Goal: Transaction & Acquisition: Download file/media

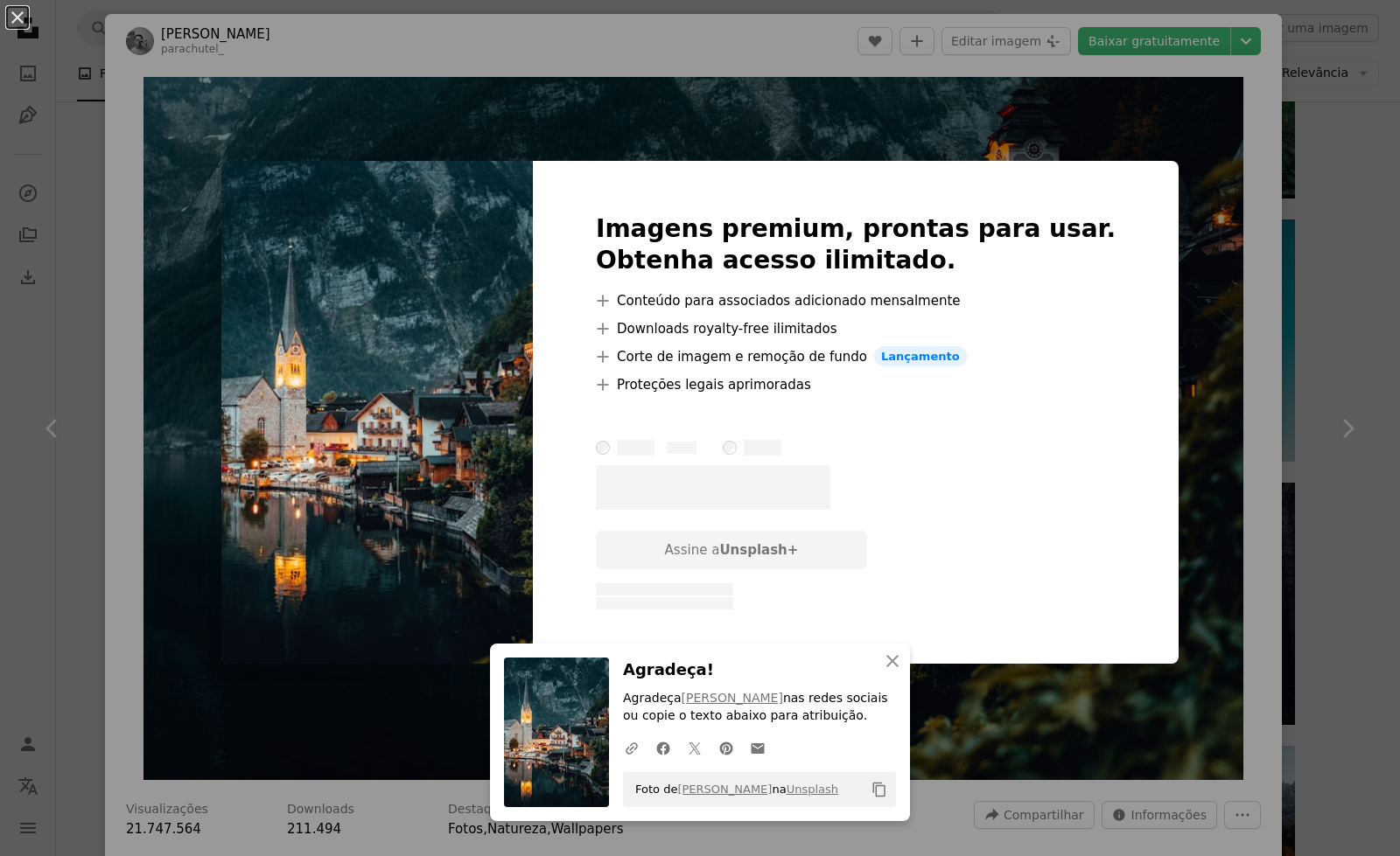
scroll to position [164, 0]
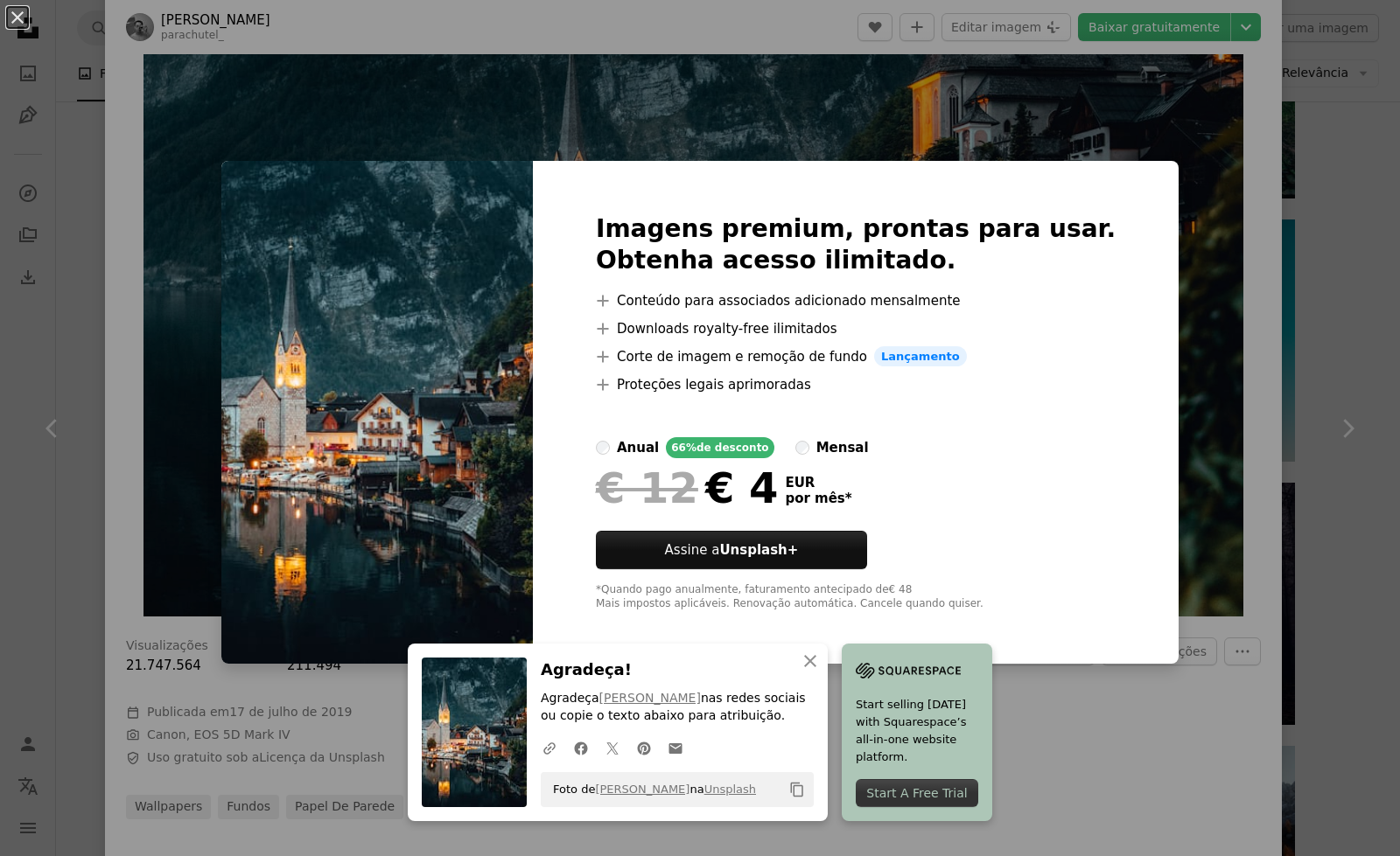
click at [1159, 169] on div "An X shape Imagens premium, prontas para usar. Obtenha acesso ilimitado. A plus…" at bounding box center [700, 428] width 1400 height 856
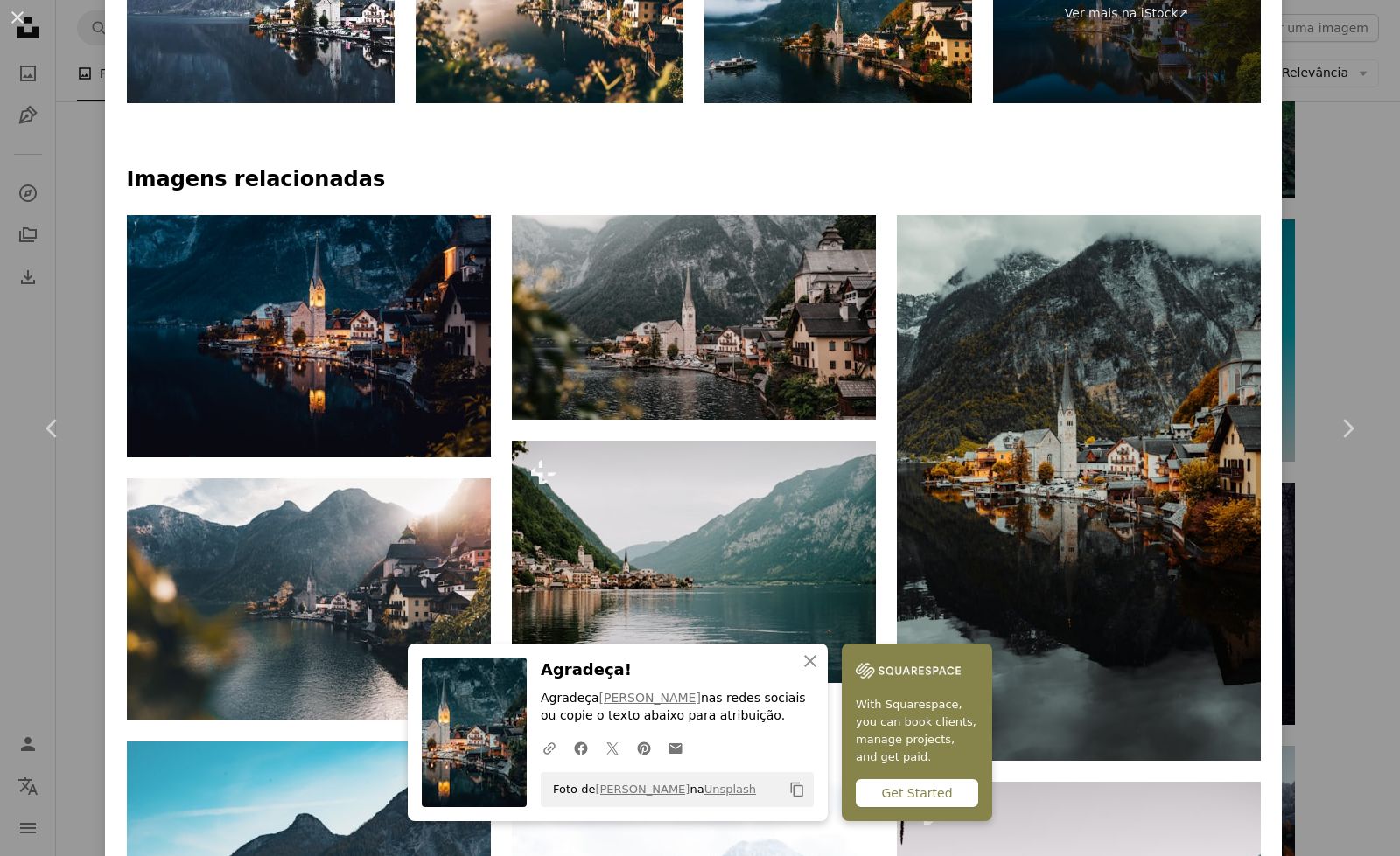
scroll to position [1175, 0]
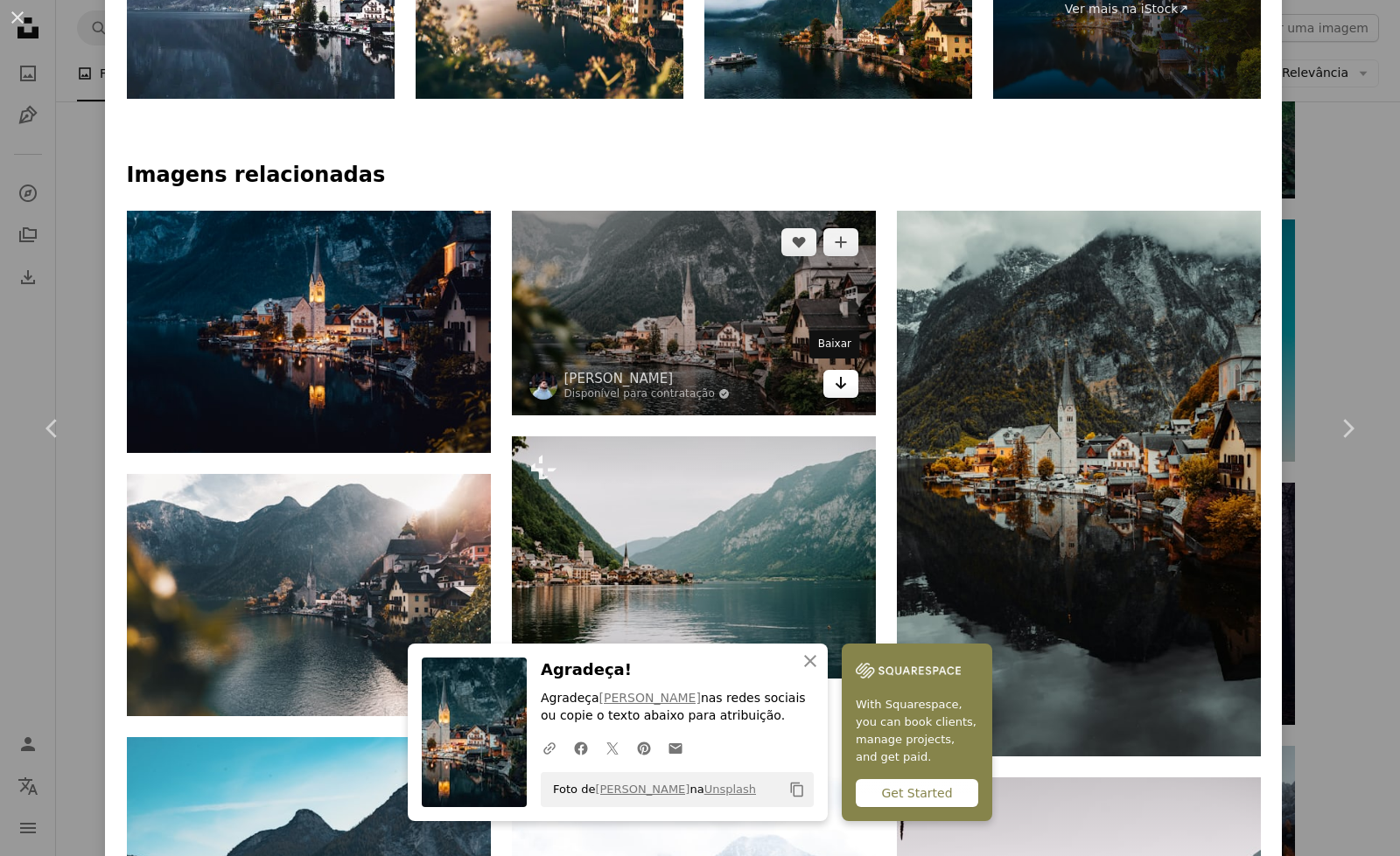
click at [835, 380] on icon "Baixar" at bounding box center [840, 383] width 12 height 13
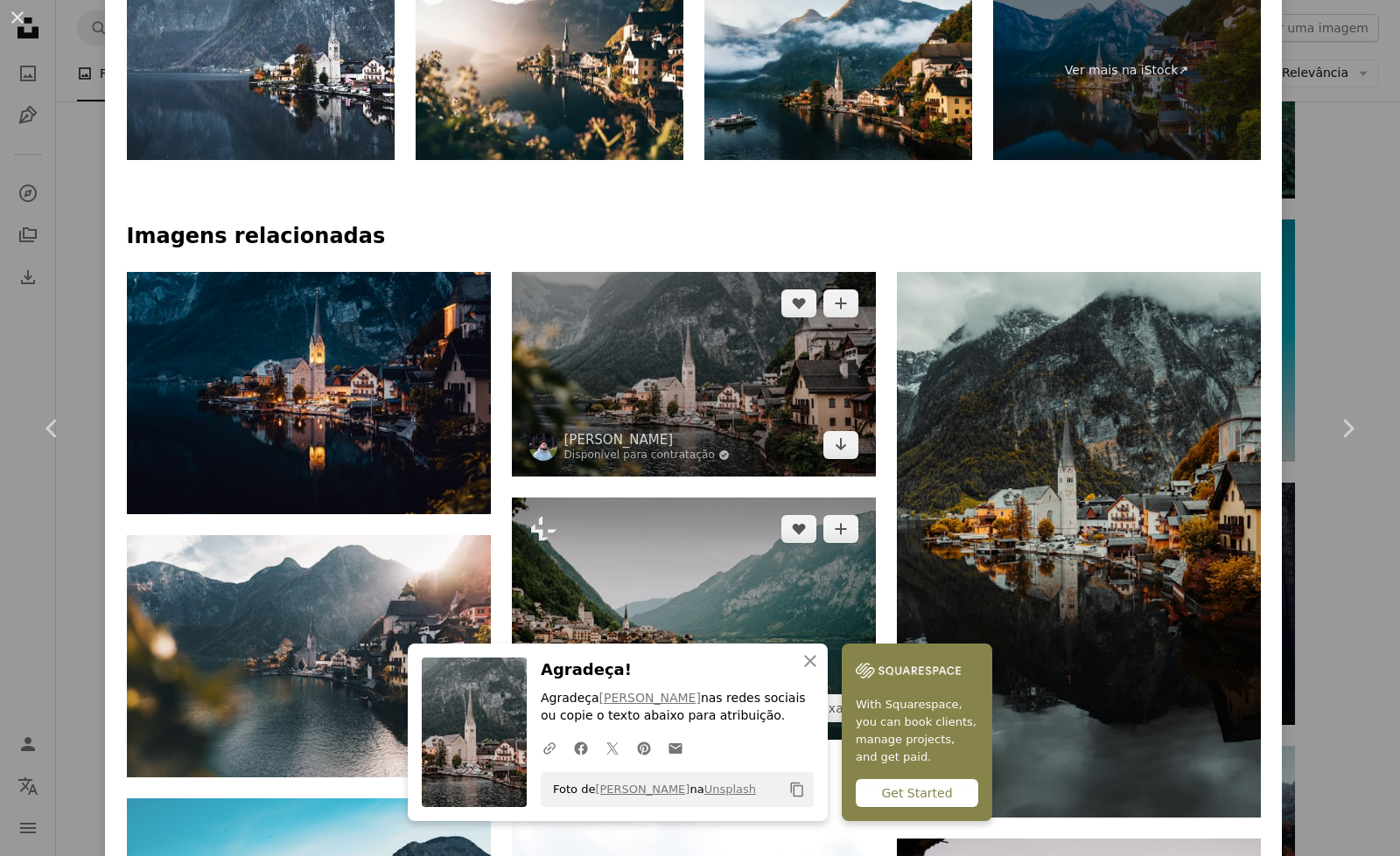
scroll to position [930, 0]
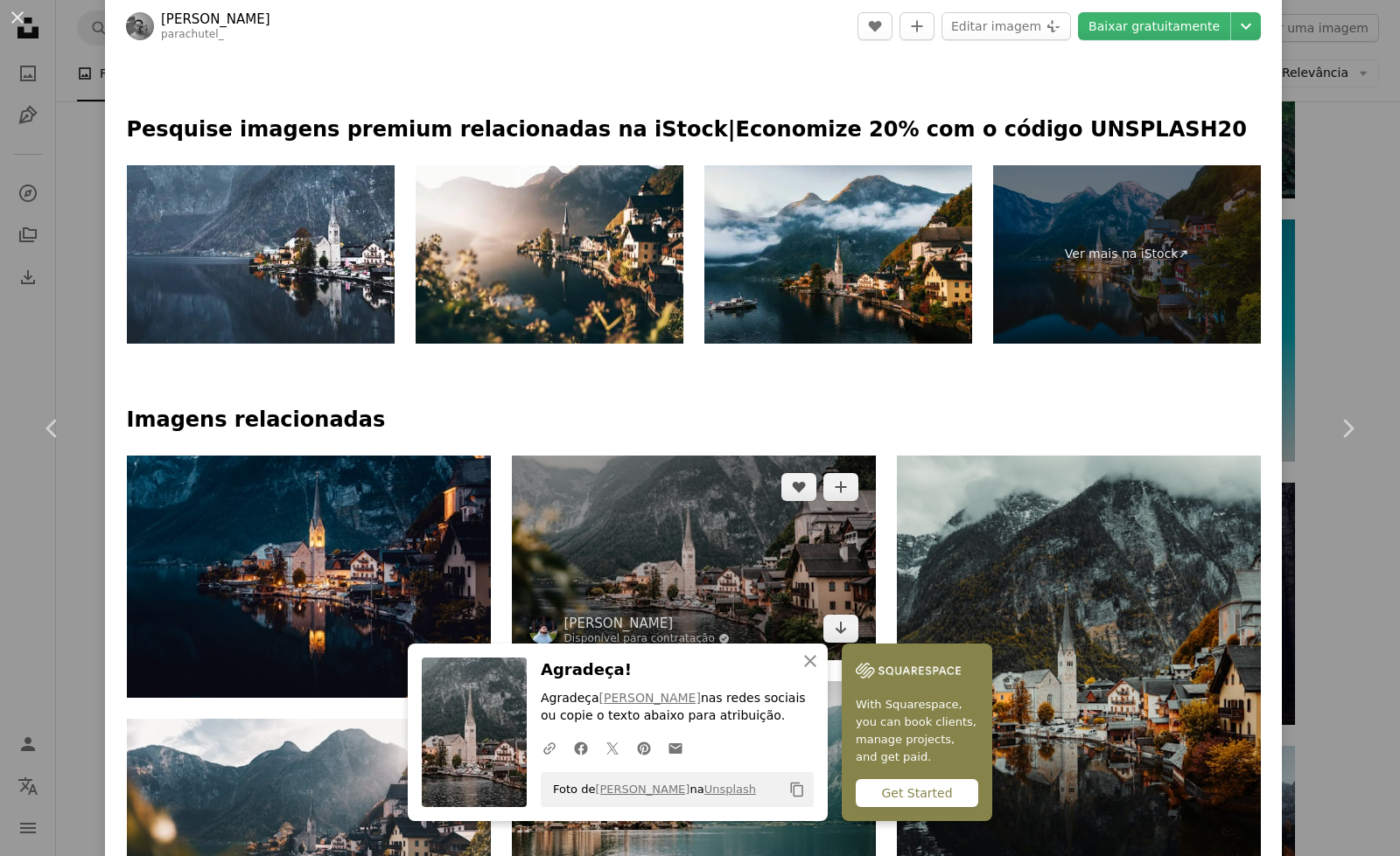
click at [679, 545] on img at bounding box center [694, 558] width 364 height 205
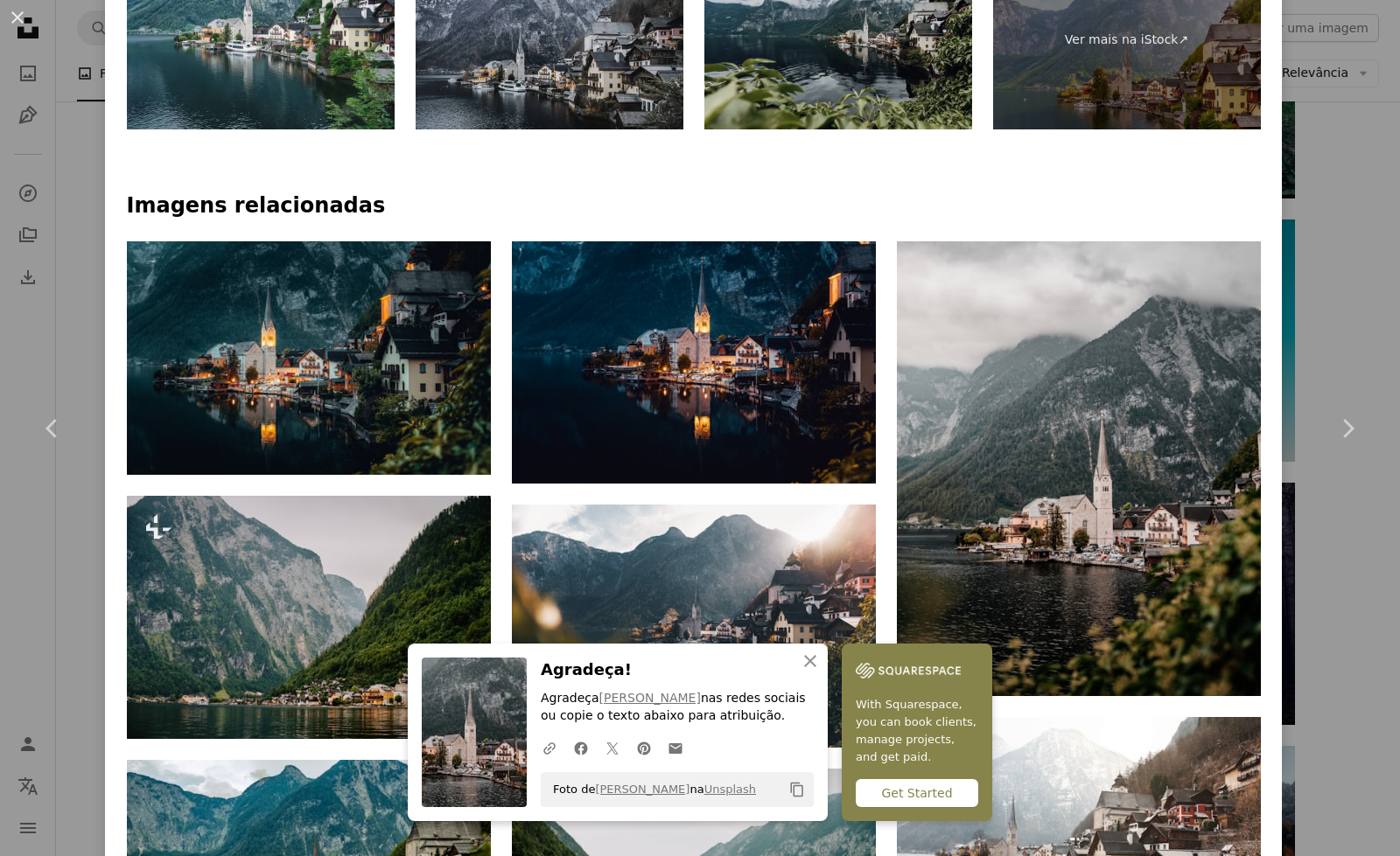
scroll to position [1151, 0]
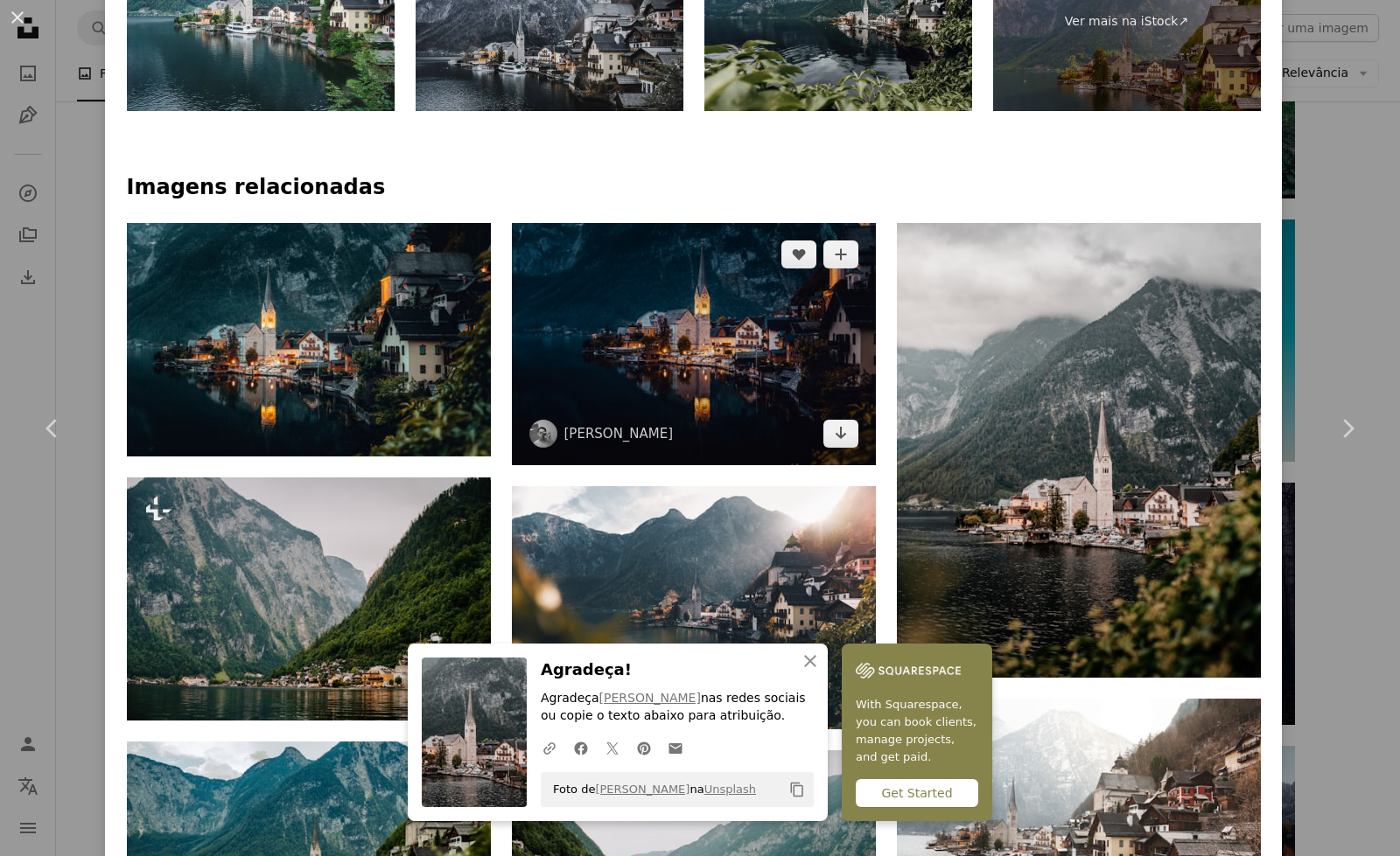
click at [731, 332] on img at bounding box center [694, 344] width 364 height 242
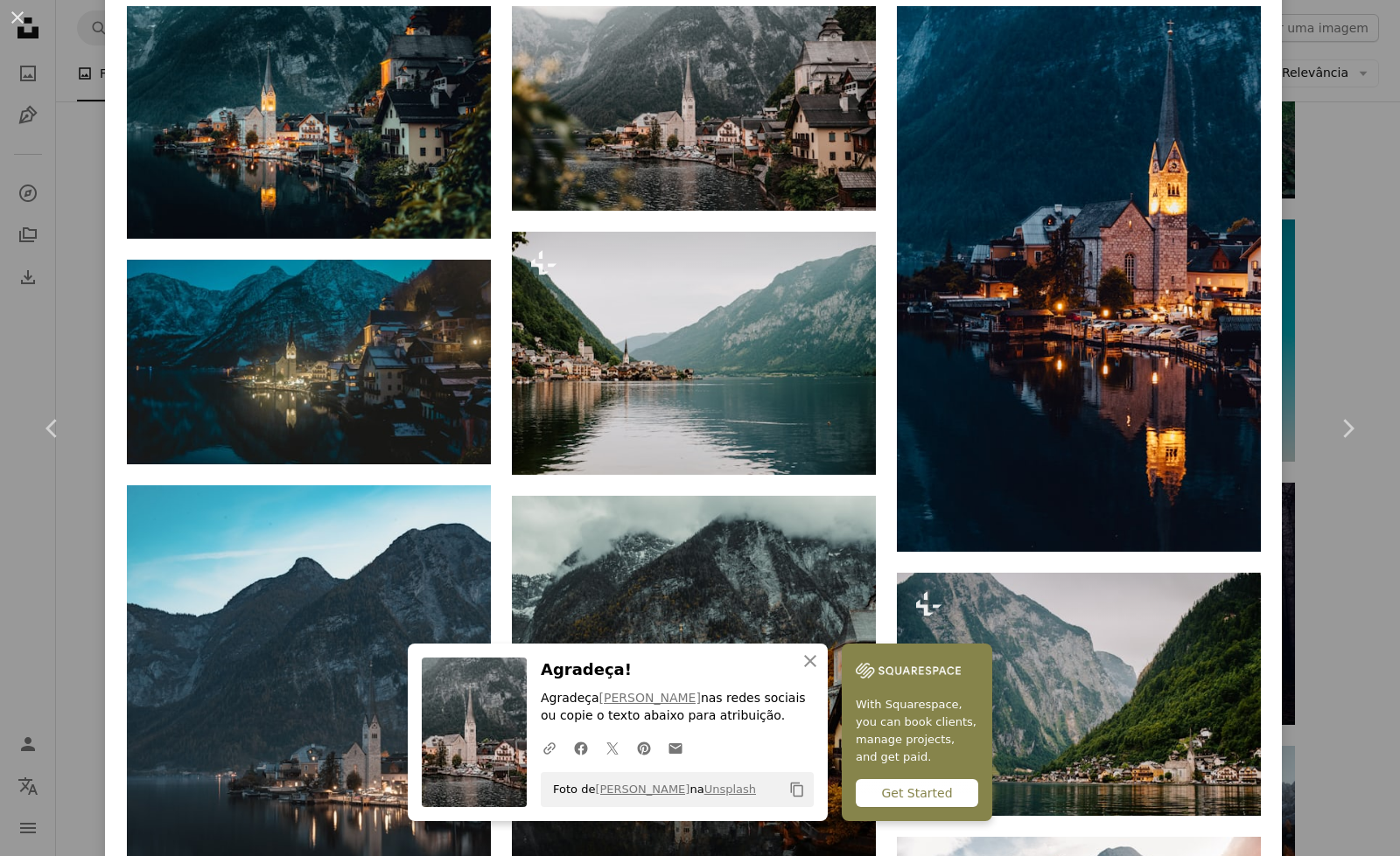
scroll to position [1381, 0]
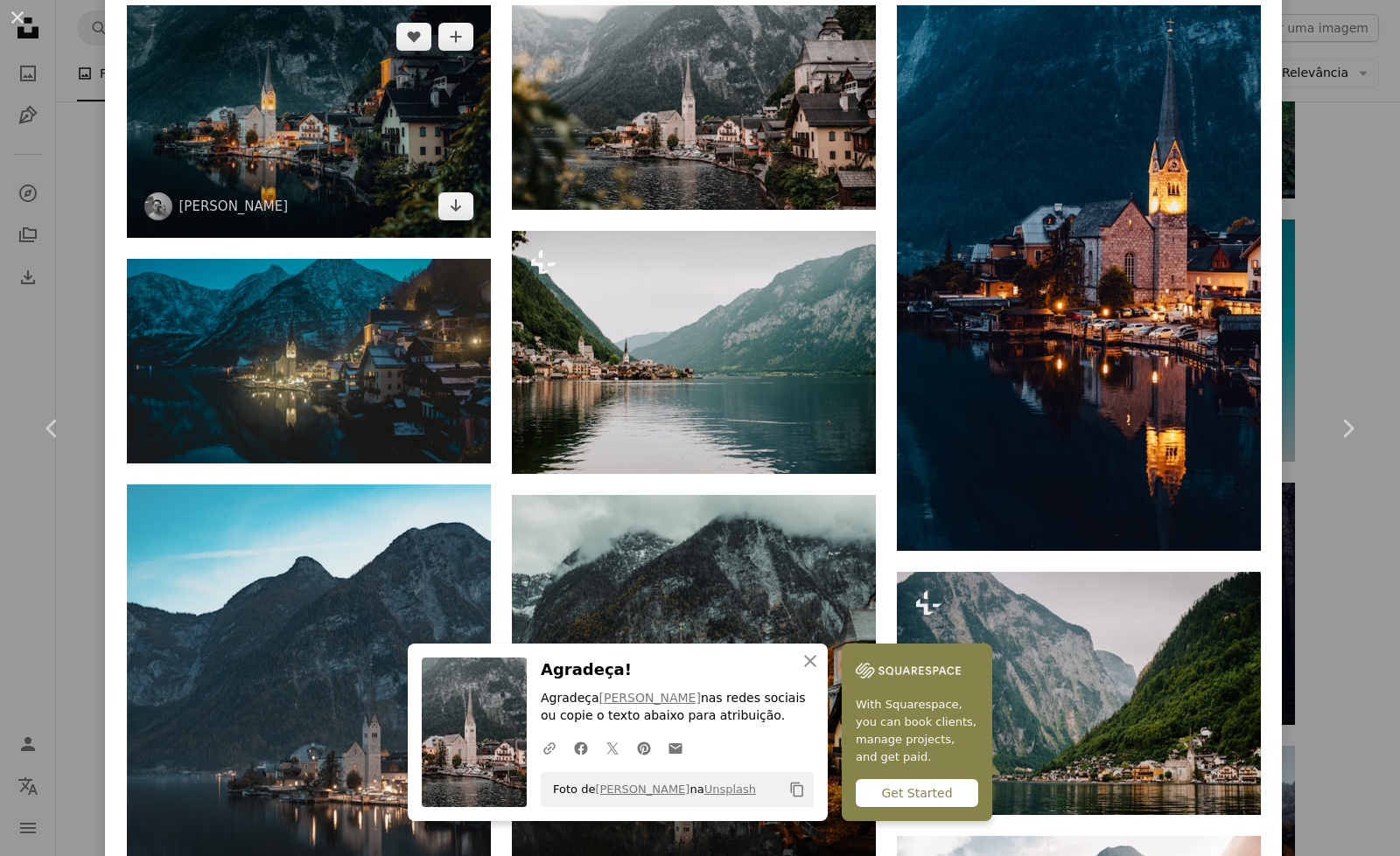
click at [332, 99] on img at bounding box center [308, 122] width 364 height 232
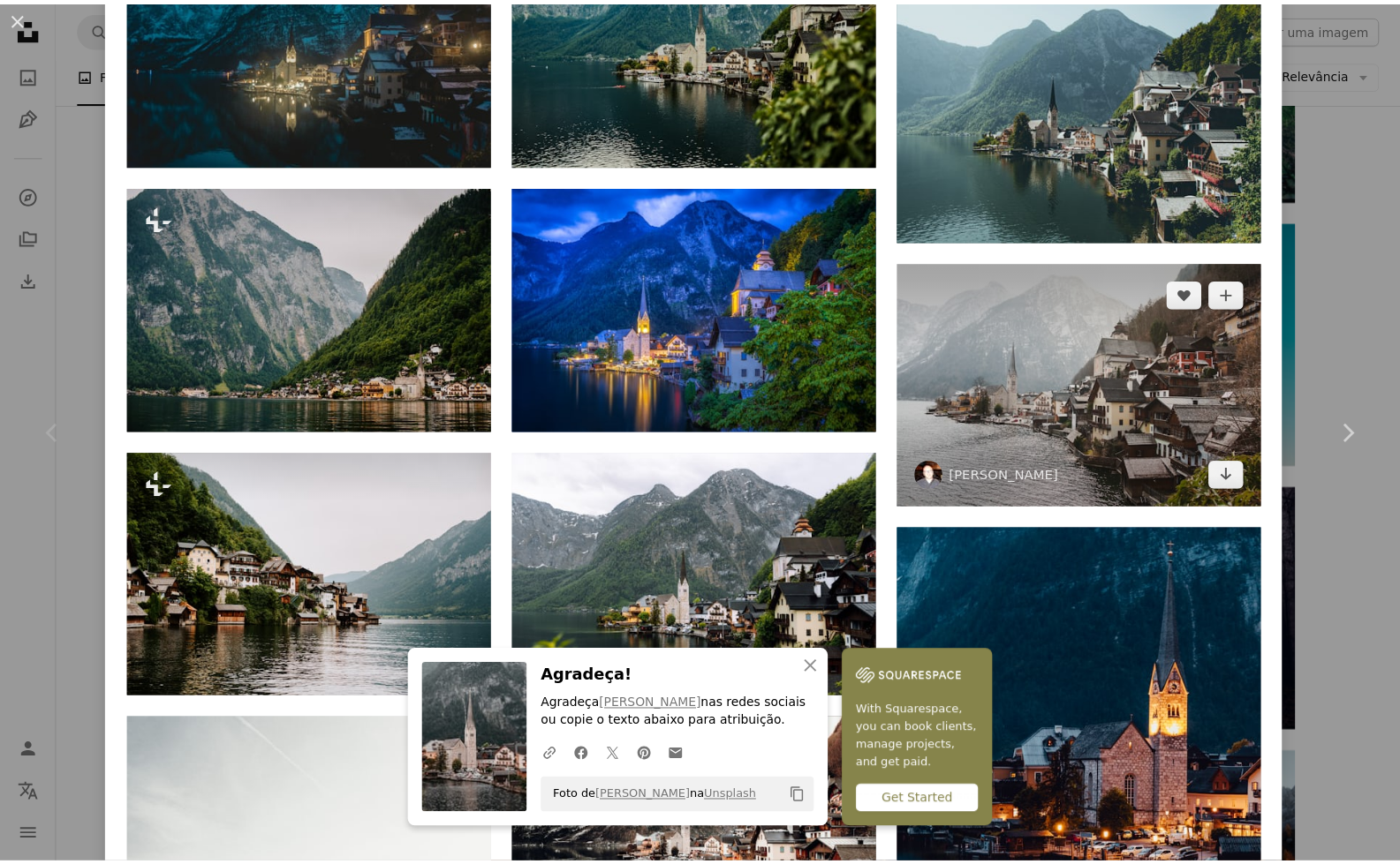
scroll to position [2597, 0]
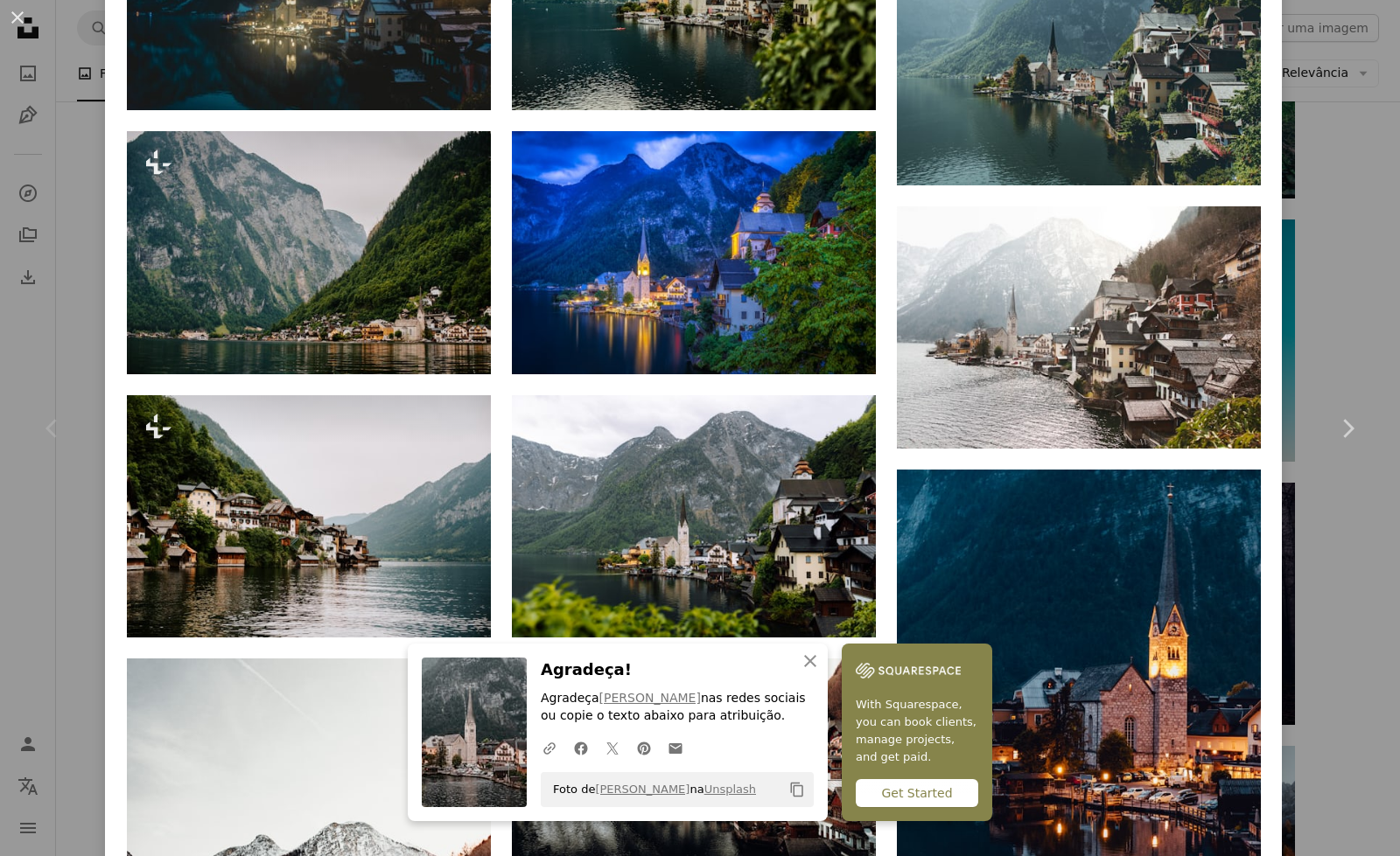
click at [1336, 130] on div "An X shape Chevron left Chevron right Sheng L parachutel_ A heart A plus sign E…" at bounding box center [700, 428] width 1400 height 856
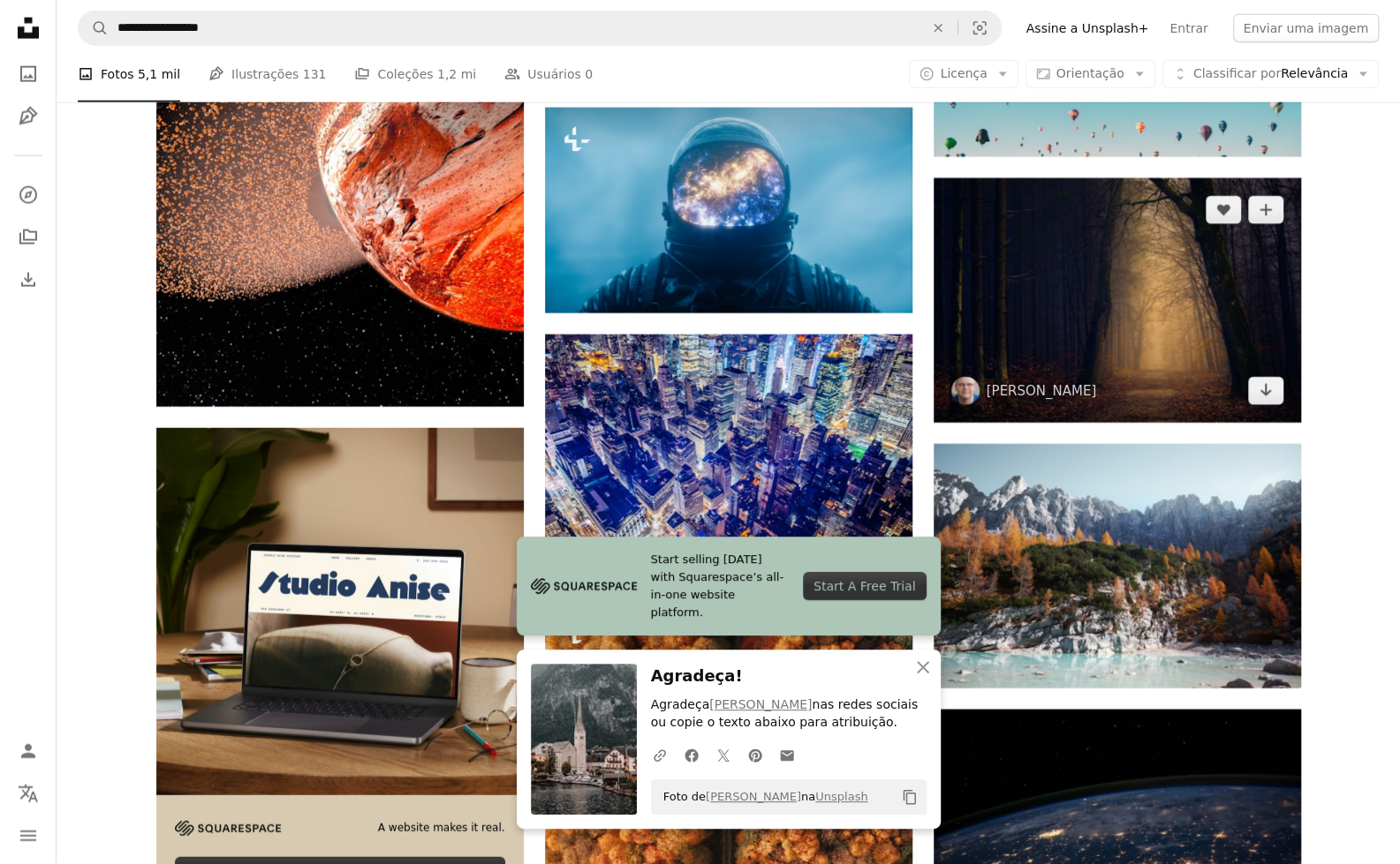
scroll to position [2660, 0]
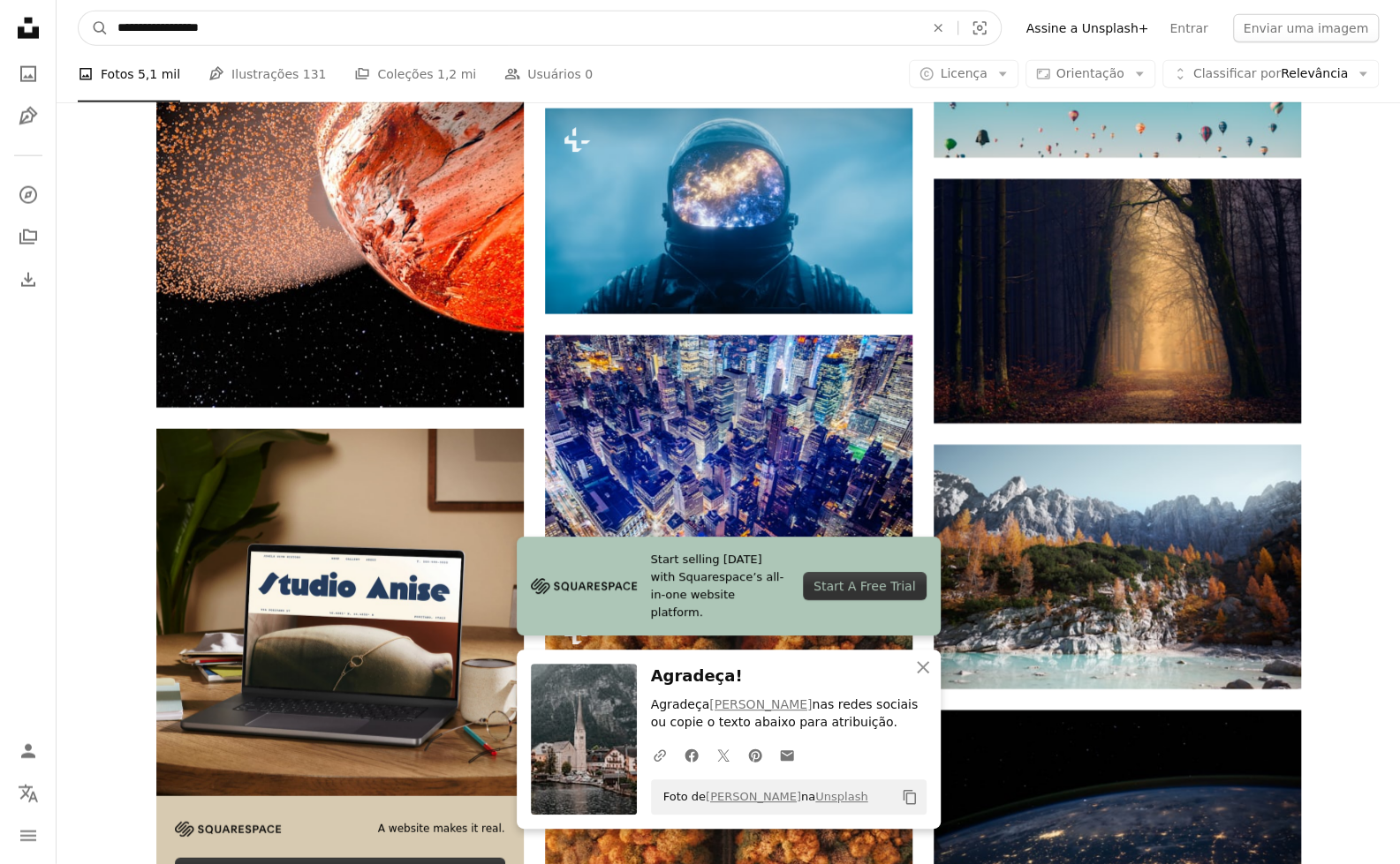
click at [806, 12] on input "**********" at bounding box center [513, 28] width 810 height 33
drag, startPoint x: 775, startPoint y: 20, endPoint x: 0, endPoint y: 51, distance: 775.6
click at [0, 51] on div "**********" at bounding box center [700, 780] width 1400 height 6880
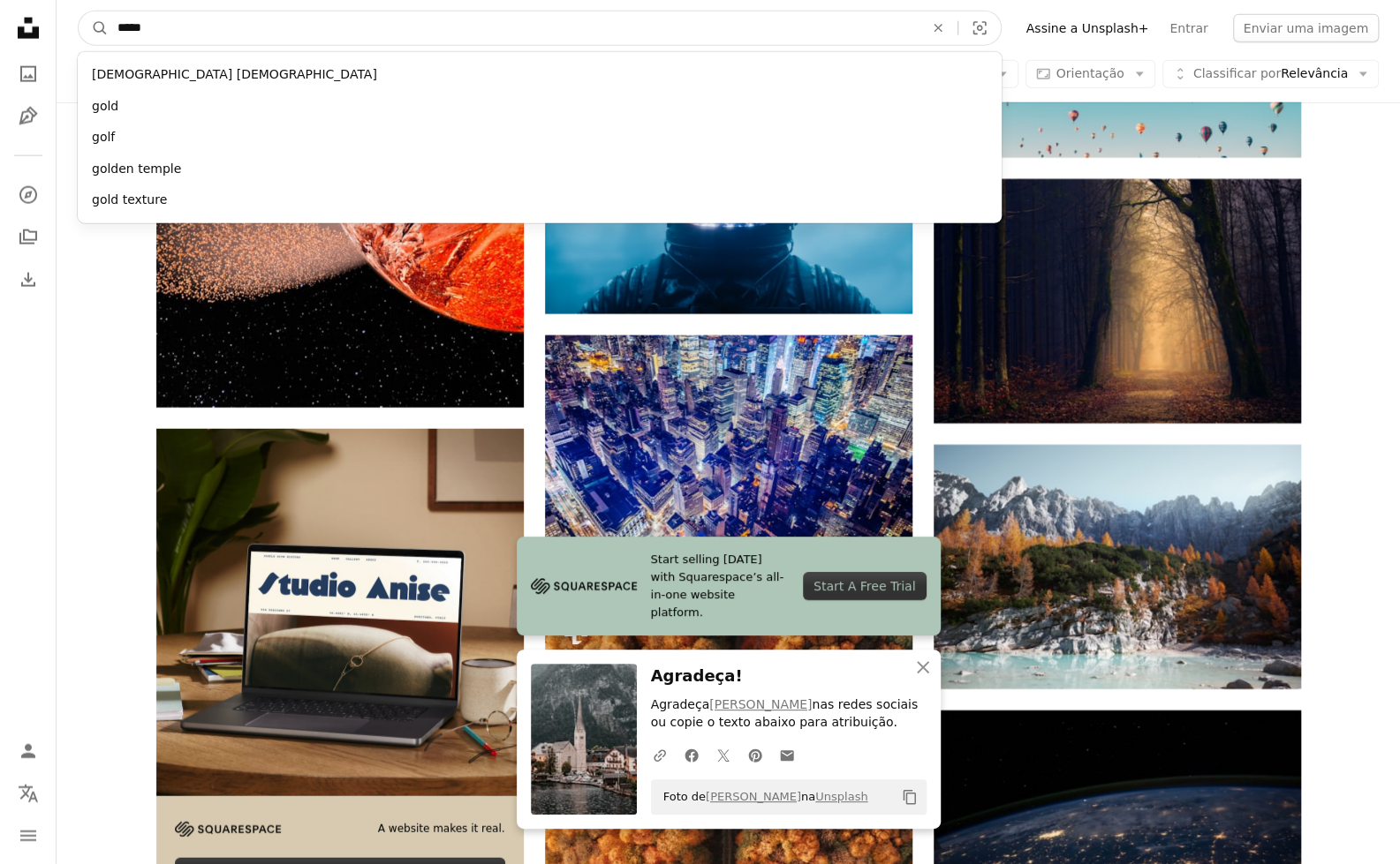
type input "******"
click button "A magnifying glass" at bounding box center [93, 28] width 30 height 33
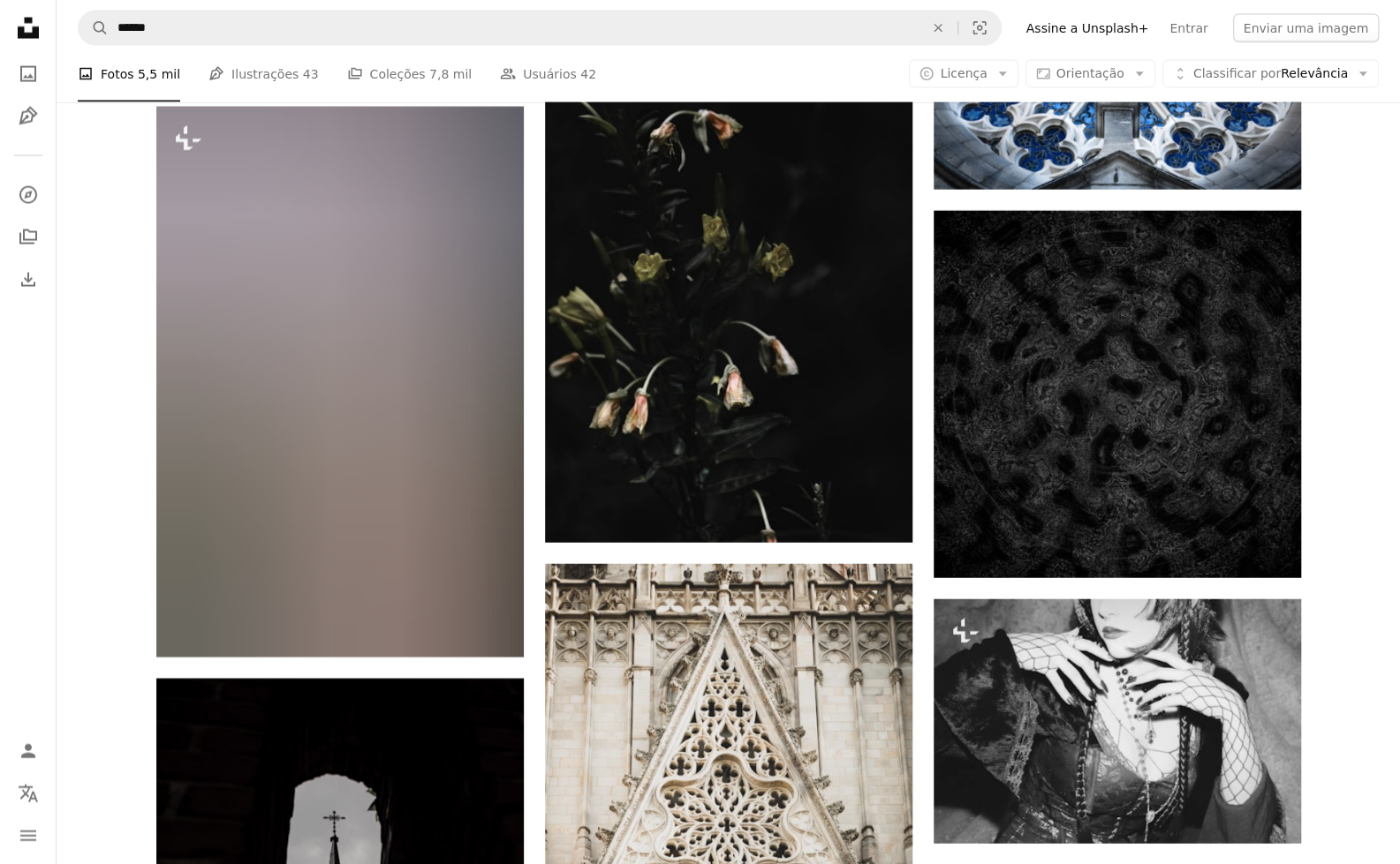
scroll to position [10805, 0]
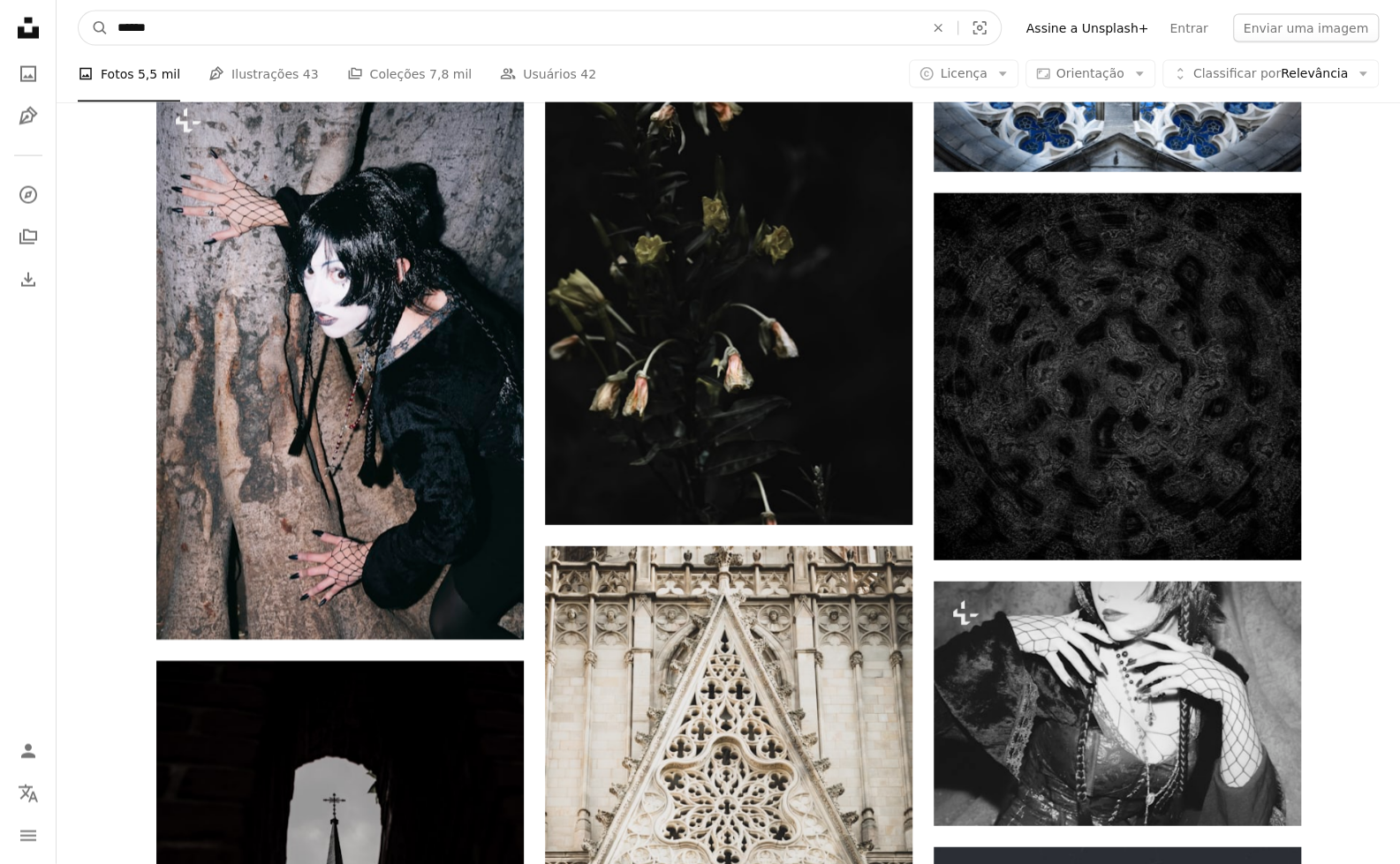
click at [323, 14] on input "******" at bounding box center [513, 28] width 810 height 33
type input "**********"
click at [318, 58] on div "gothic wallpaper" at bounding box center [539, 75] width 924 height 46
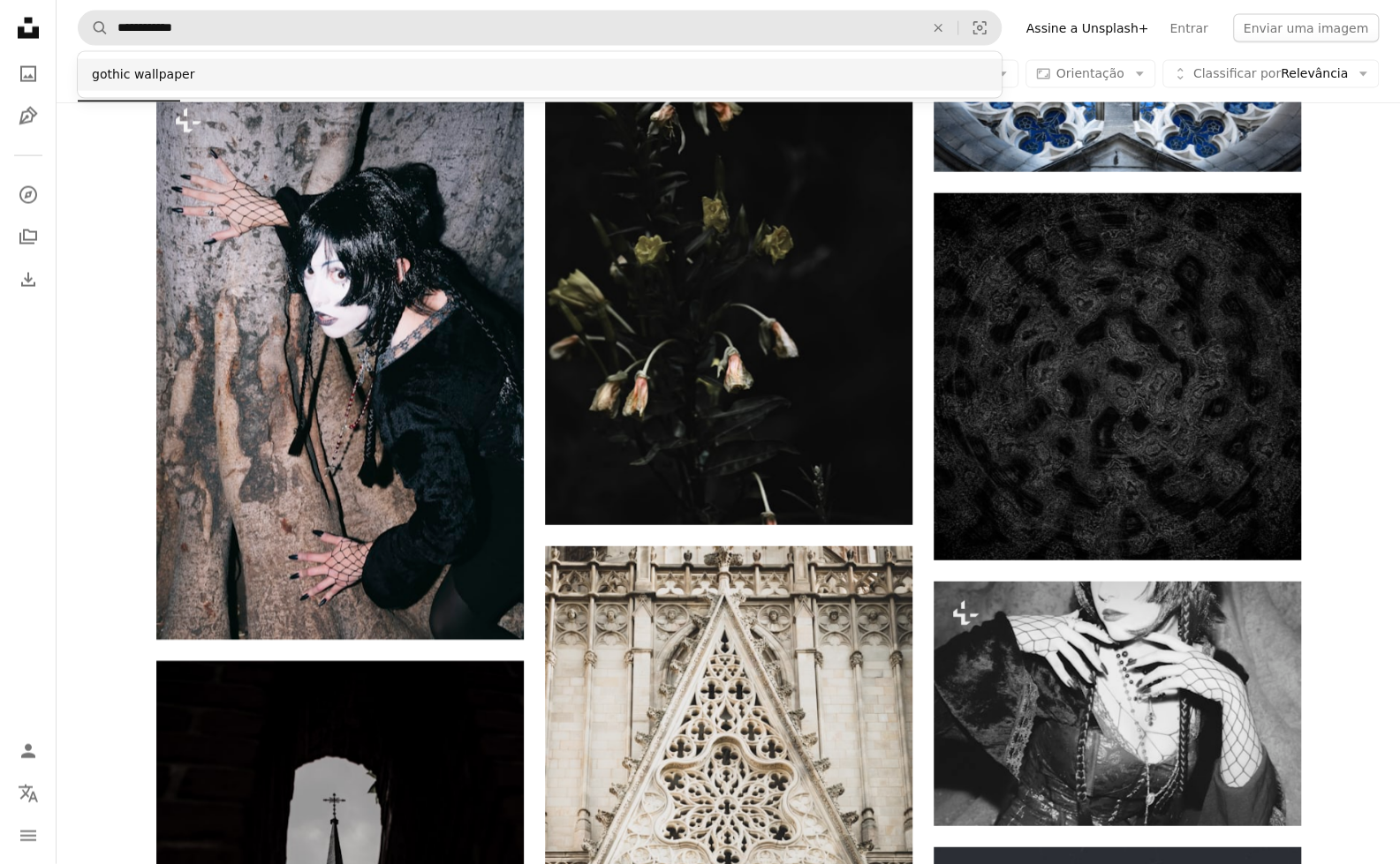
click at [316, 69] on div "gothic wallpaper" at bounding box center [539, 75] width 924 height 32
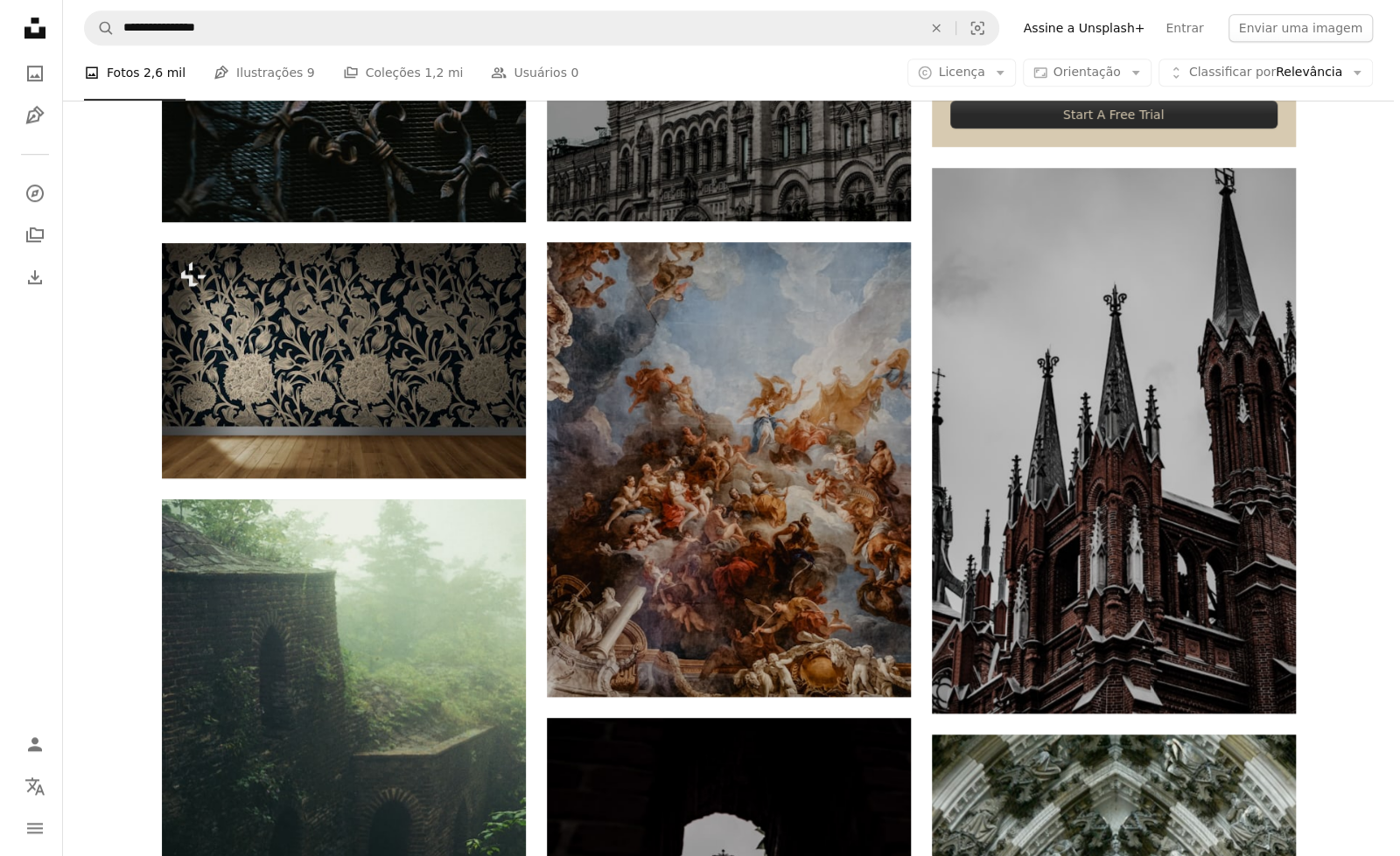
scroll to position [783, 0]
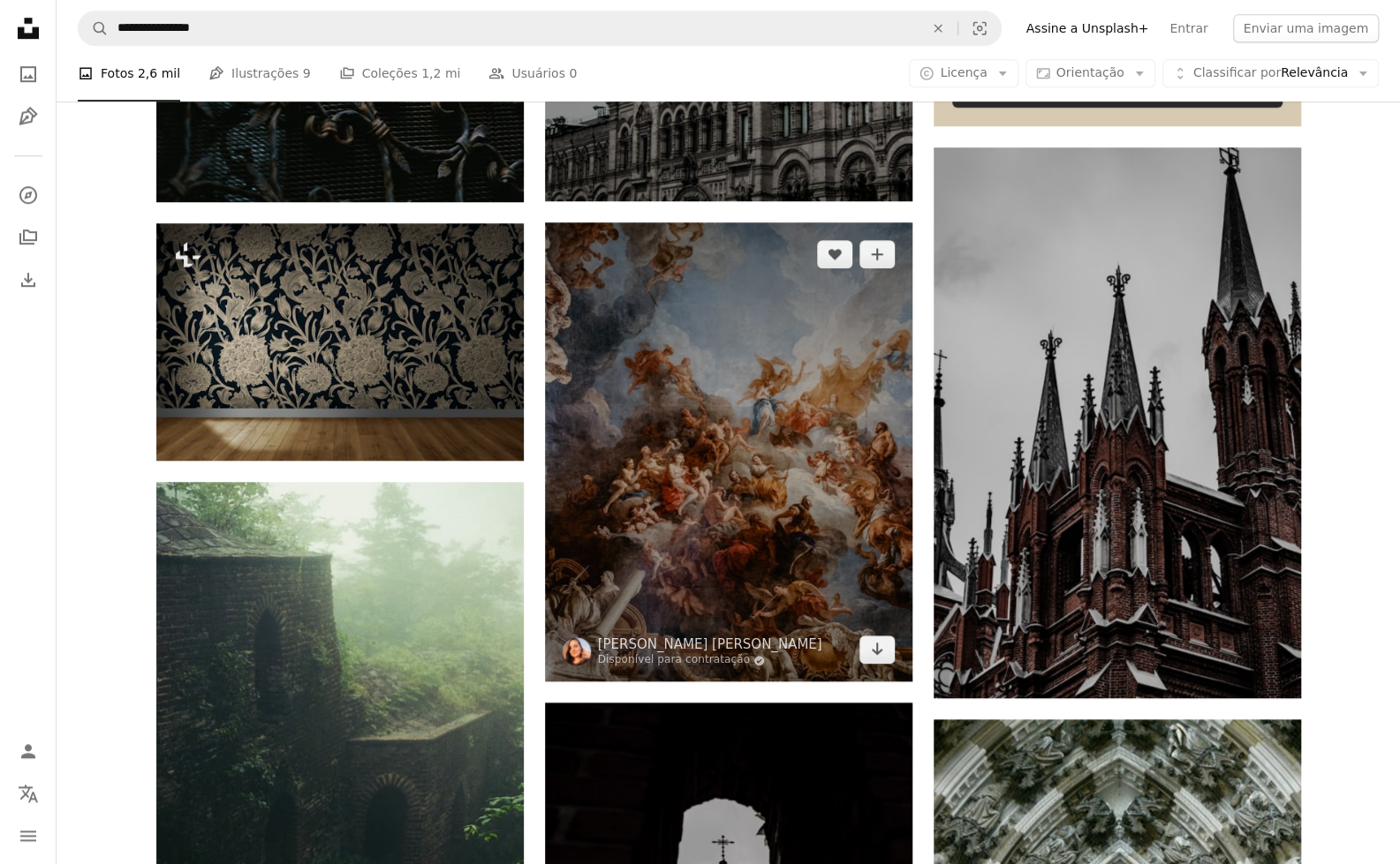
click at [694, 529] on img at bounding box center [728, 452] width 367 height 459
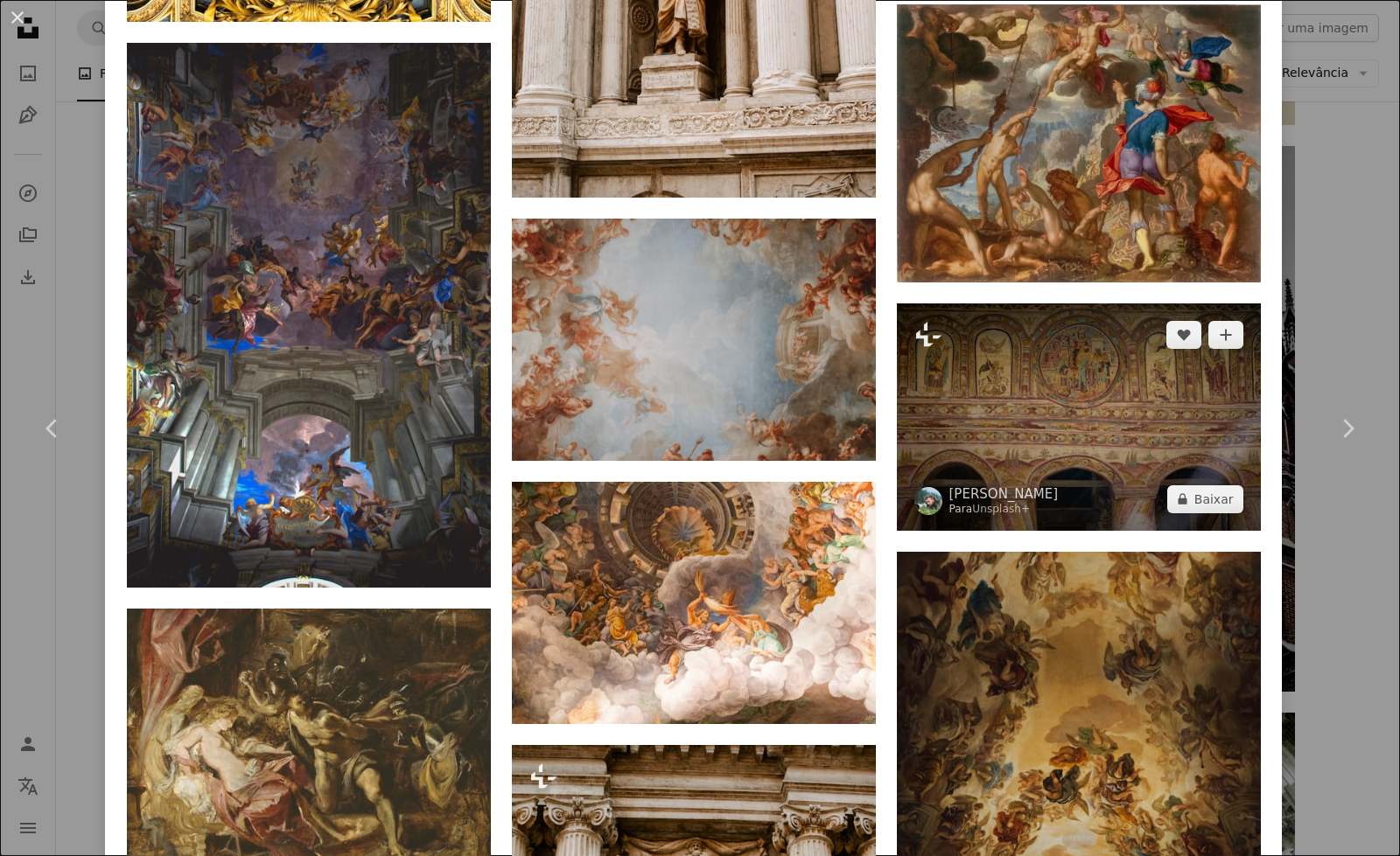
scroll to position [3364, 0]
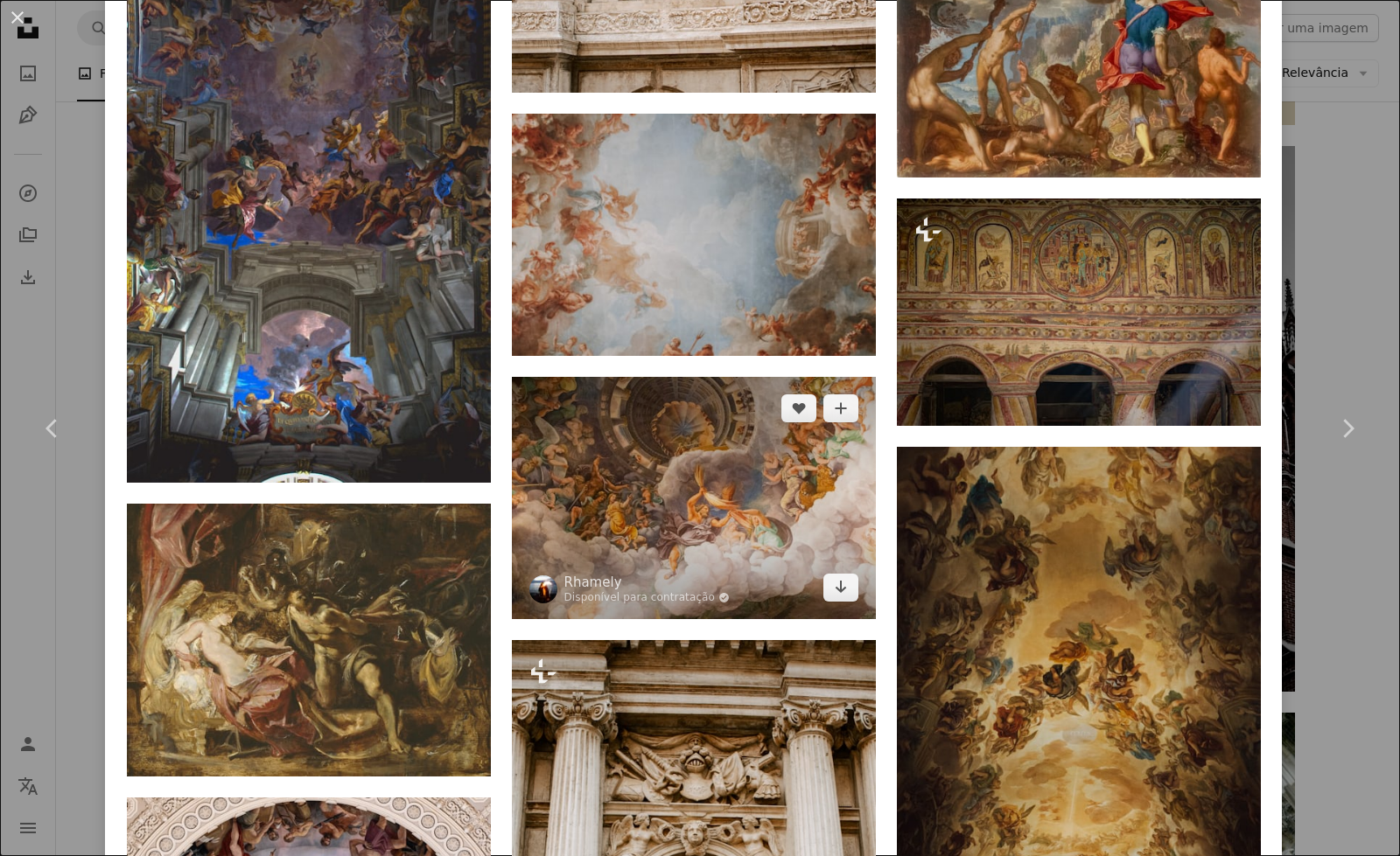
click at [766, 538] on img at bounding box center [694, 498] width 364 height 242
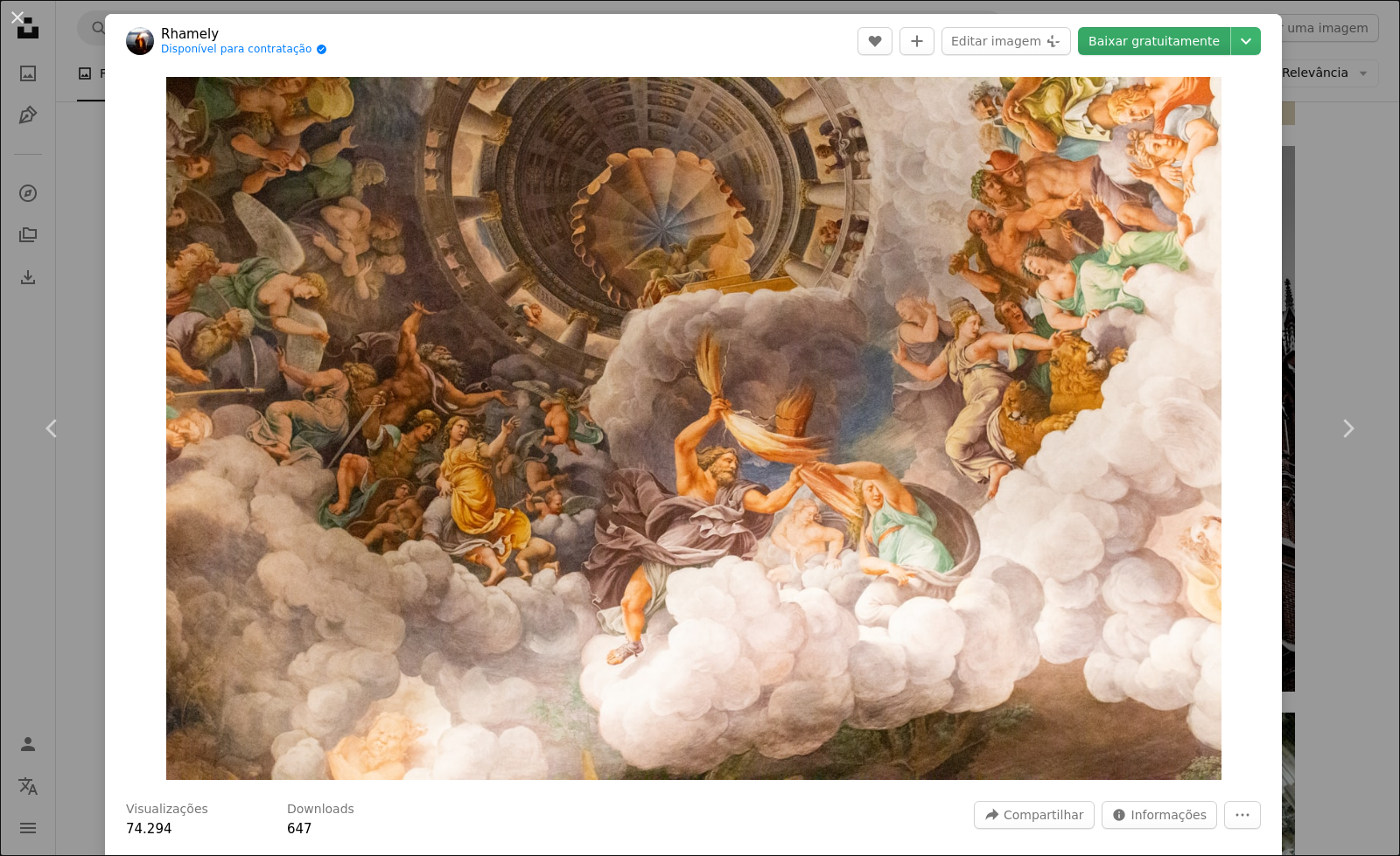
click at [1164, 46] on link "Baixar gratuitamente" at bounding box center [1154, 40] width 152 height 28
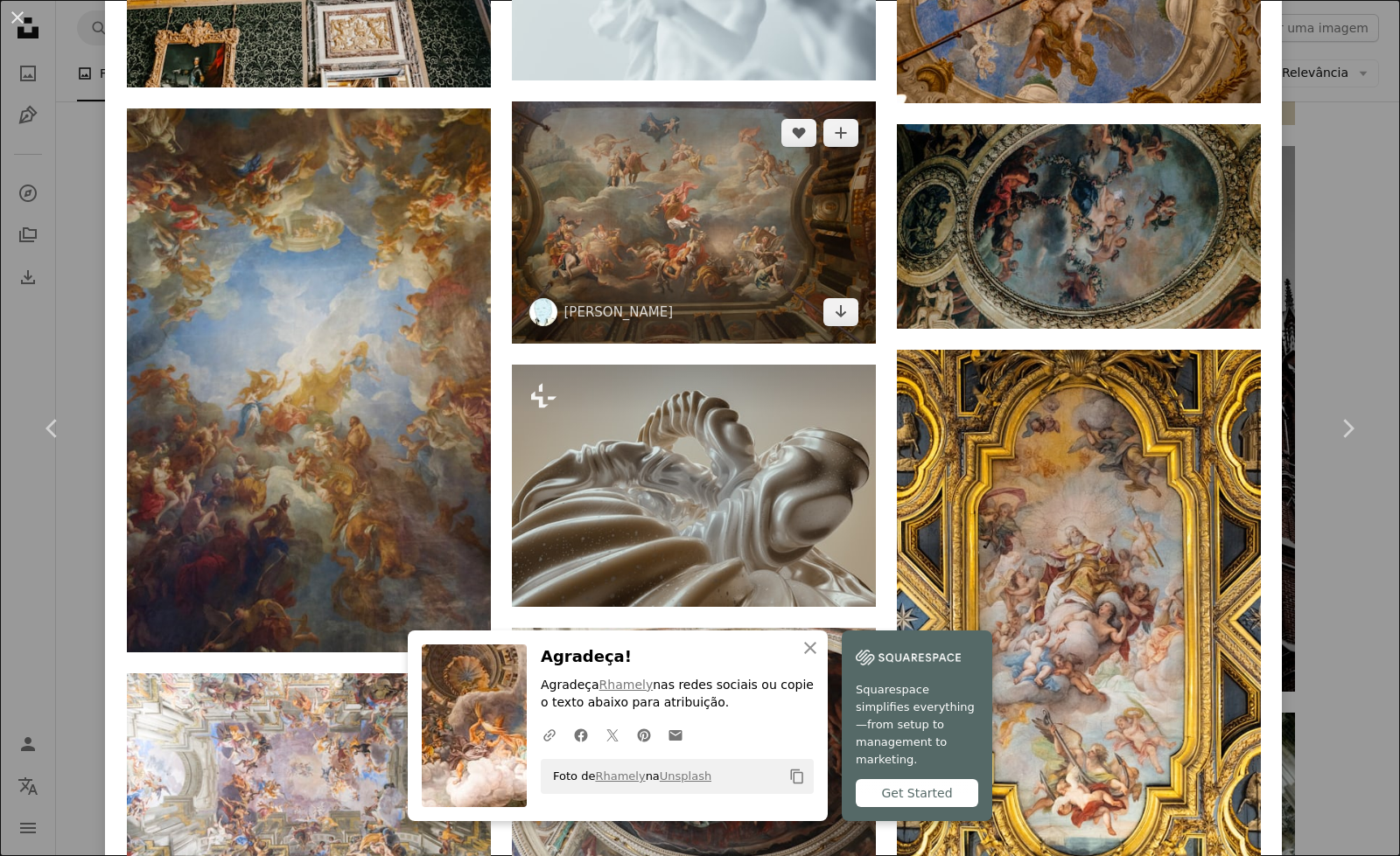
scroll to position [3083, 0]
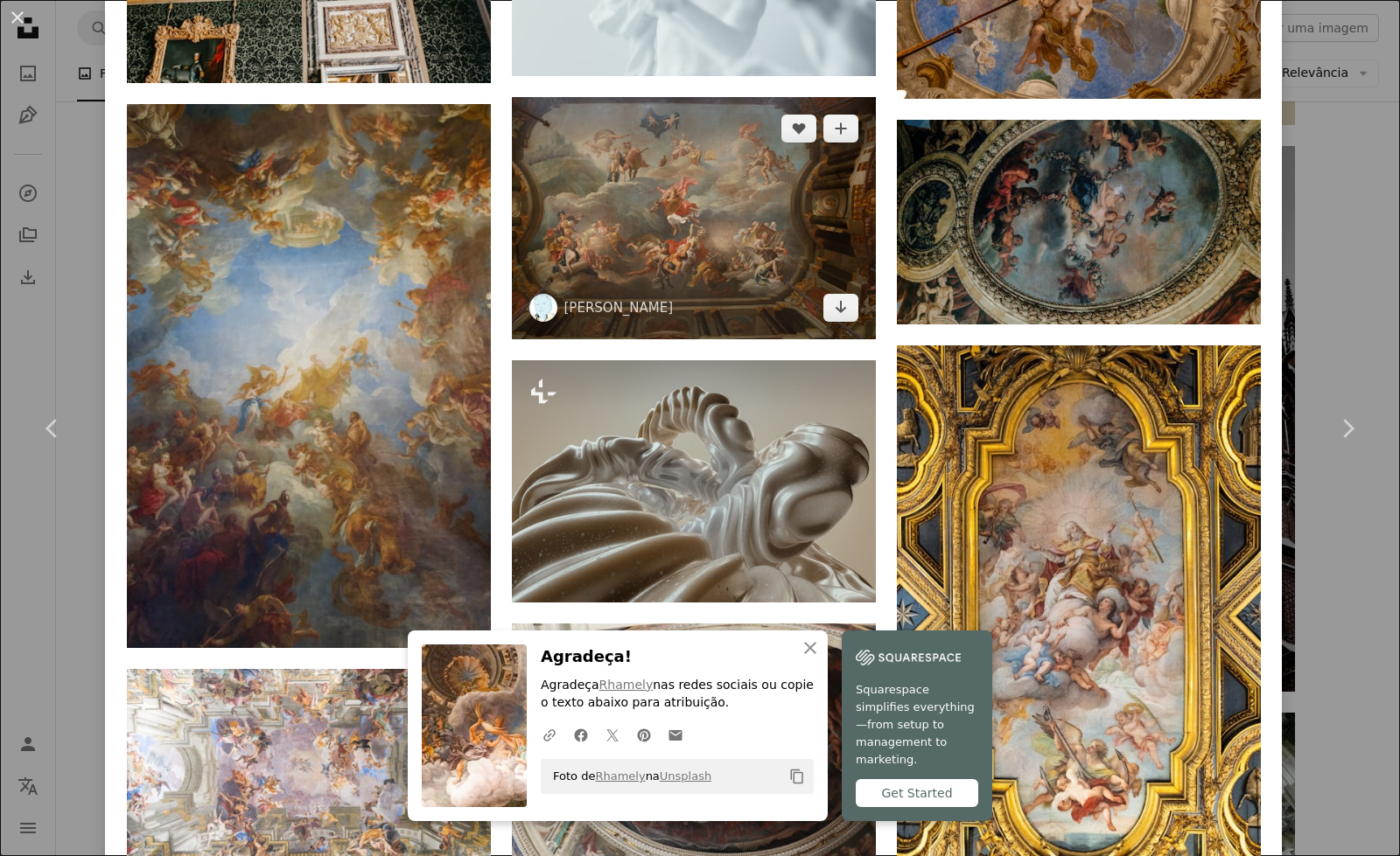
click at [762, 231] on img at bounding box center [694, 218] width 364 height 242
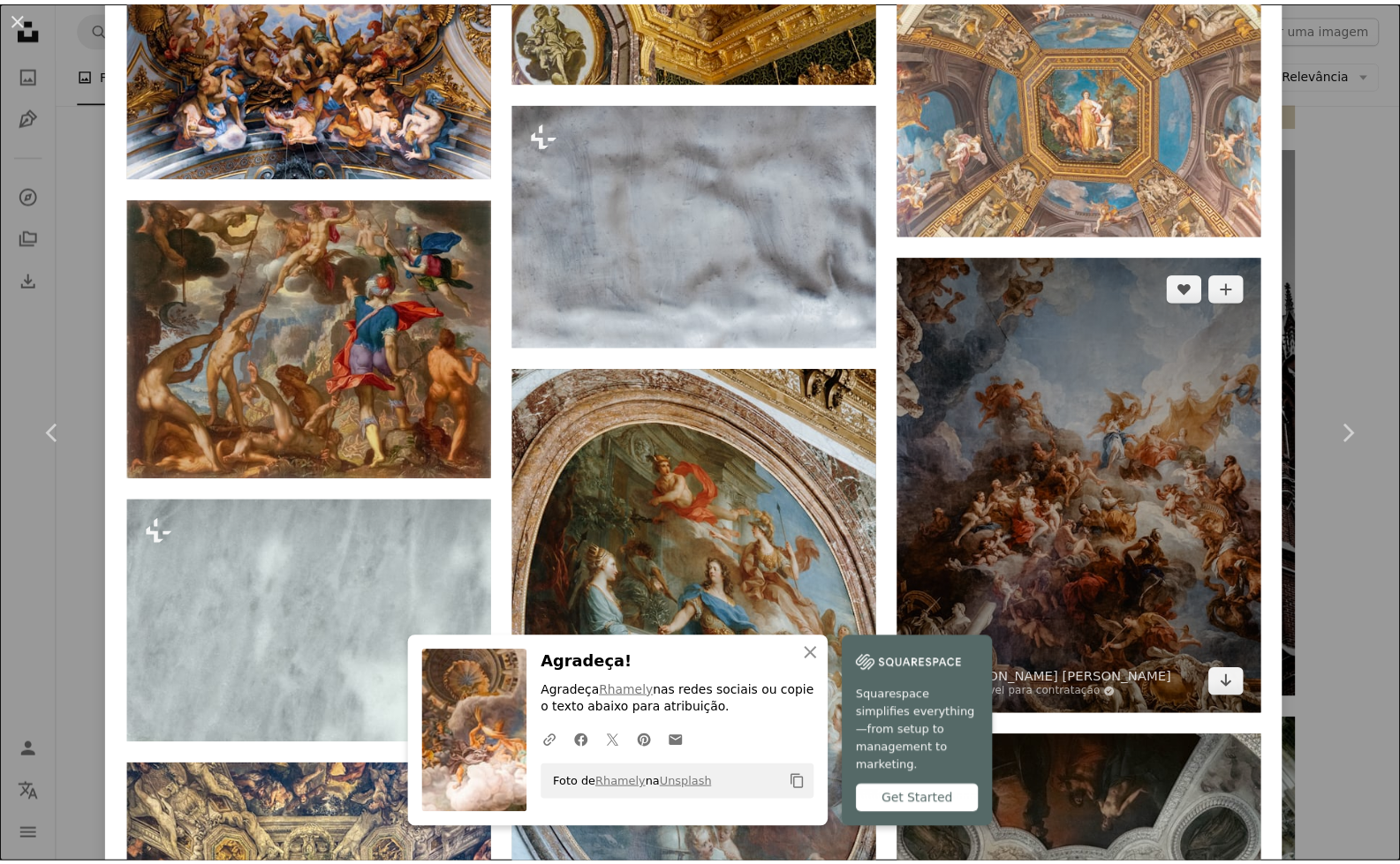
scroll to position [4486, 0]
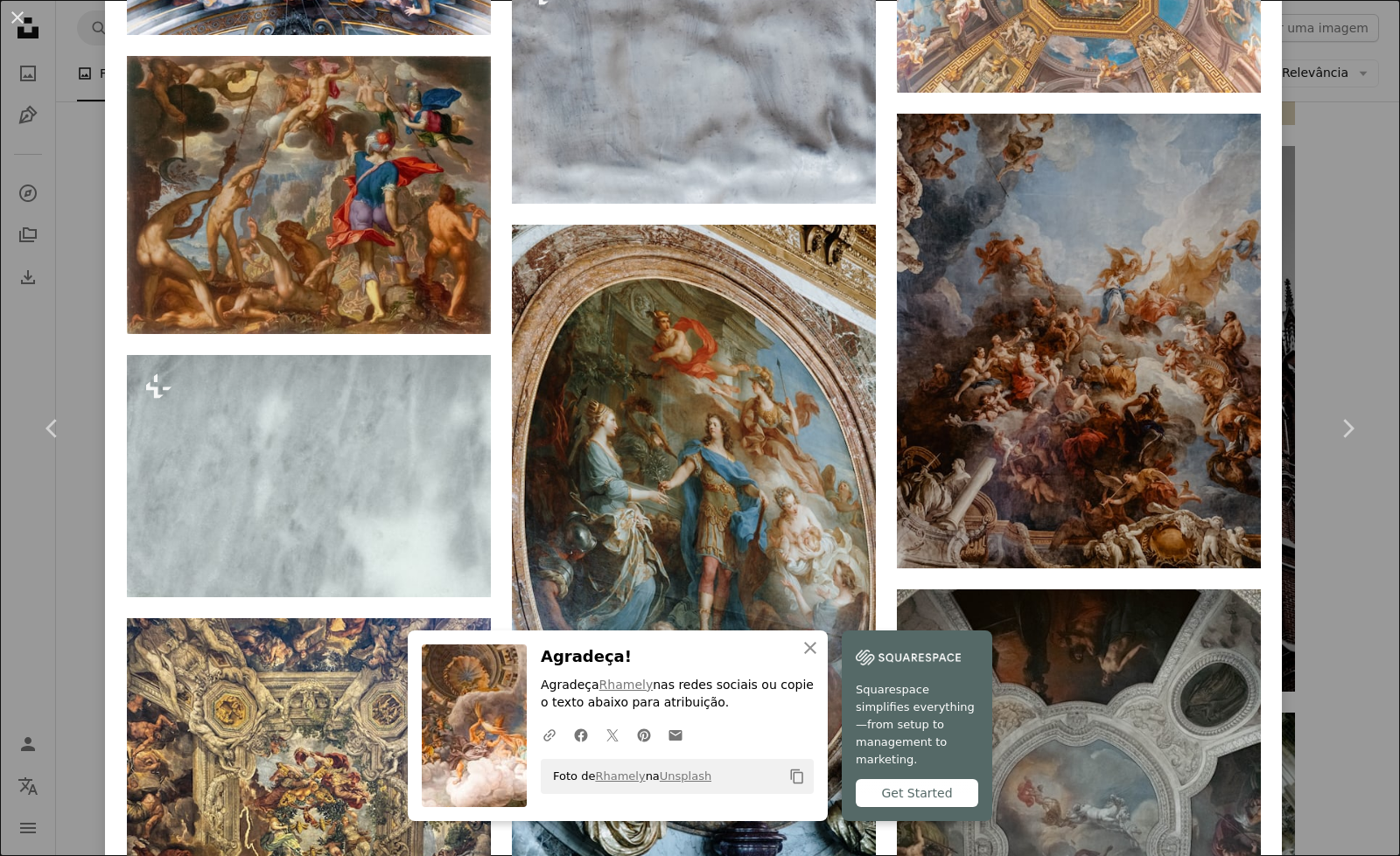
click at [1328, 305] on div "An X shape Chevron left Chevron right [PERSON_NAME] miseriv A heart A plus sign…" at bounding box center [700, 428] width 1400 height 856
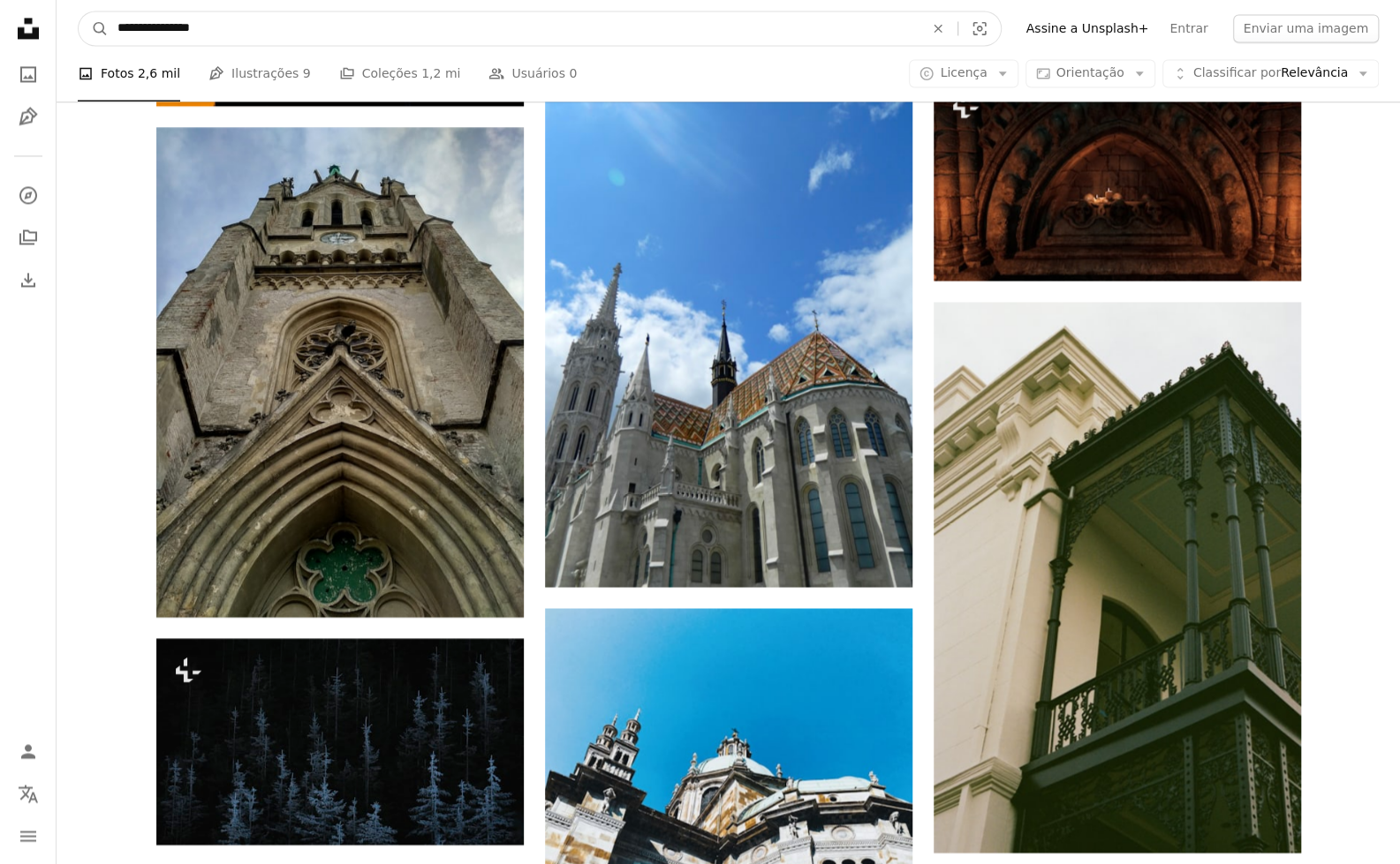
scroll to position [6056, 0]
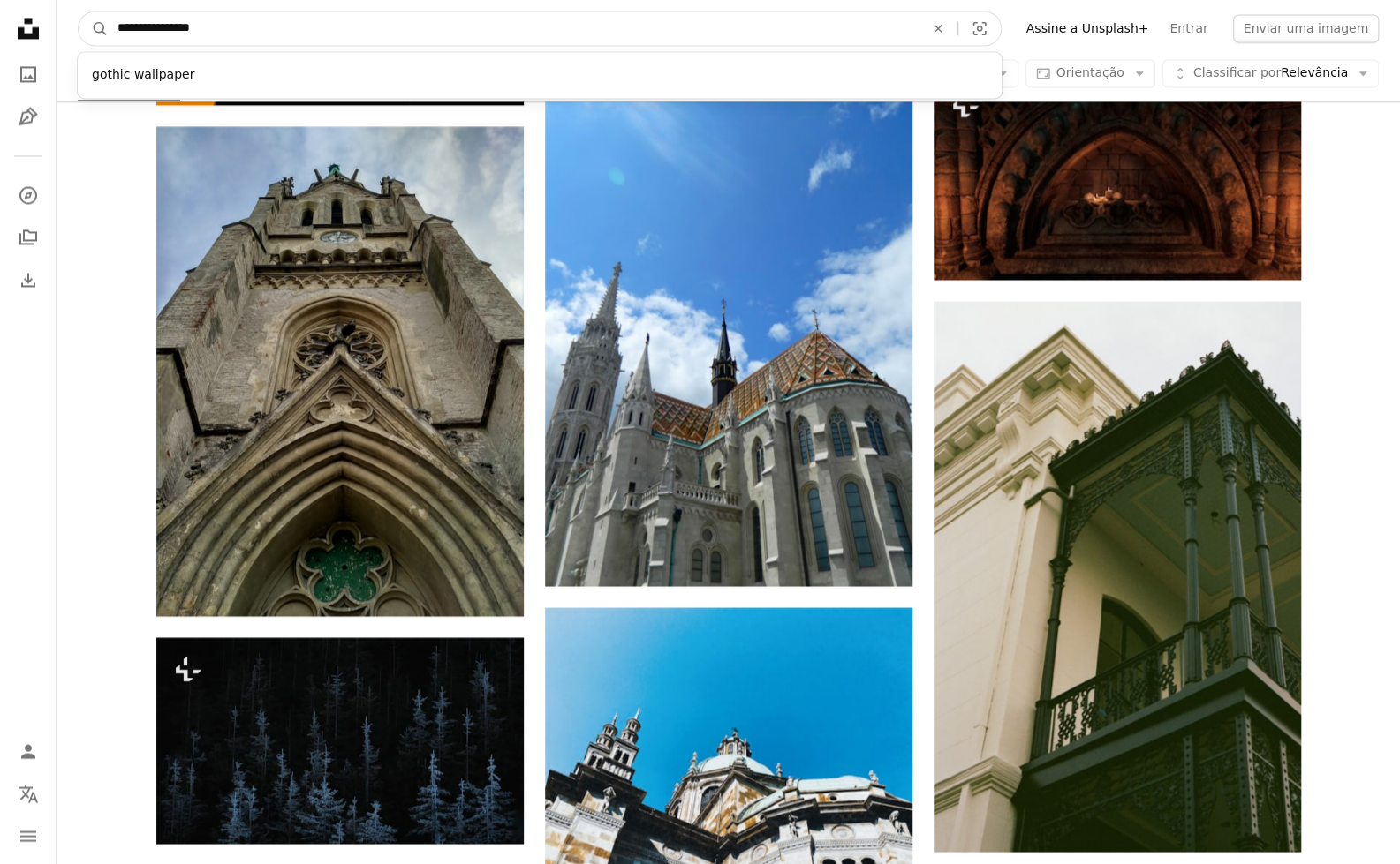
drag, startPoint x: 316, startPoint y: 31, endPoint x: 153, endPoint y: 23, distance: 163.2
click at [153, 23] on input "**********" at bounding box center [513, 28] width 810 height 33
type input "**********"
click button "A magnifying glass" at bounding box center [93, 28] width 30 height 33
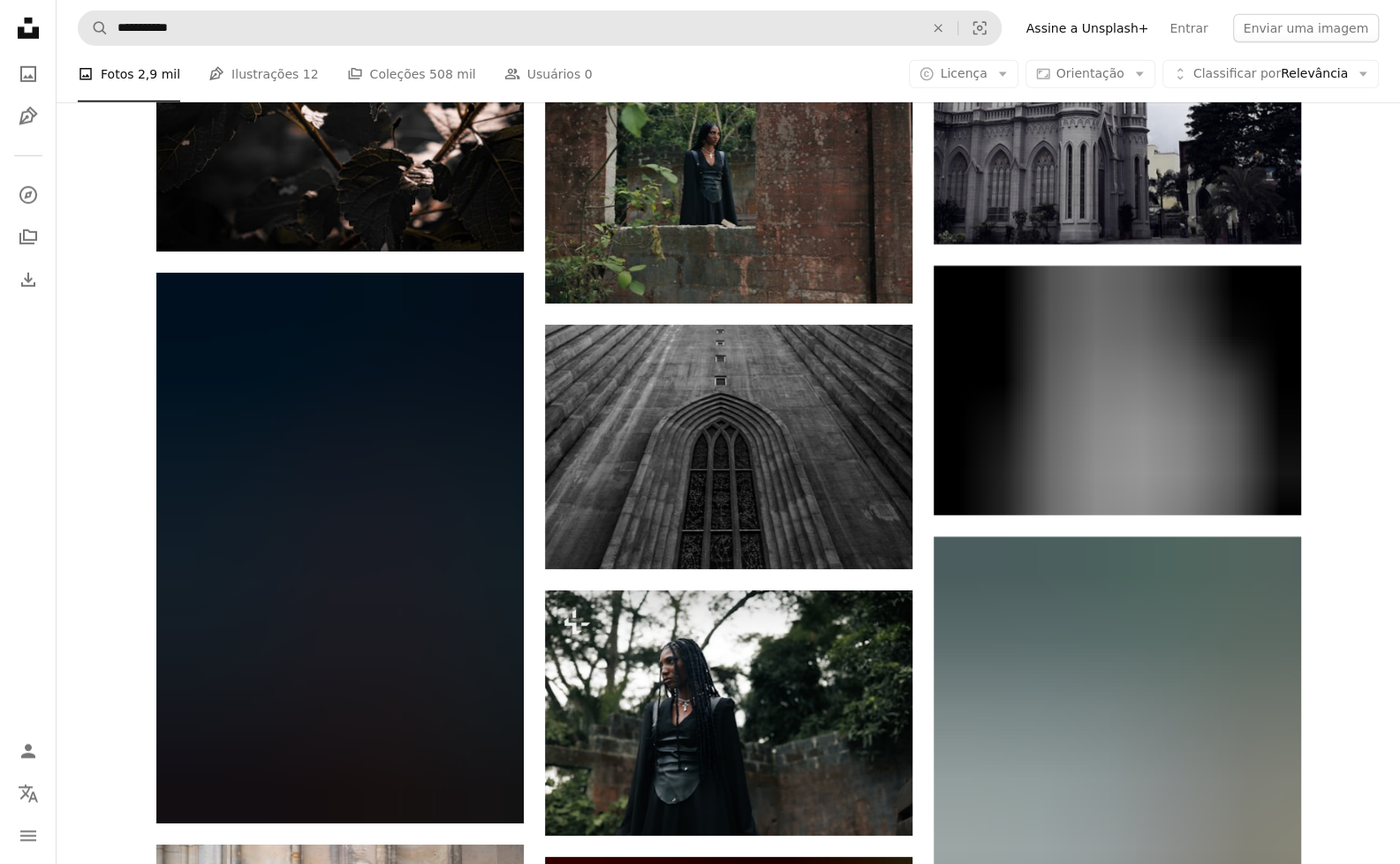
scroll to position [7638, 0]
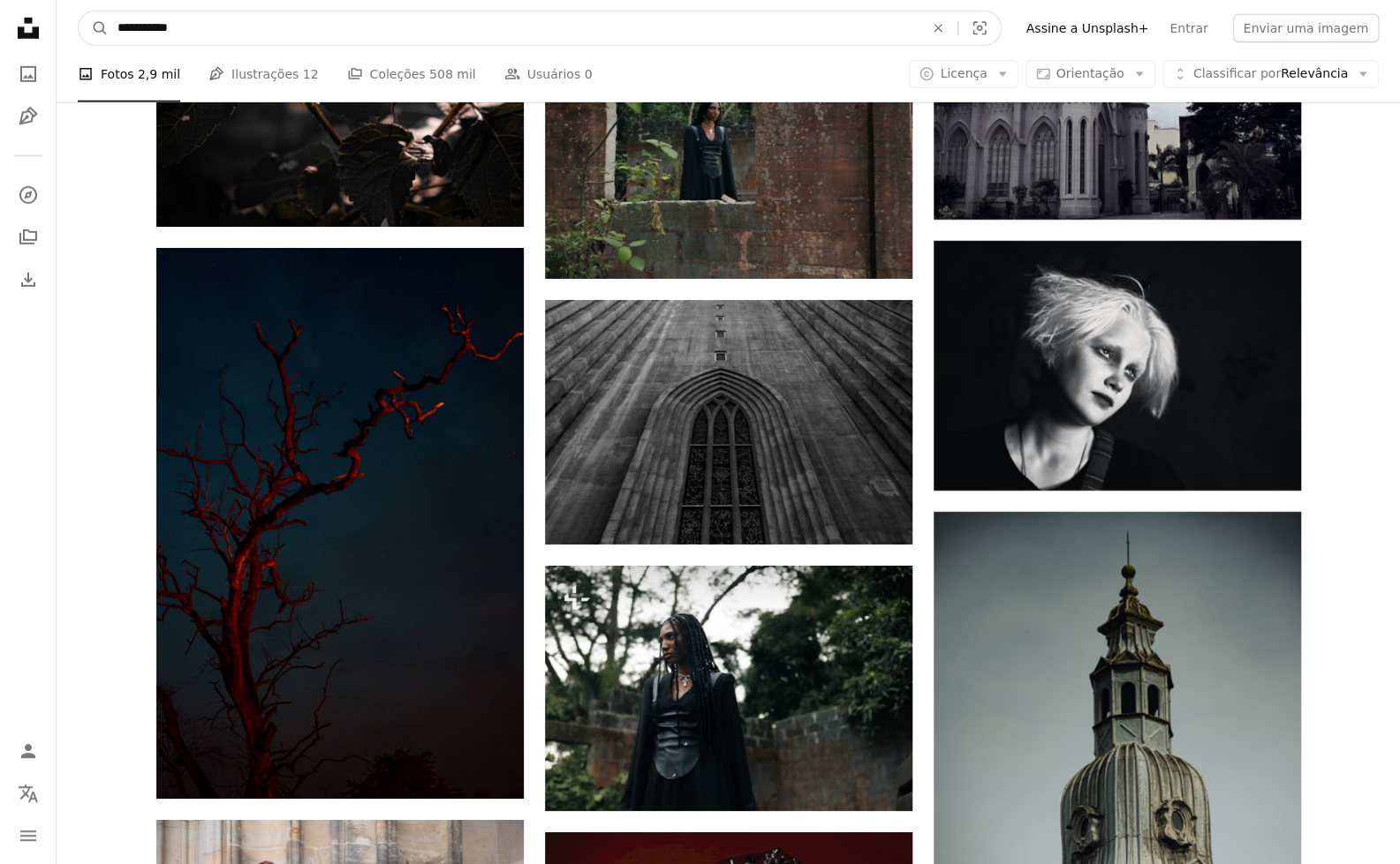
drag, startPoint x: 153, startPoint y: 25, endPoint x: 3, endPoint y: 49, distance: 151.9
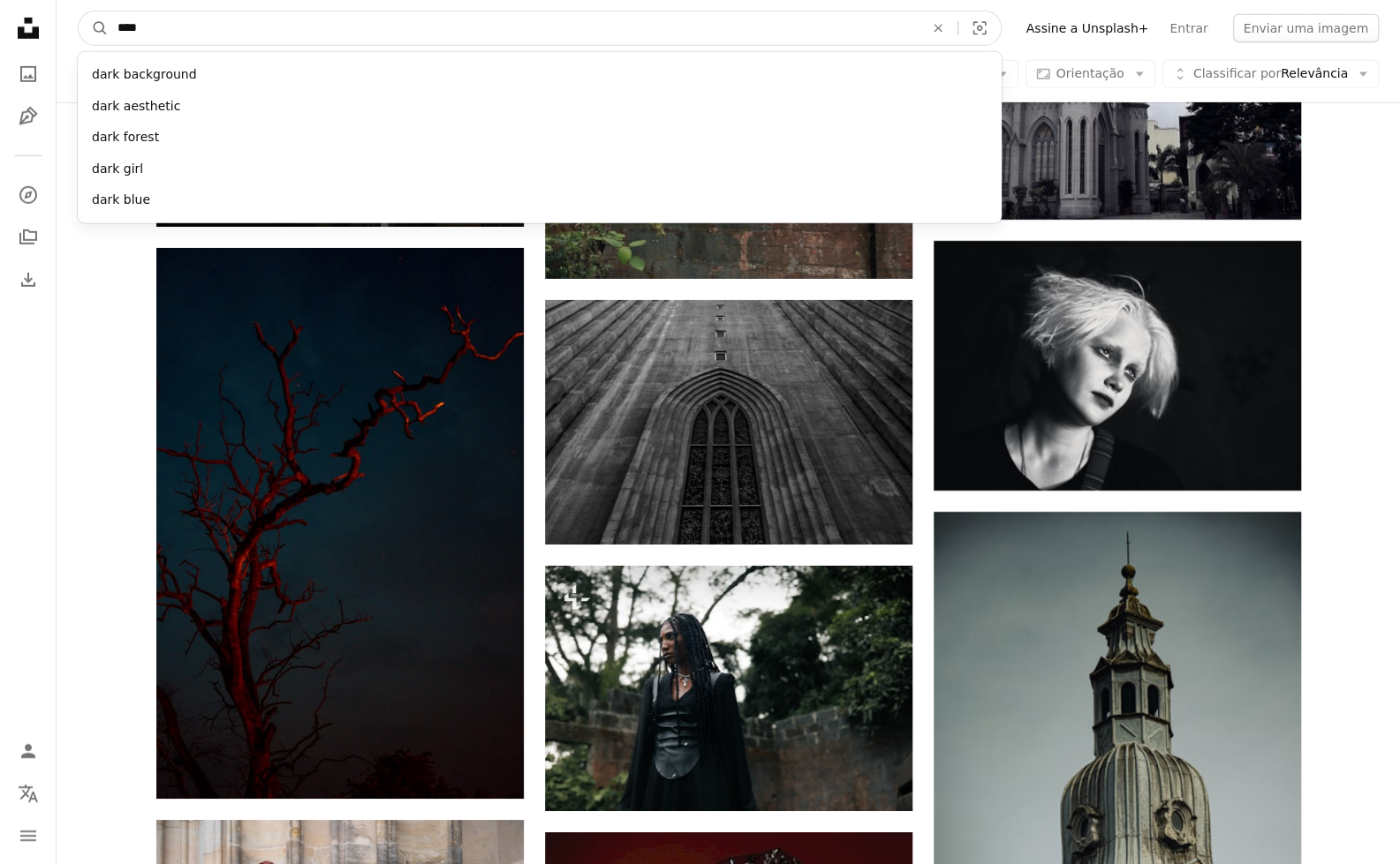
click at [200, 31] on input "****" at bounding box center [513, 28] width 810 height 33
type input "****"
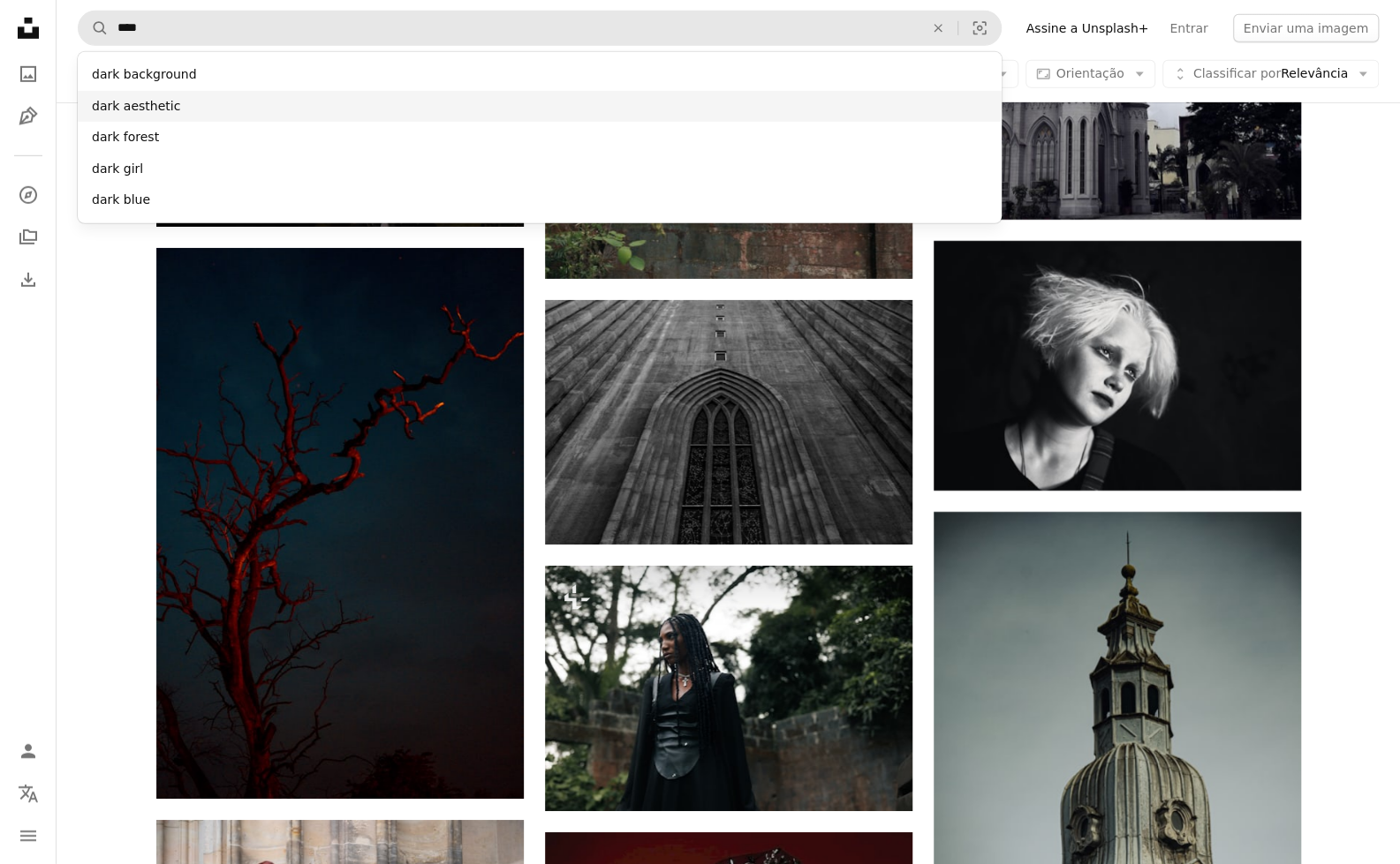
click at [190, 107] on div "dark aesthetic" at bounding box center [539, 106] width 924 height 32
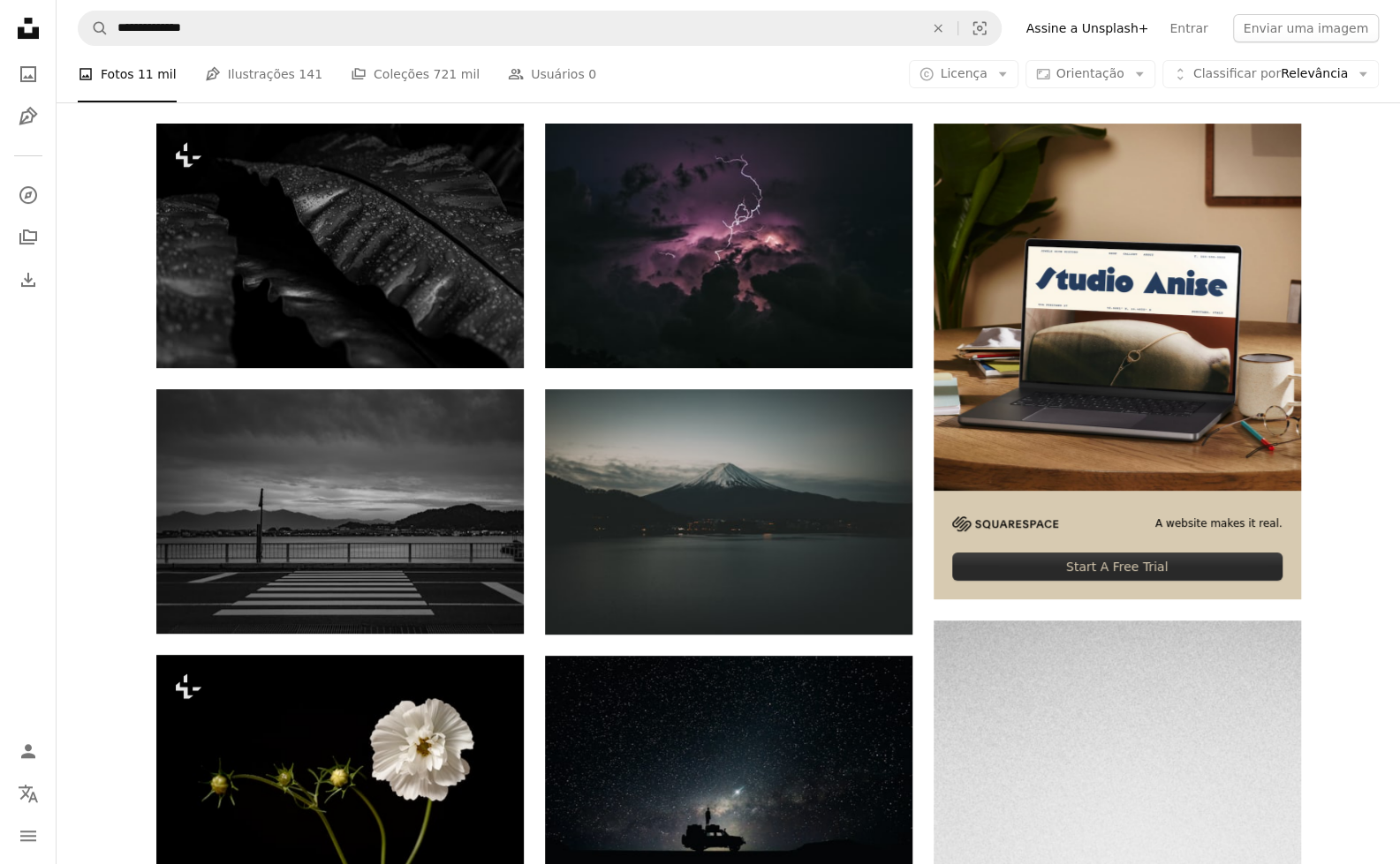
scroll to position [311, 0]
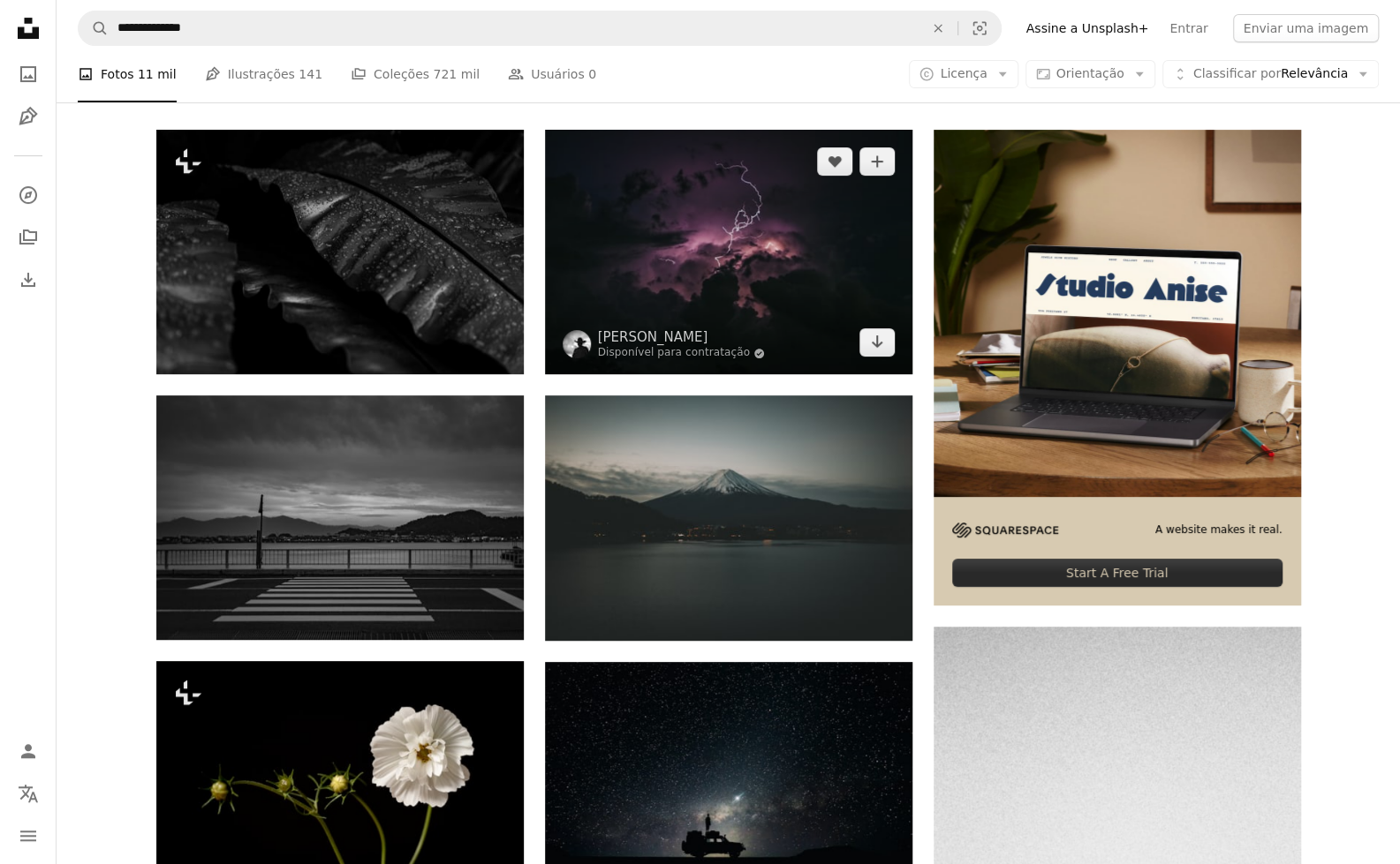
click at [695, 246] on img at bounding box center [728, 252] width 367 height 244
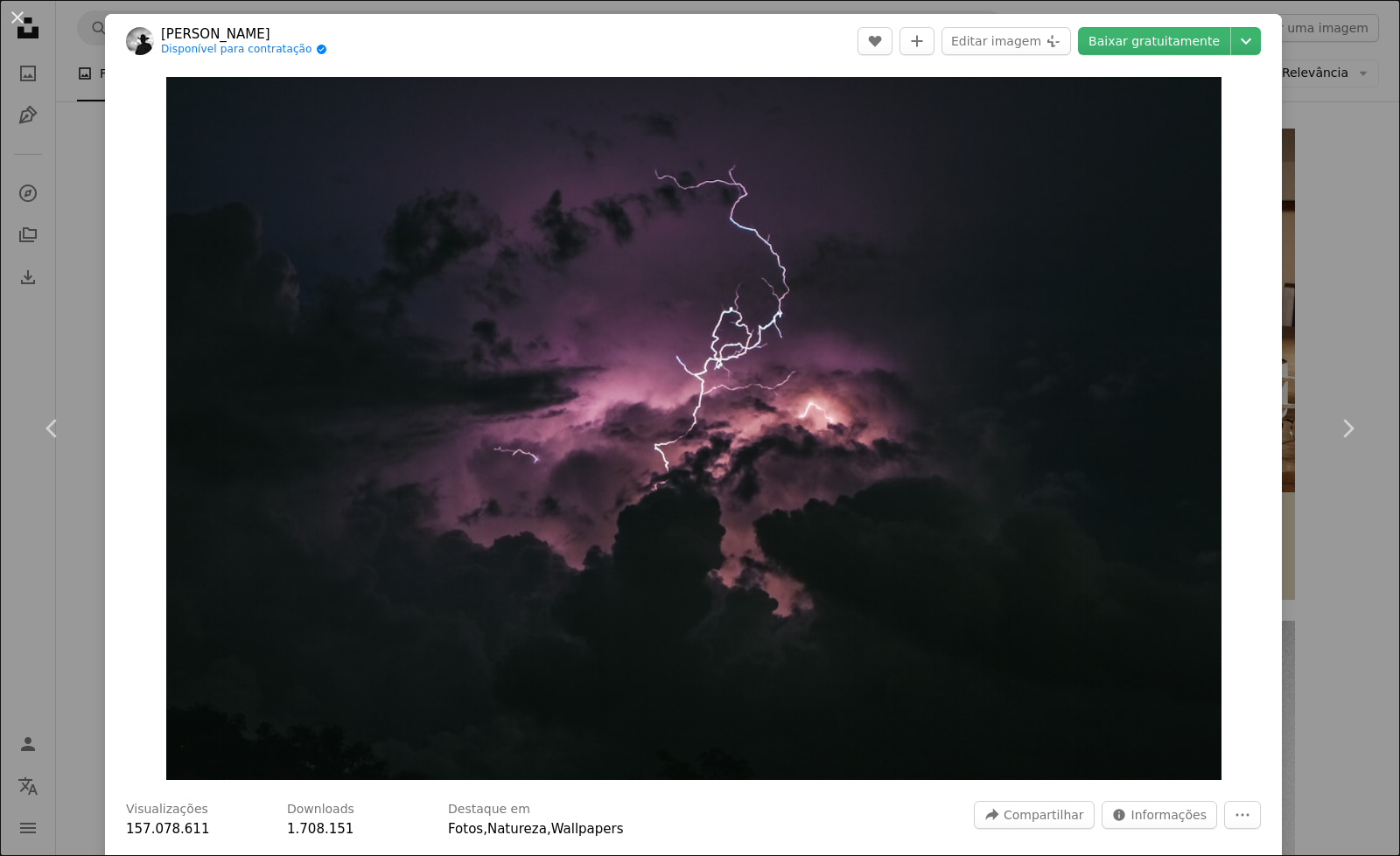
click at [94, 298] on div "An X shape Chevron left Chevron right [PERSON_NAME] Disponível para contratação…" at bounding box center [700, 428] width 1400 height 856
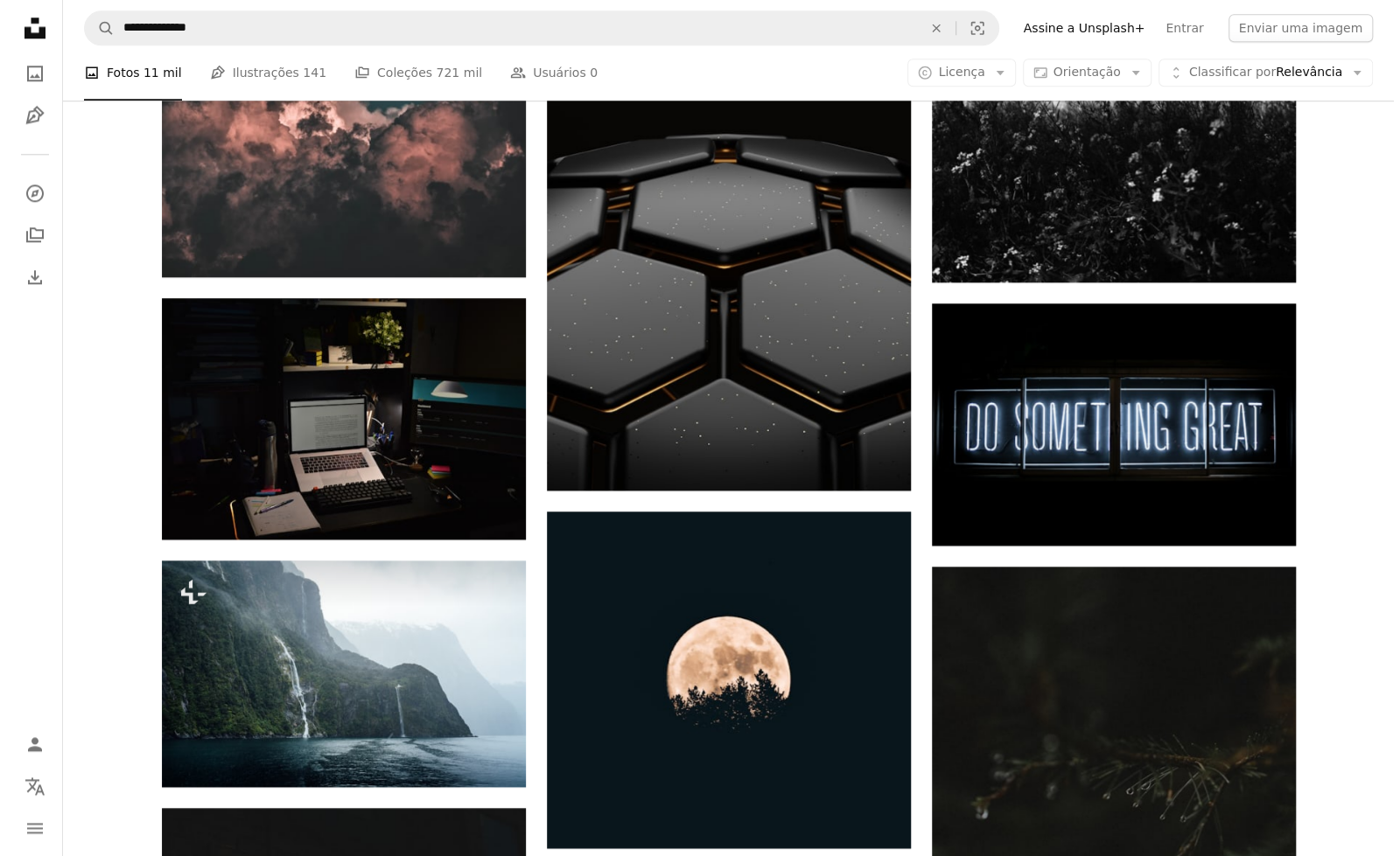
scroll to position [1193, 0]
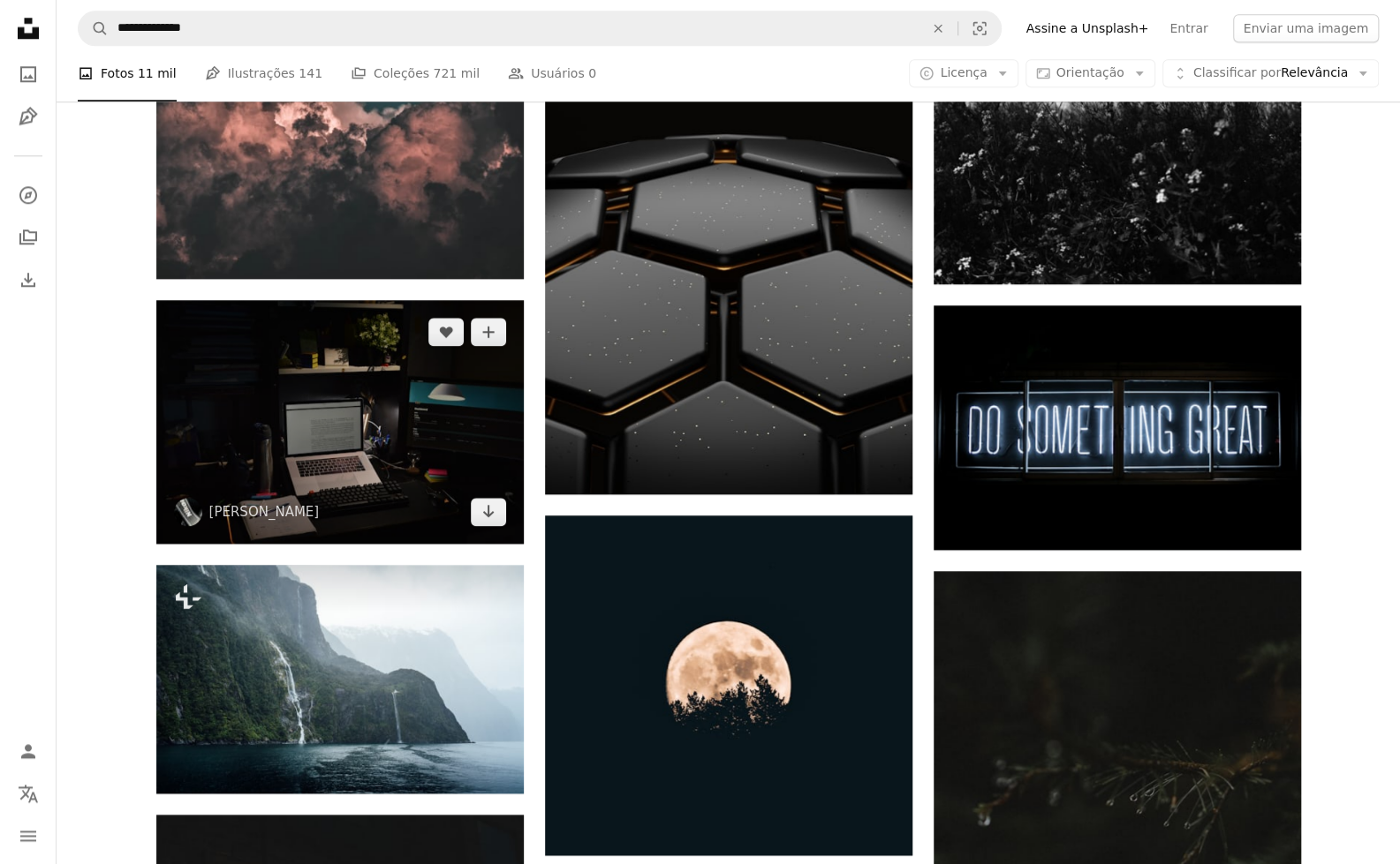
click at [435, 421] on img at bounding box center [339, 422] width 367 height 244
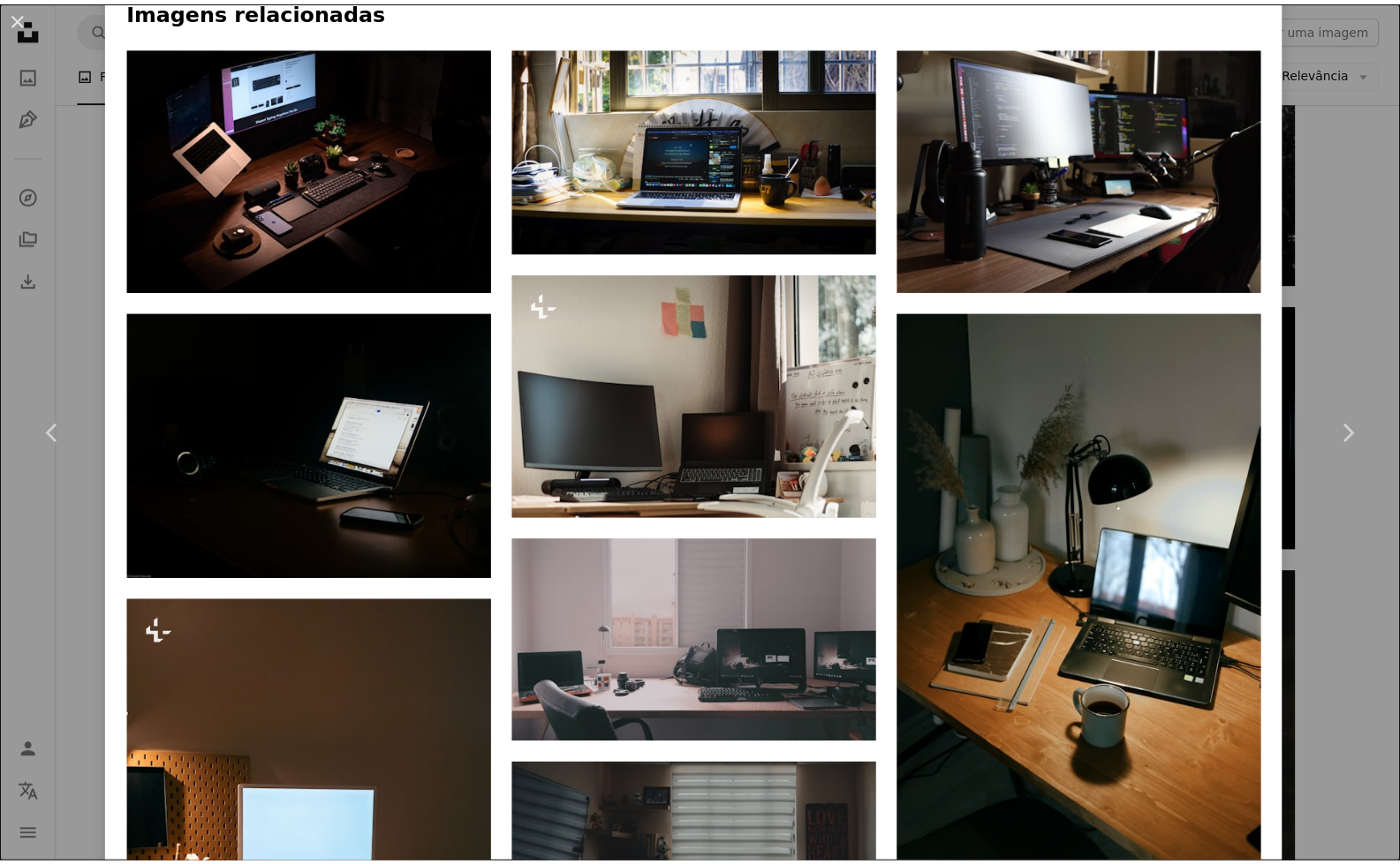
scroll to position [1393, 0]
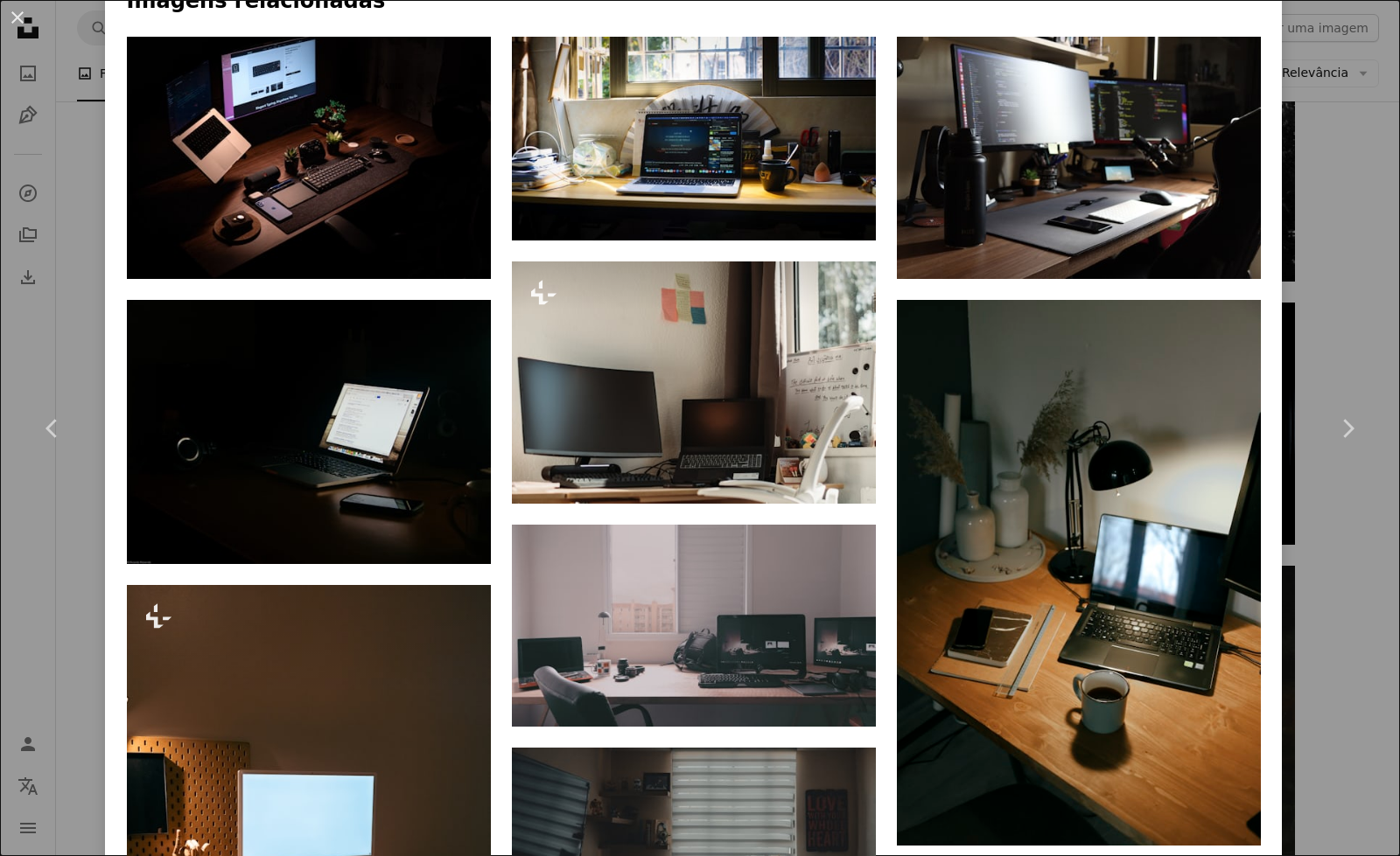
click at [89, 274] on div "An X shape Chevron left Chevron right [PERSON_NAME] ffz_20 A heart A plus sign …" at bounding box center [700, 428] width 1400 height 856
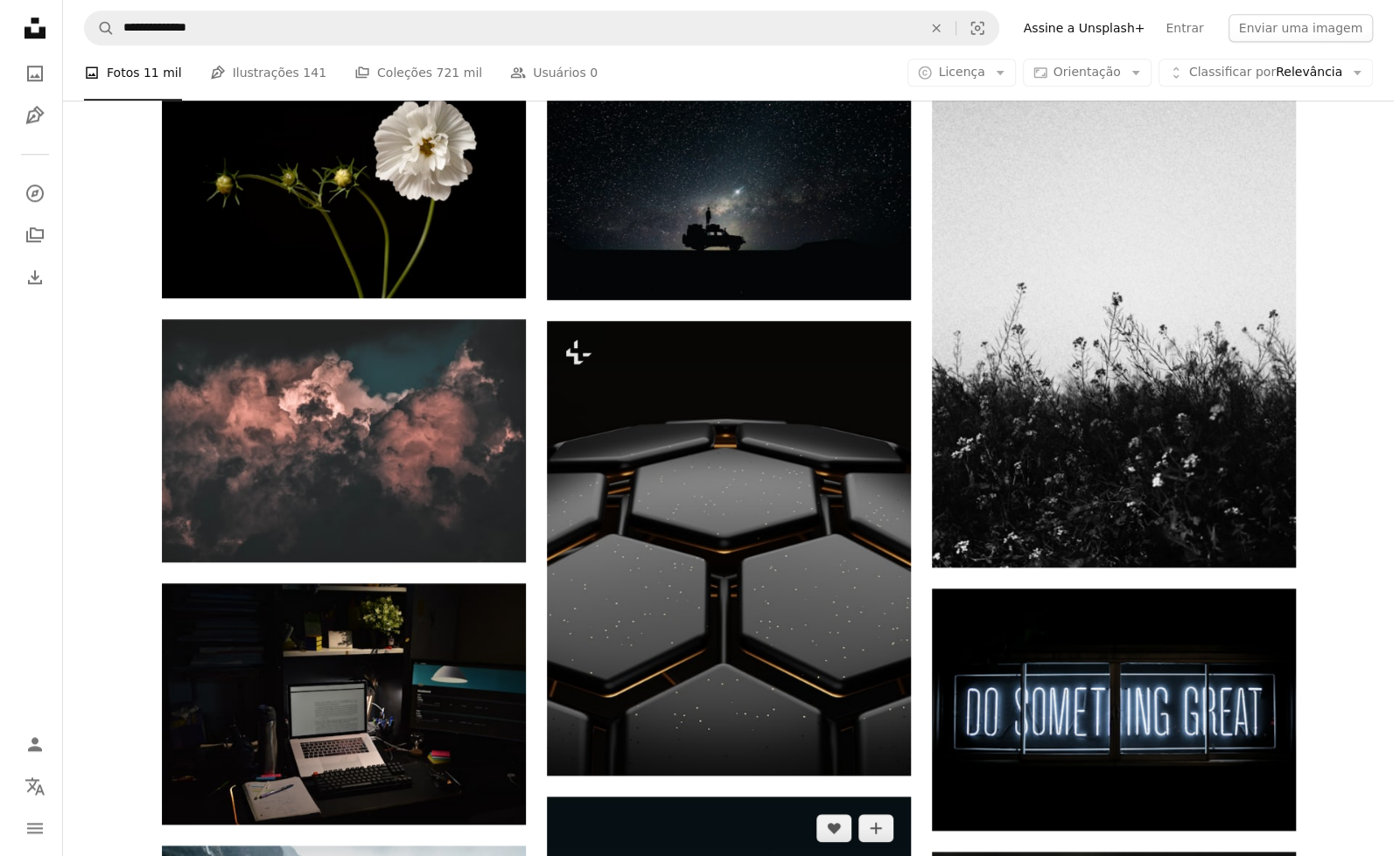
scroll to position [906, 0]
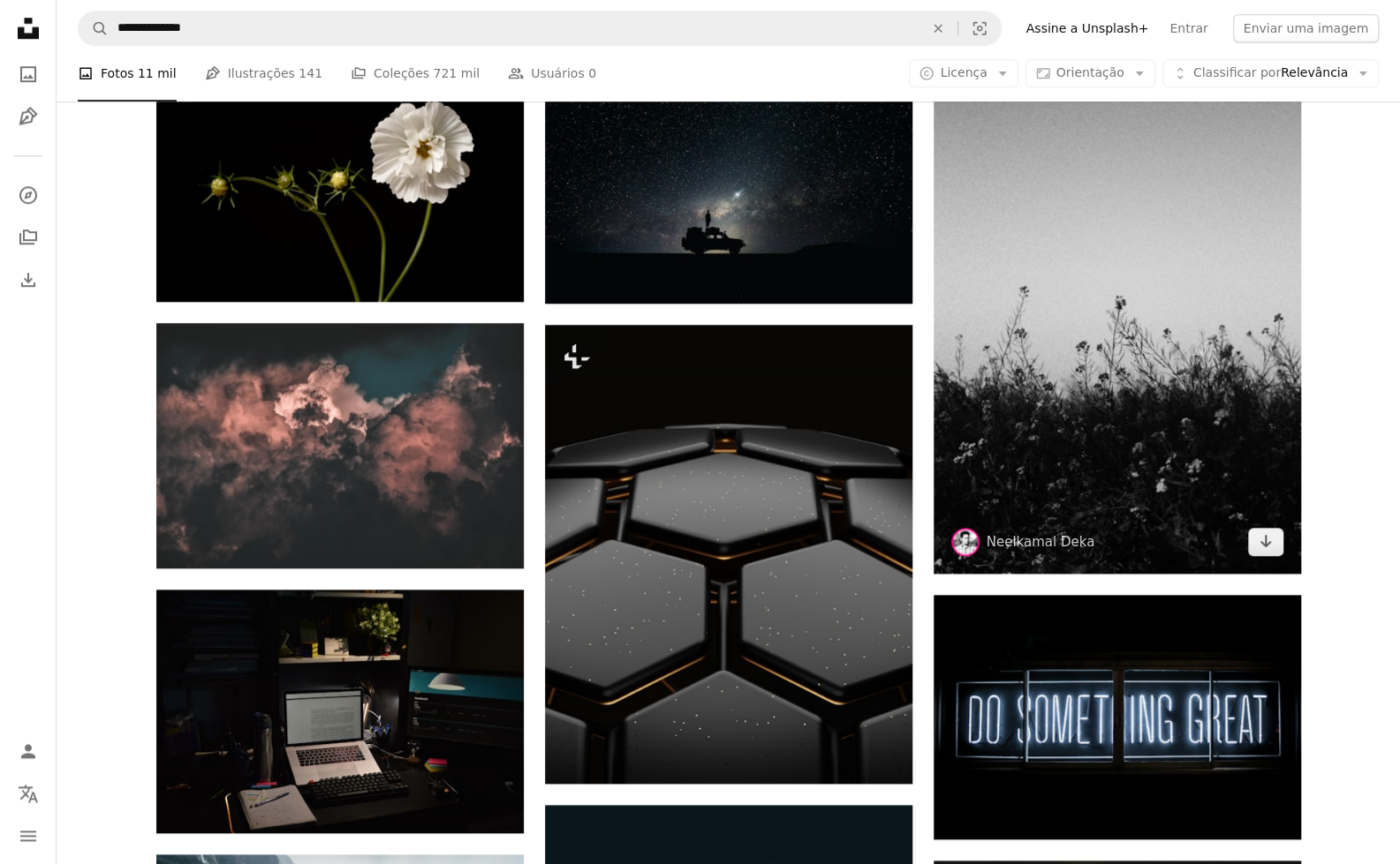
click at [1284, 353] on img at bounding box center [1117, 298] width 367 height 551
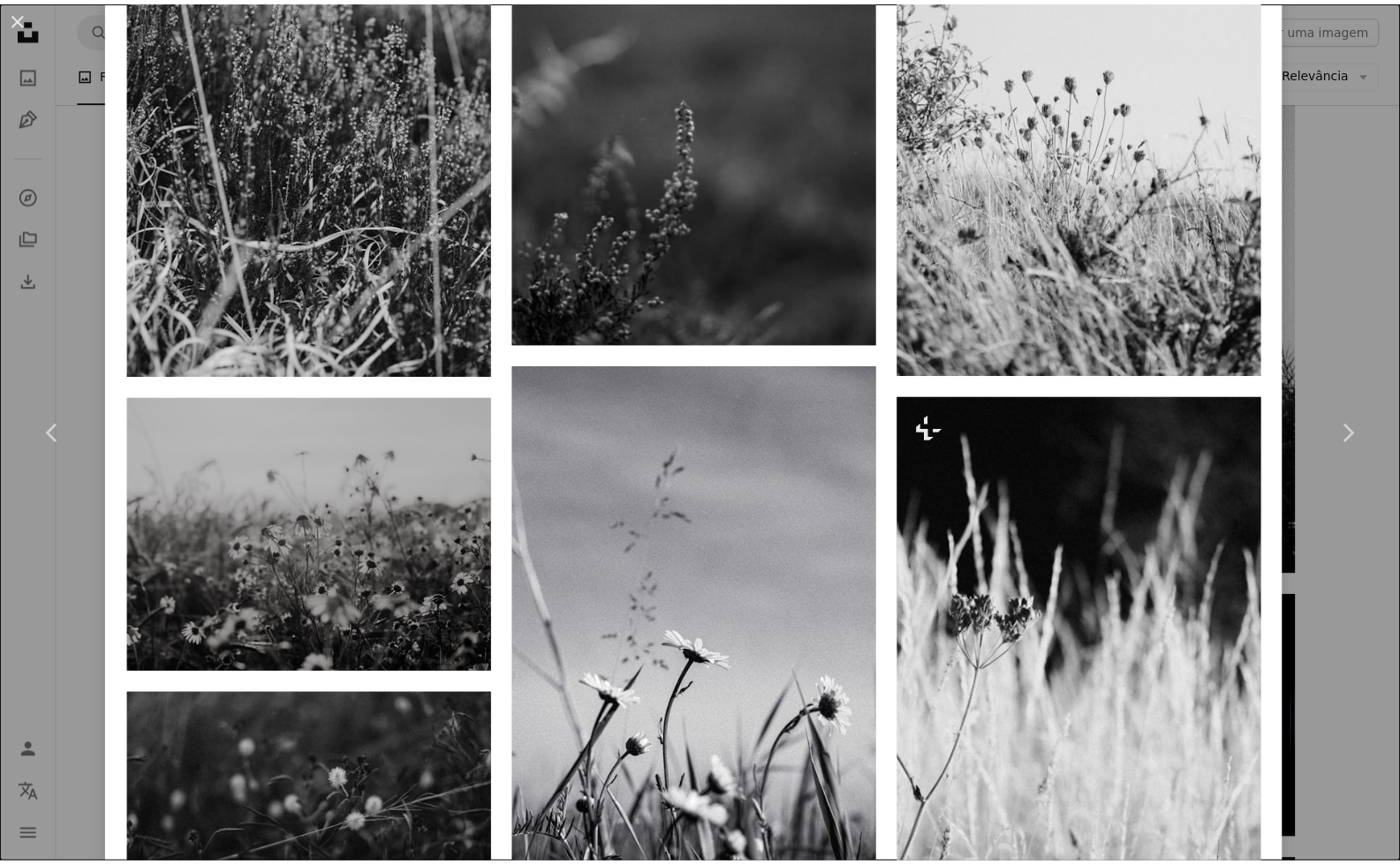
scroll to position [1961, 0]
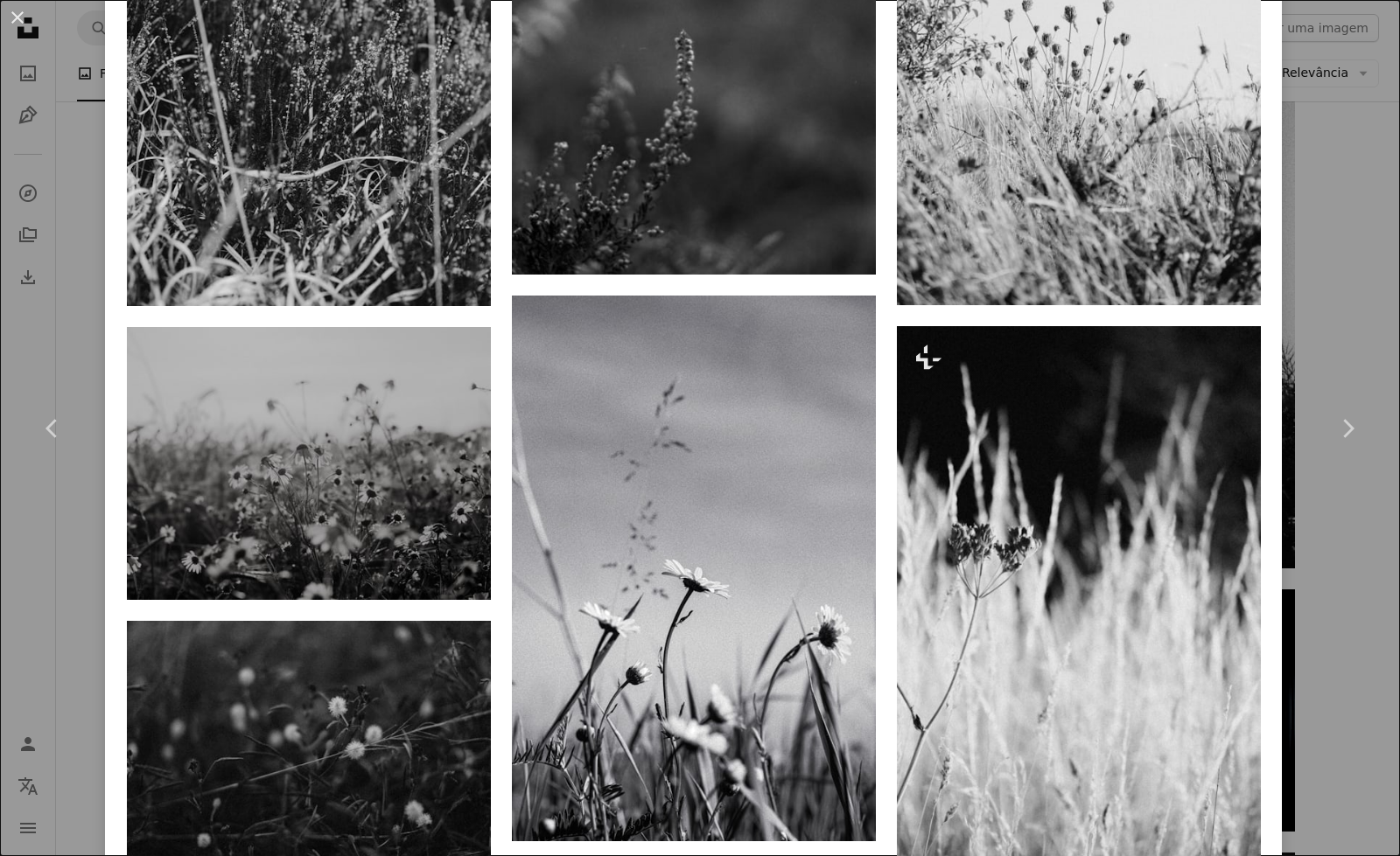
click at [1314, 185] on div "An X shape Chevron left Chevron right [PERSON_NAME] neelkamal_zip A heart A plu…" at bounding box center [700, 428] width 1400 height 856
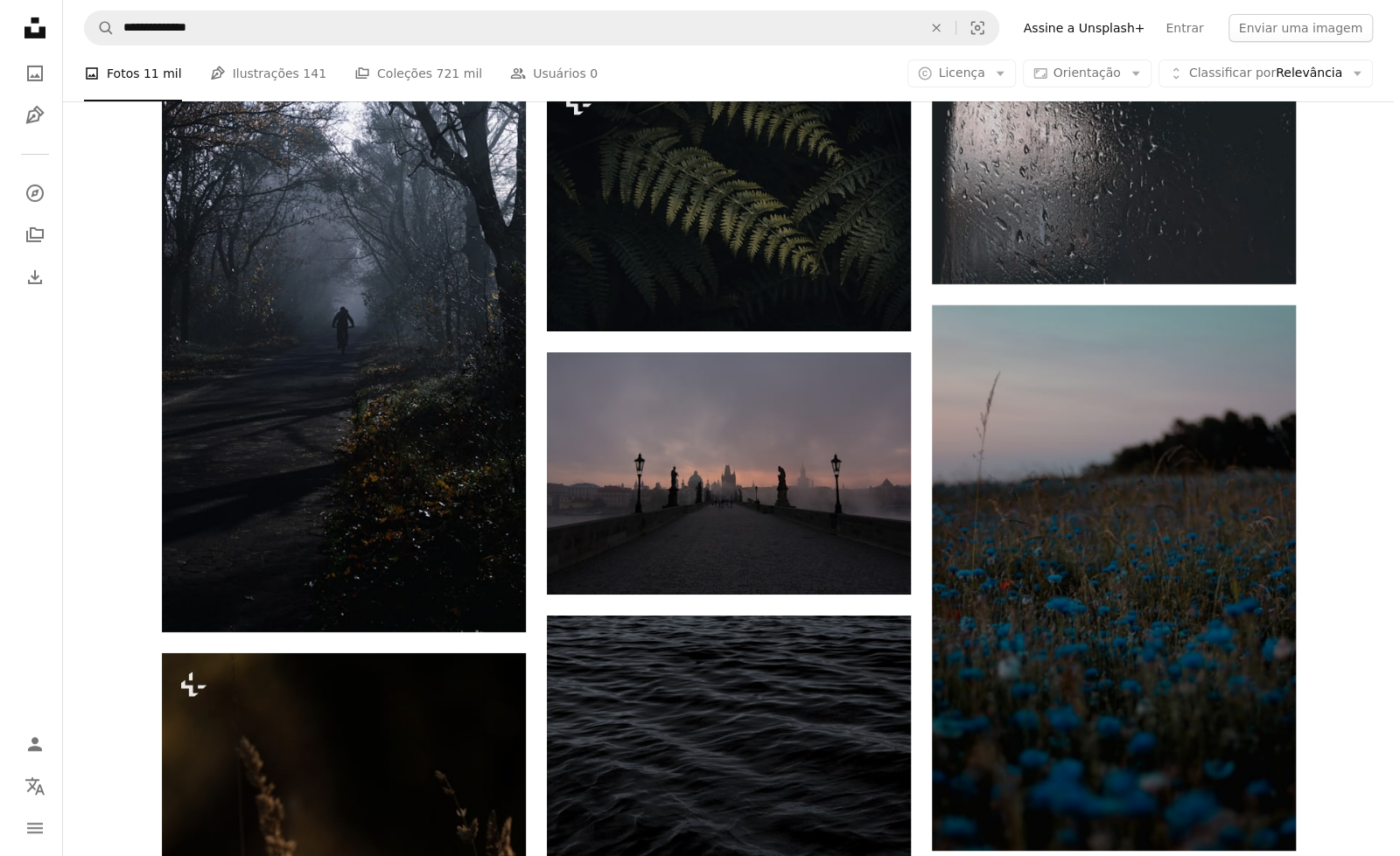
scroll to position [3774, 0]
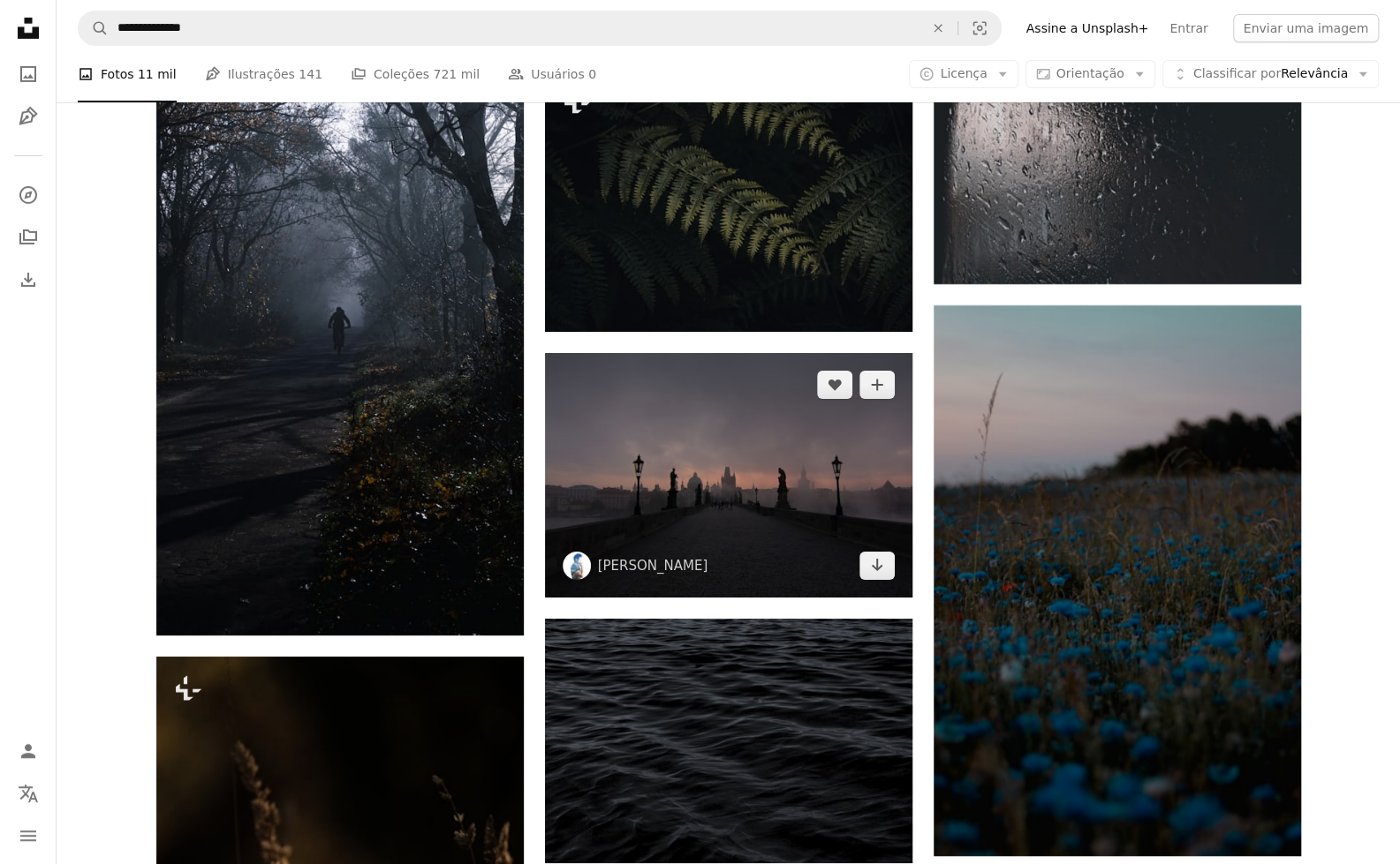
click at [761, 517] on img at bounding box center [728, 475] width 367 height 244
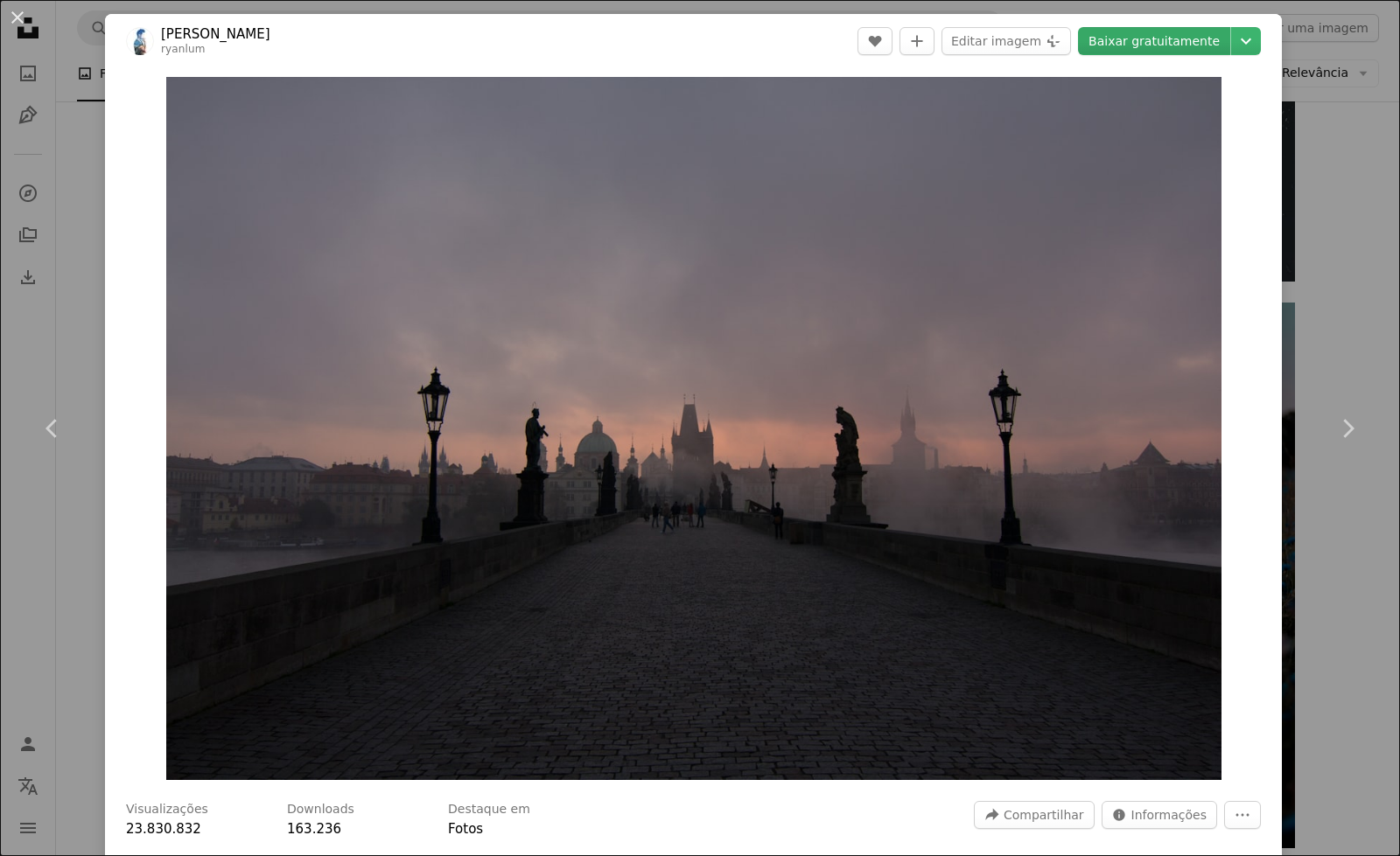
click at [1168, 45] on link "Baixar gratuitamente" at bounding box center [1154, 40] width 152 height 28
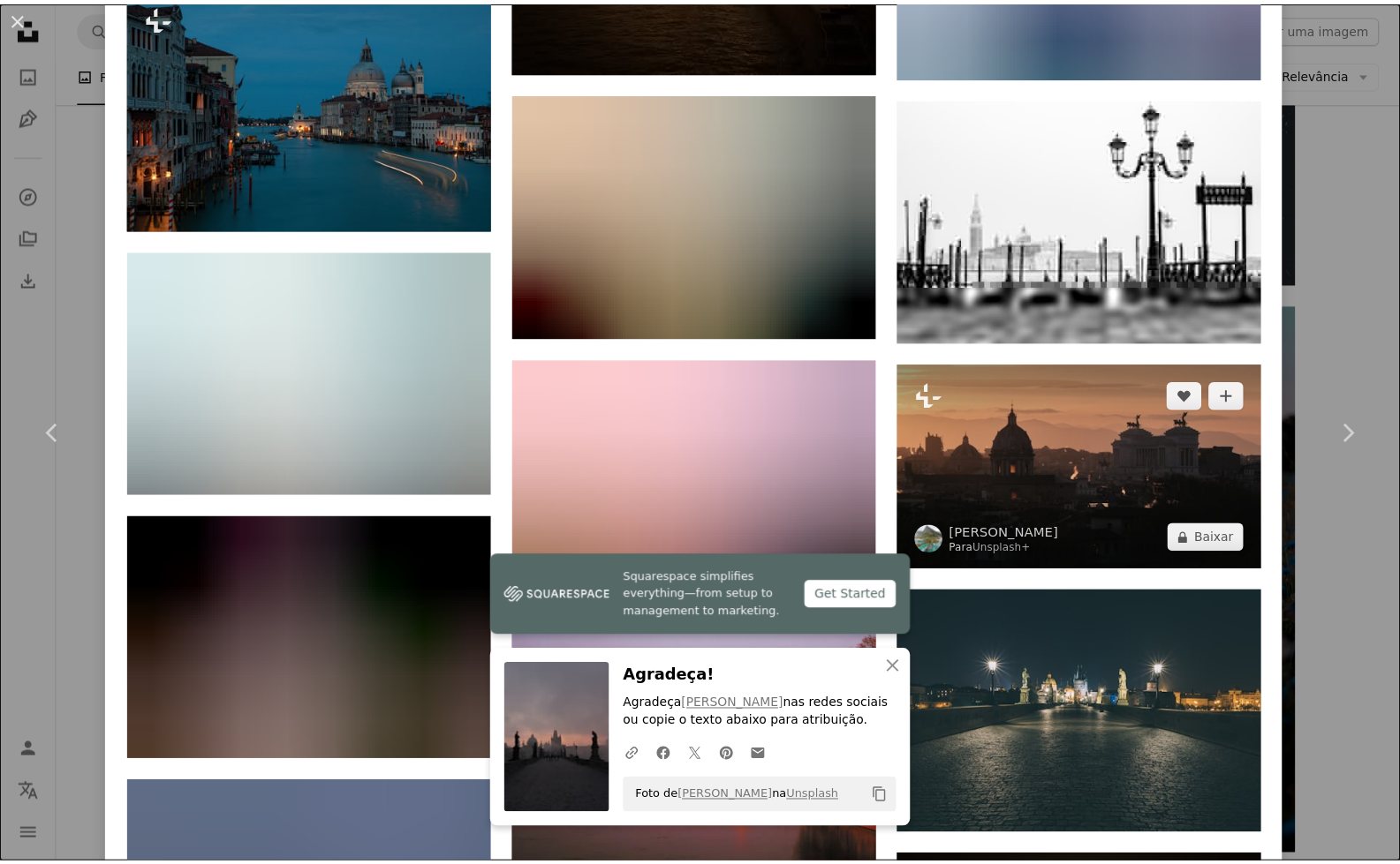
scroll to position [2712, 0]
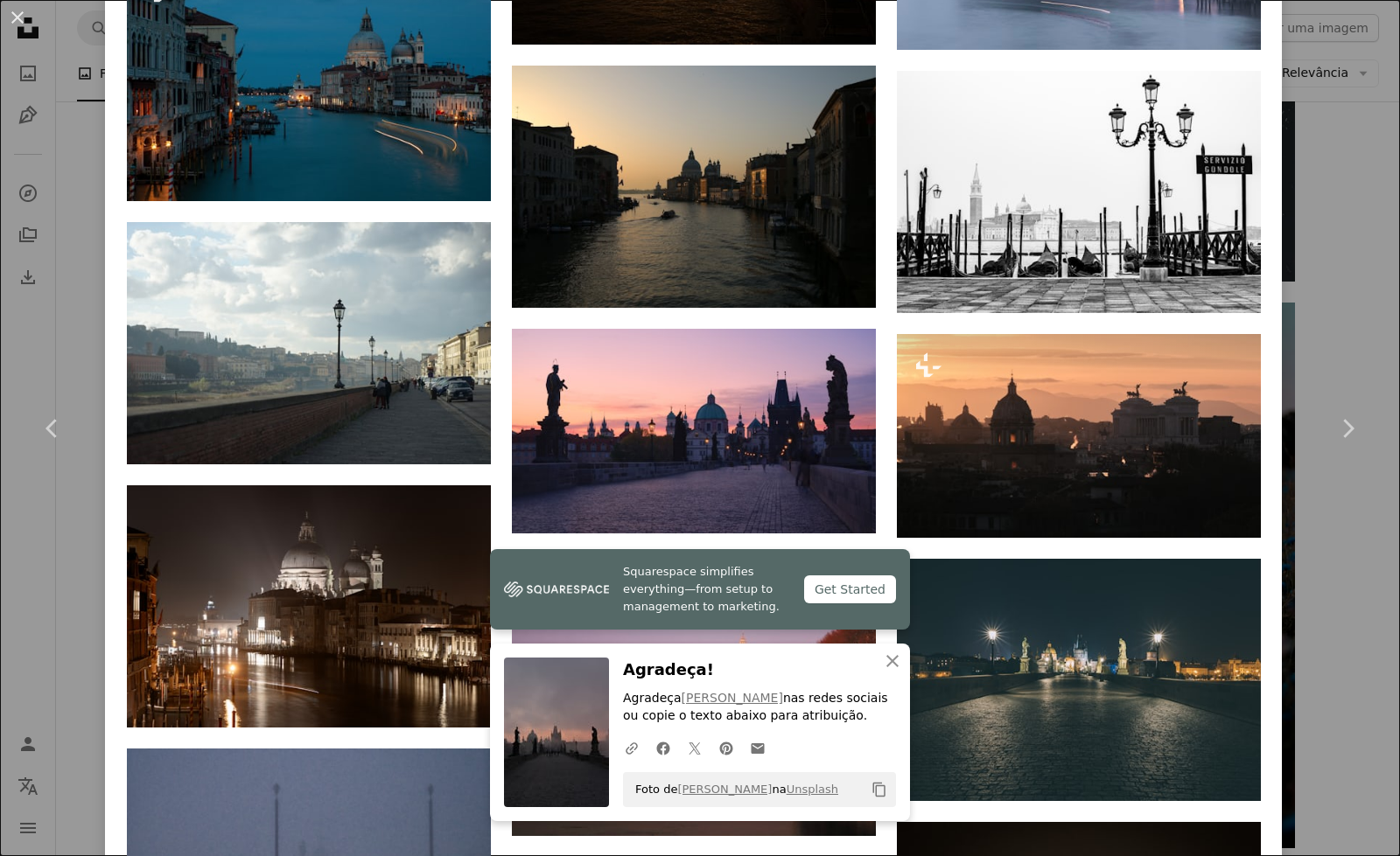
click at [1348, 203] on div "An X shape Chevron left Chevron right [PERSON_NAME] ryanlum A heart A plus sign…" at bounding box center [700, 428] width 1400 height 856
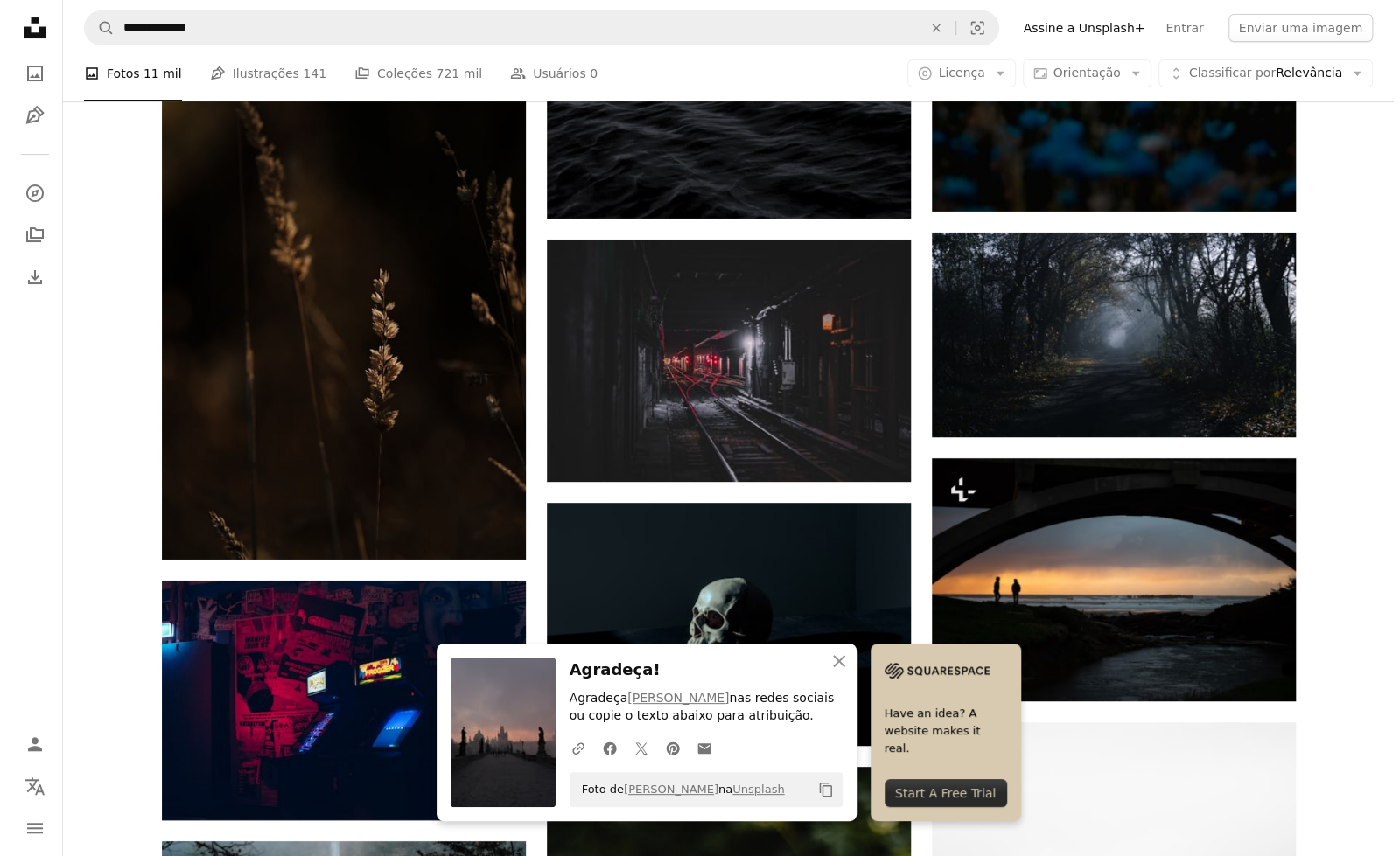
scroll to position [4420, 0]
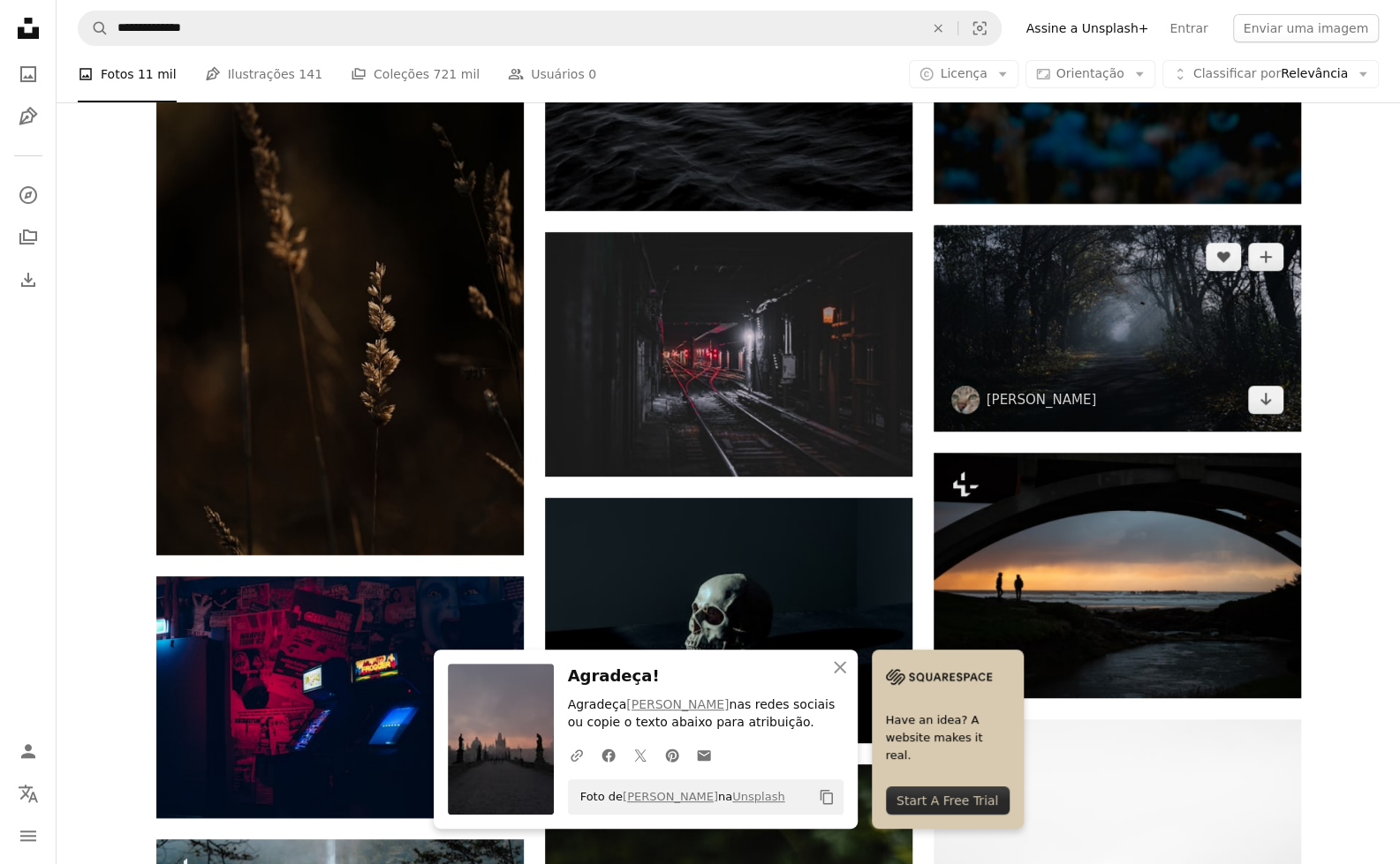
click at [1132, 357] on img at bounding box center [1117, 328] width 367 height 207
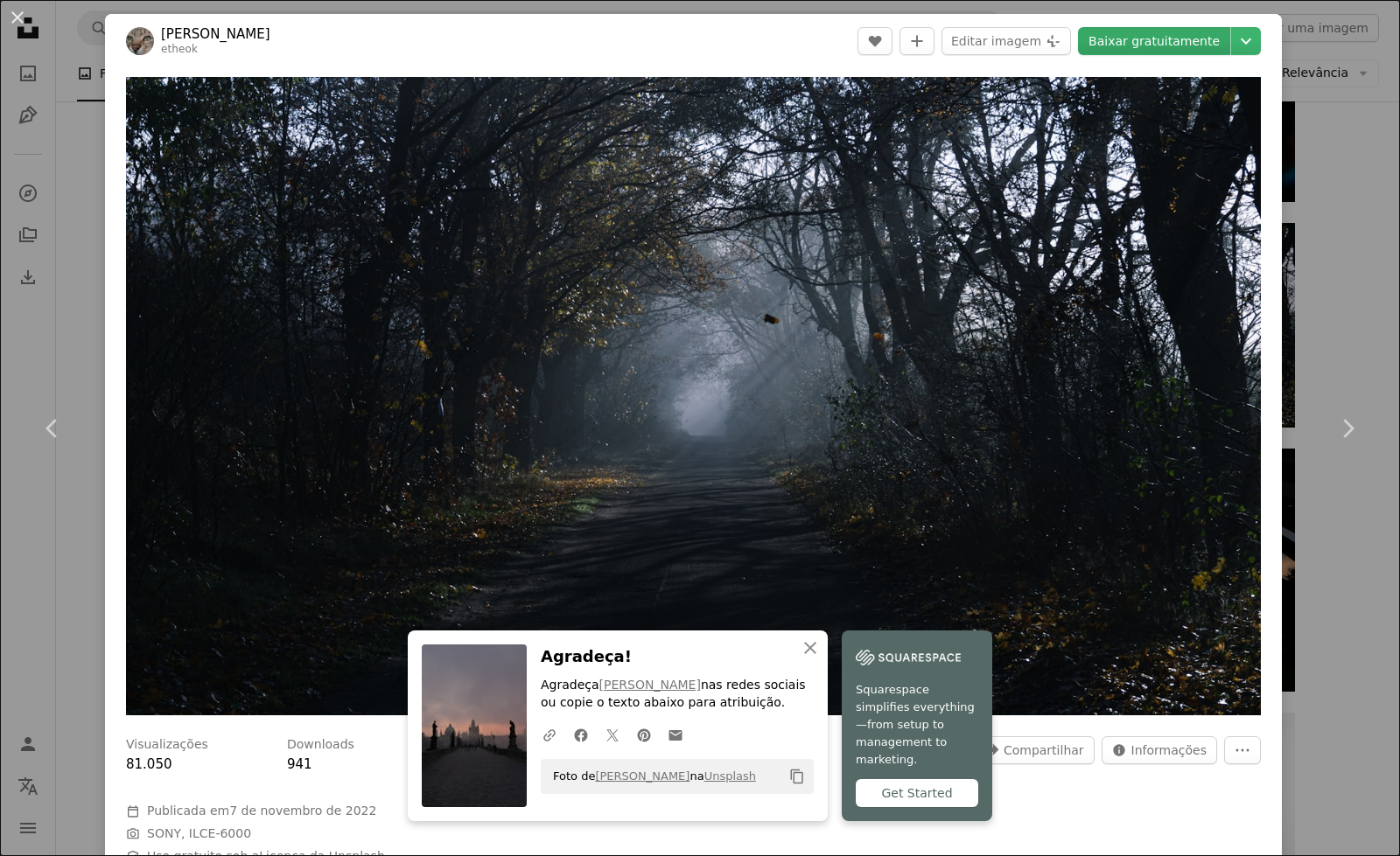
click at [1175, 32] on link "Baixar gratuitamente" at bounding box center [1154, 40] width 152 height 28
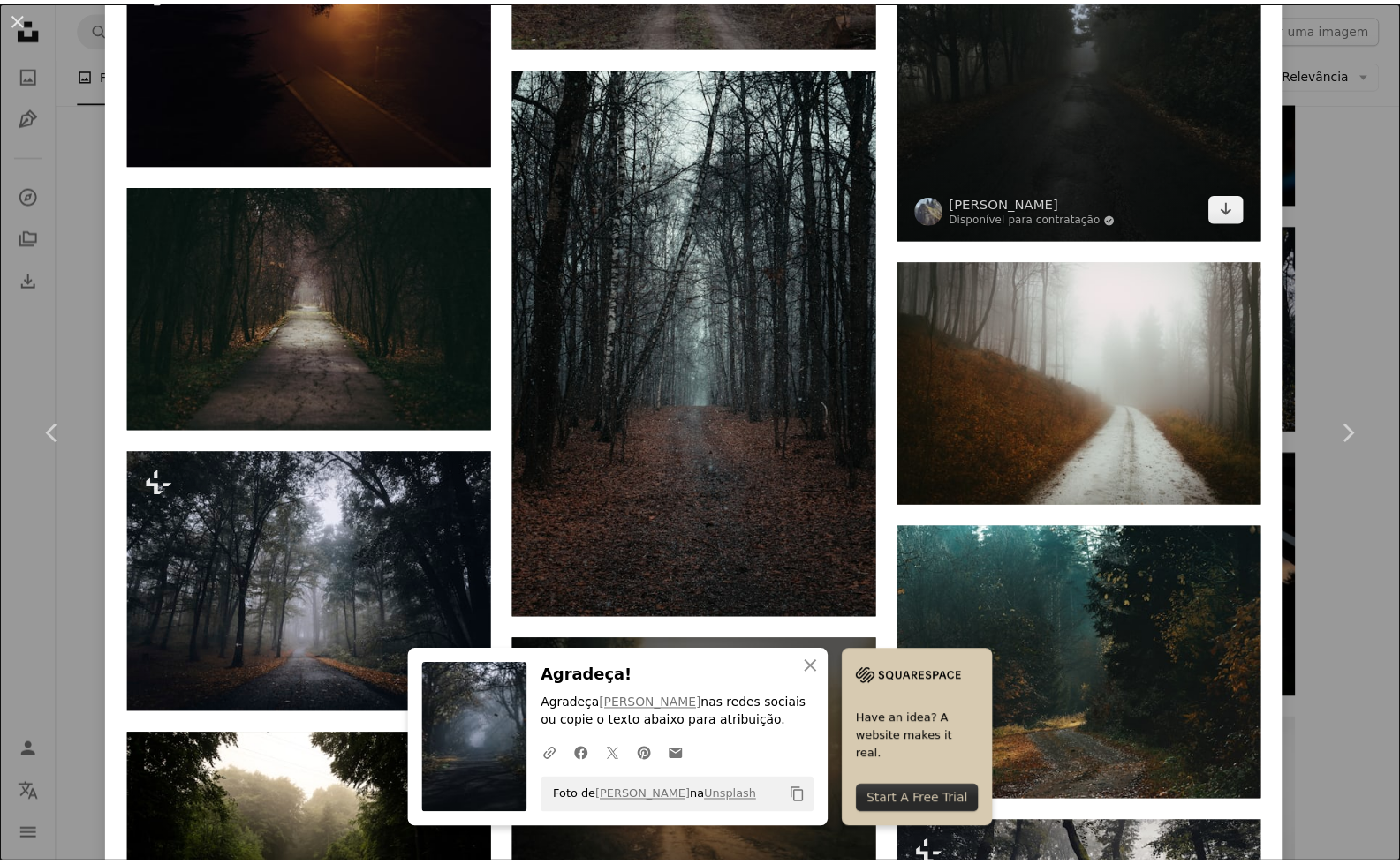
scroll to position [4726, 0]
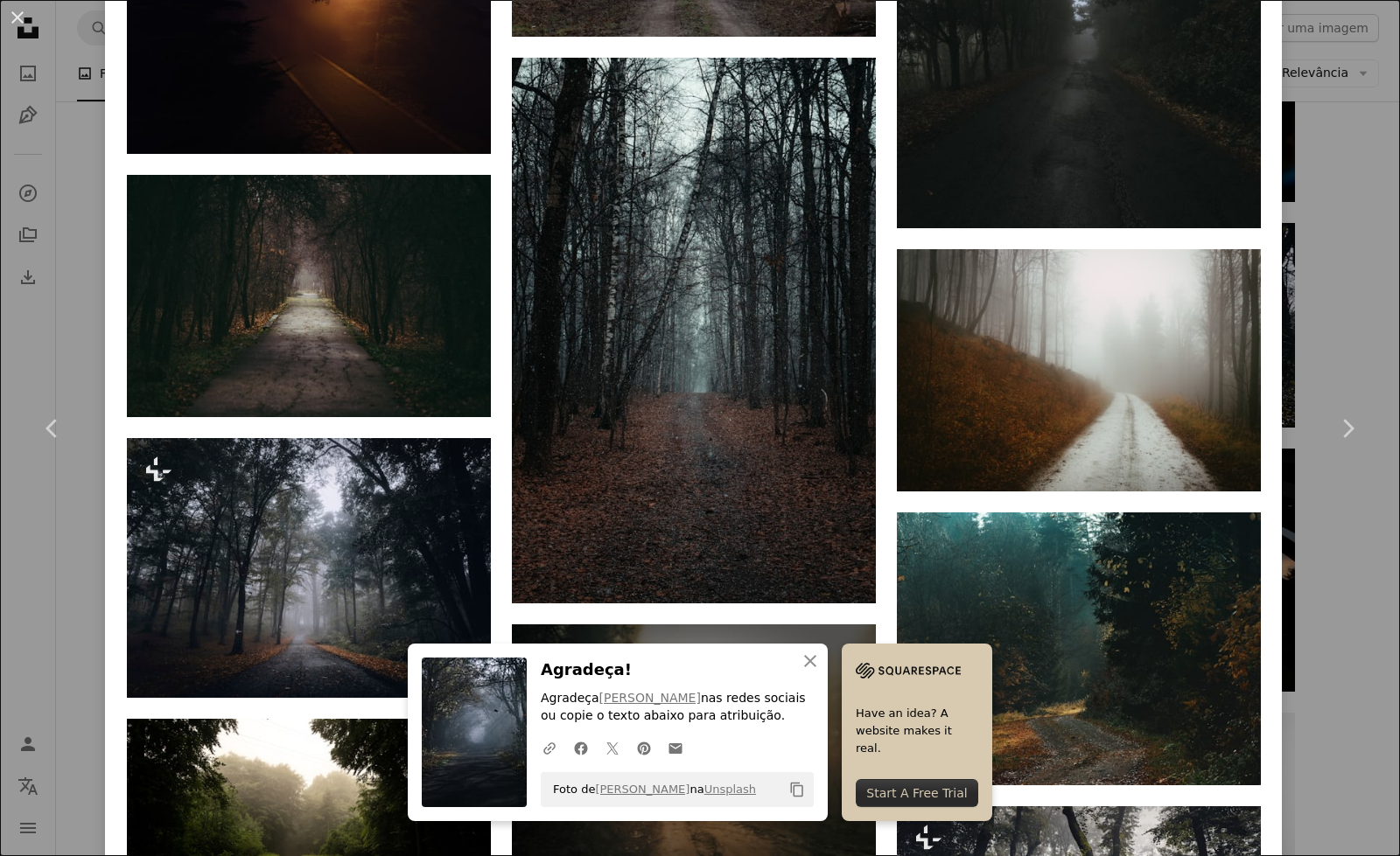
click at [1335, 233] on div "An X shape Chevron left Chevron right [PERSON_NAME] etheok A heart A plus sign …" at bounding box center [700, 428] width 1400 height 856
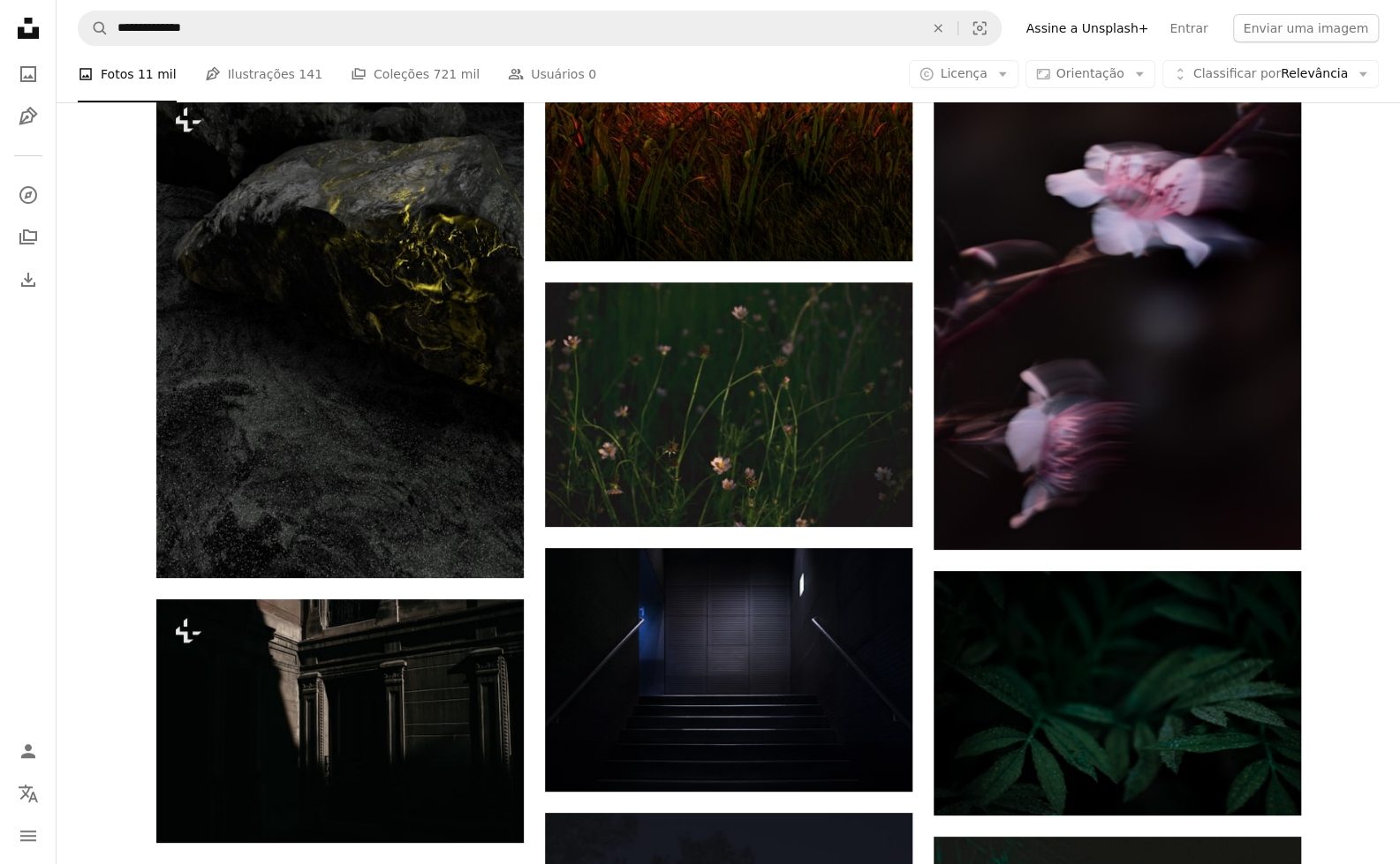
scroll to position [25126, 0]
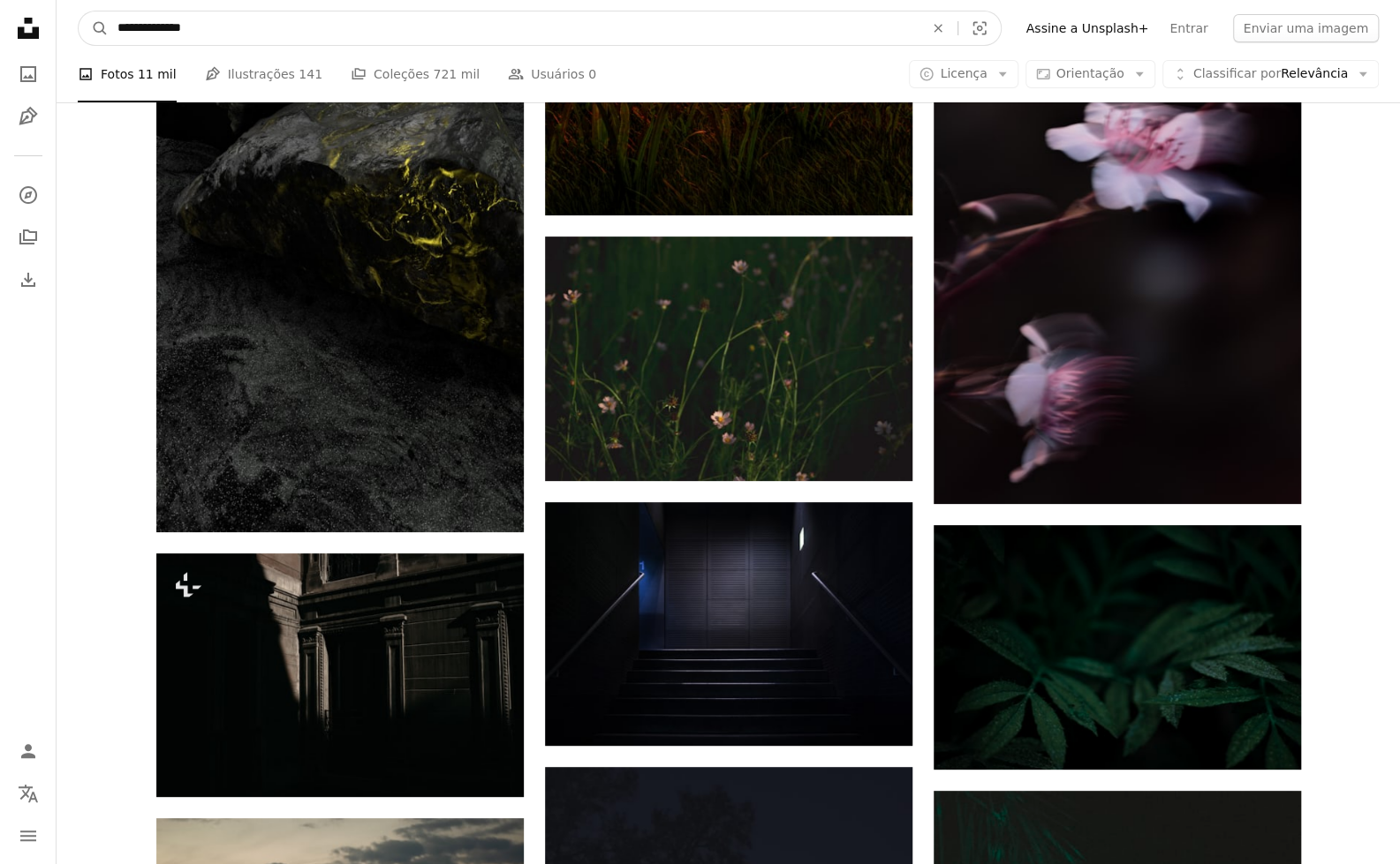
drag, startPoint x: 241, startPoint y: 23, endPoint x: 55, endPoint y: 51, distance: 188.1
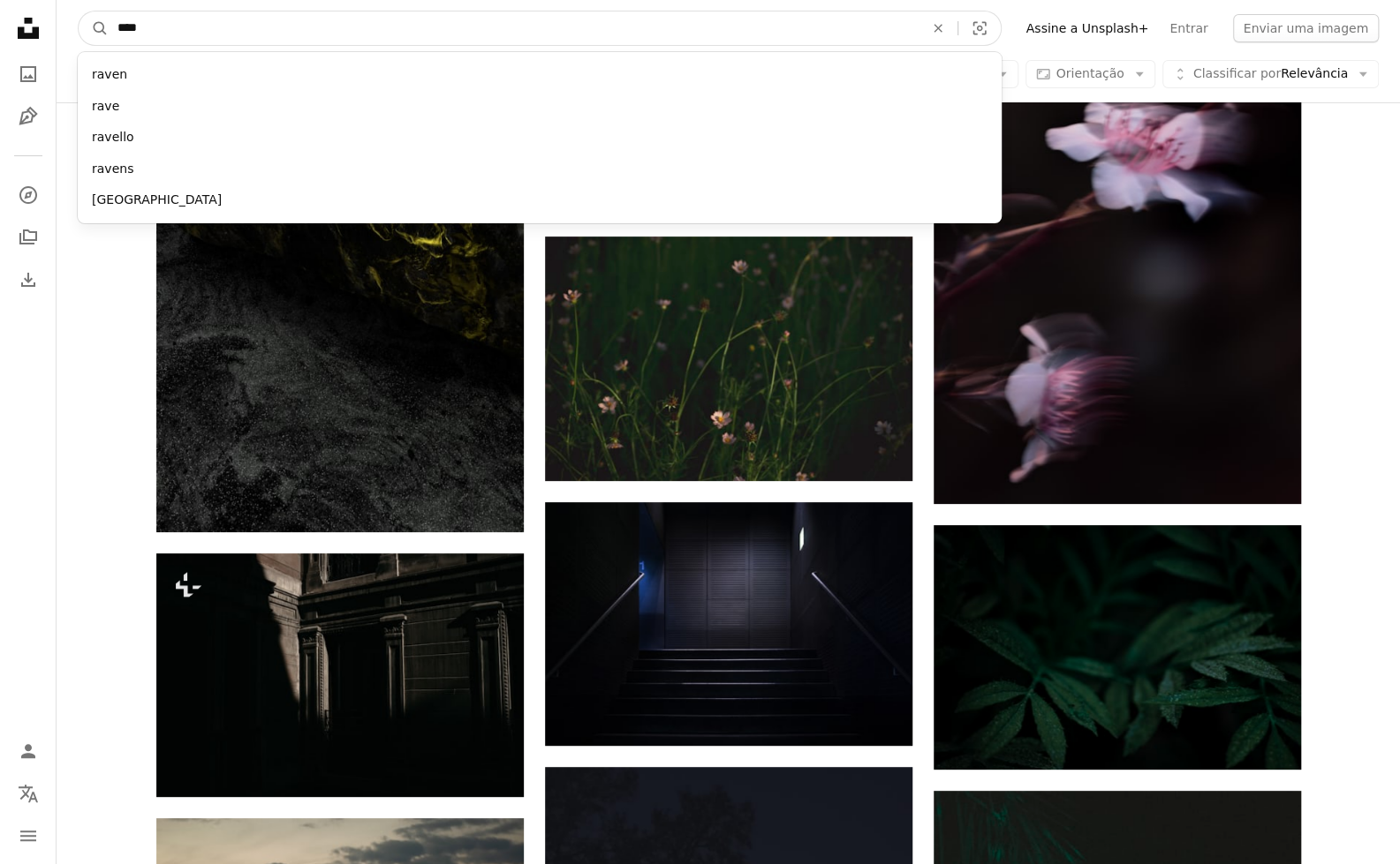
type input "*****"
click button "A magnifying glass" at bounding box center [93, 28] width 30 height 33
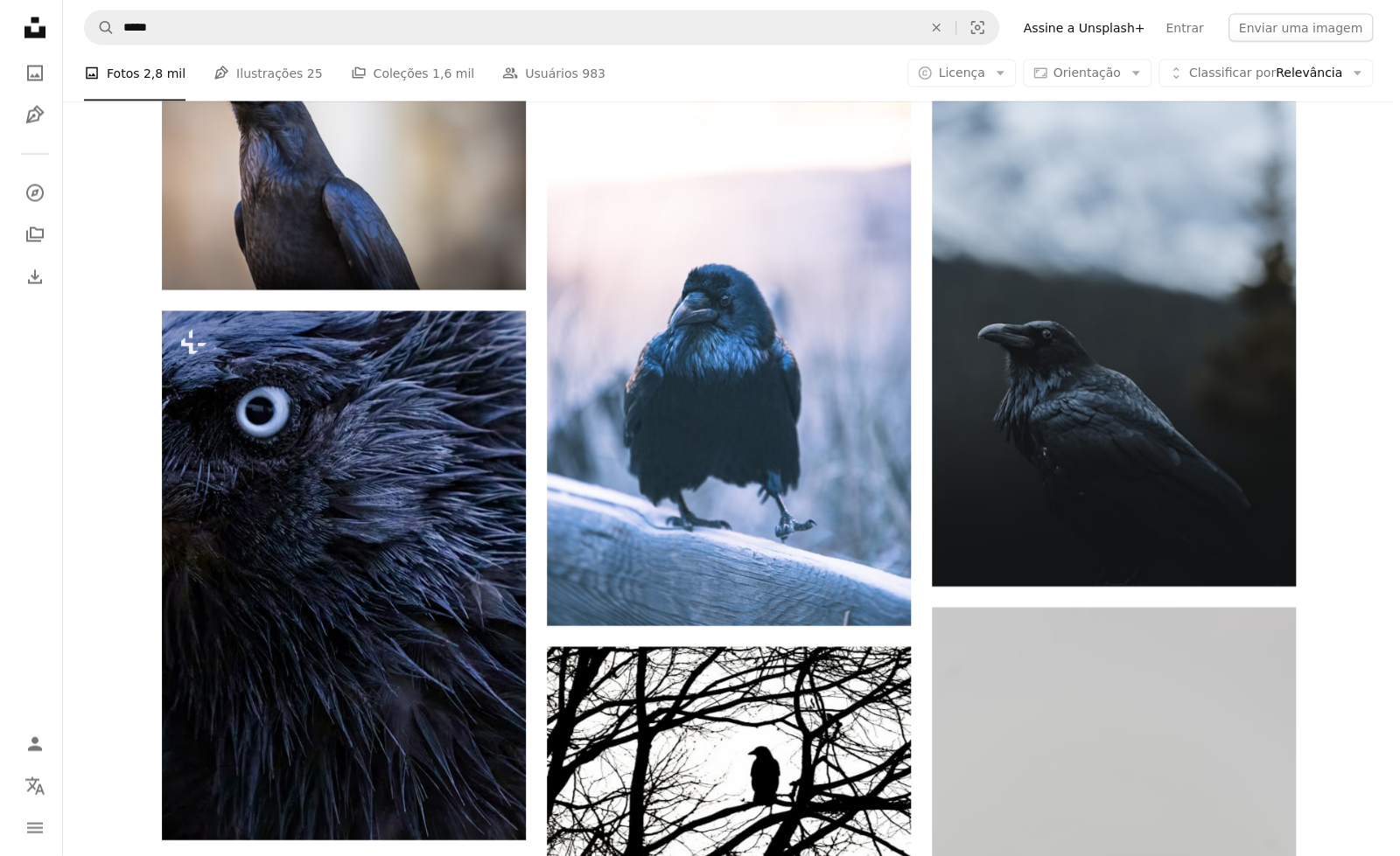
scroll to position [2178, 0]
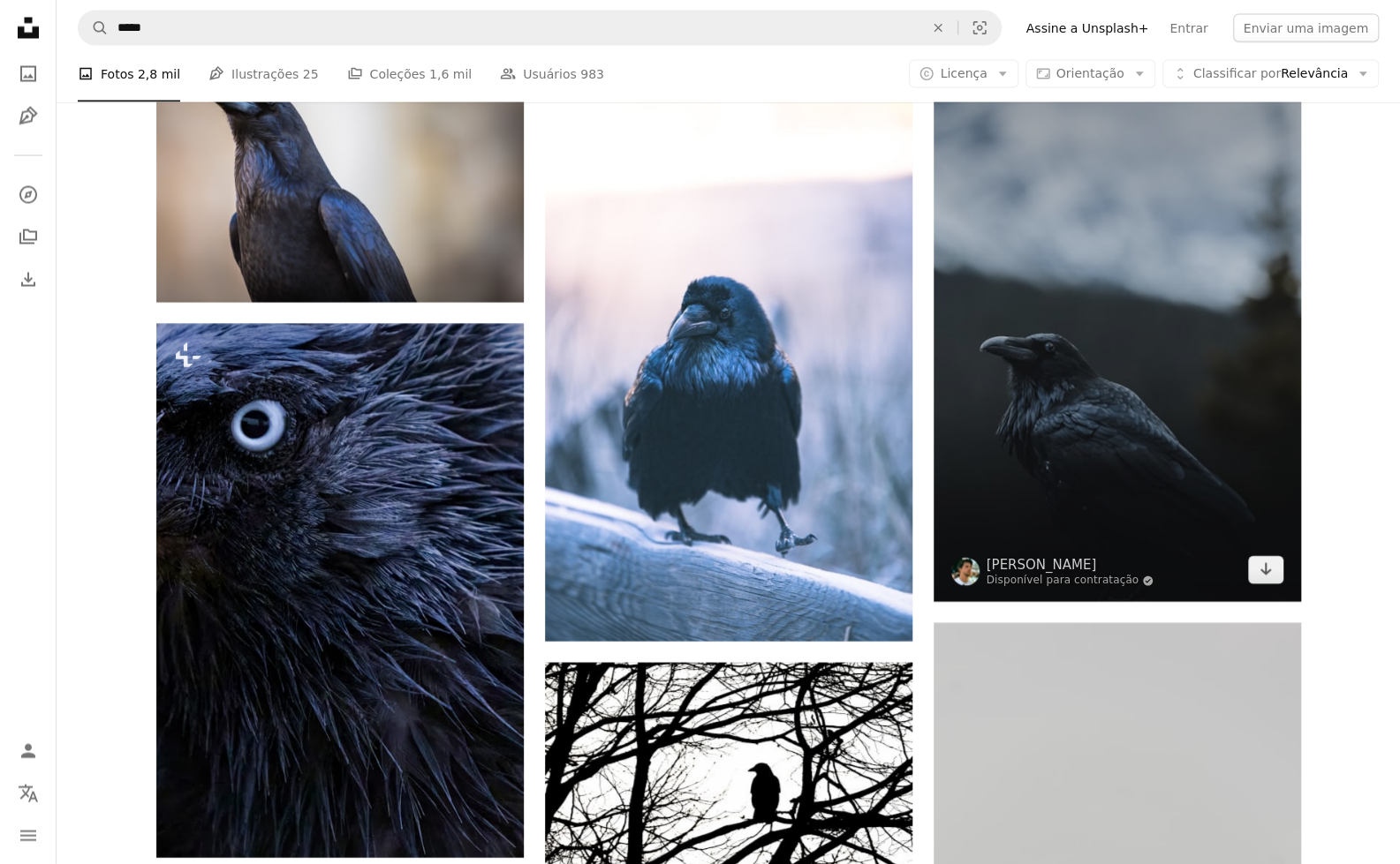
click at [1052, 362] on img at bounding box center [1117, 326] width 367 height 551
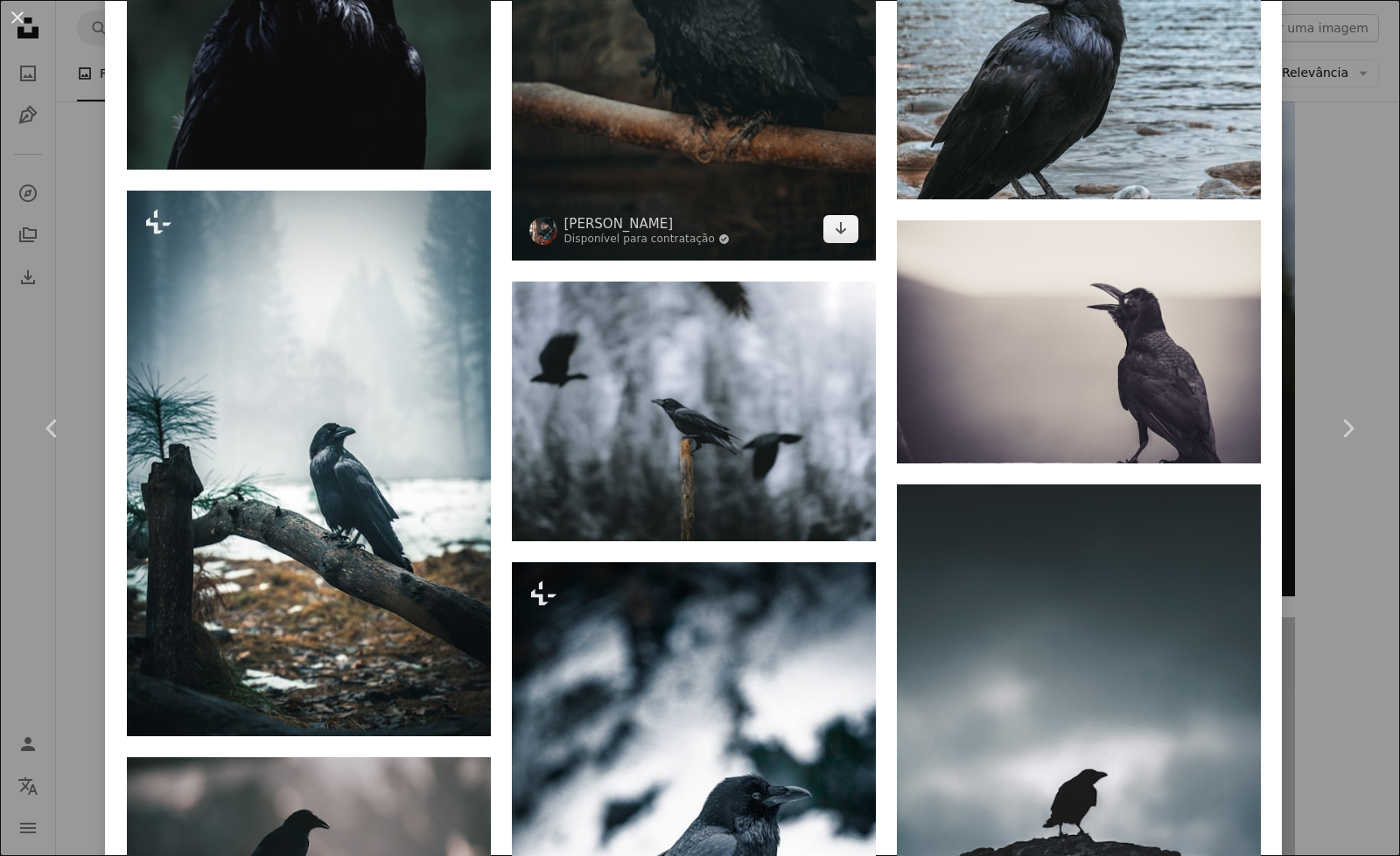
scroll to position [1698, 0]
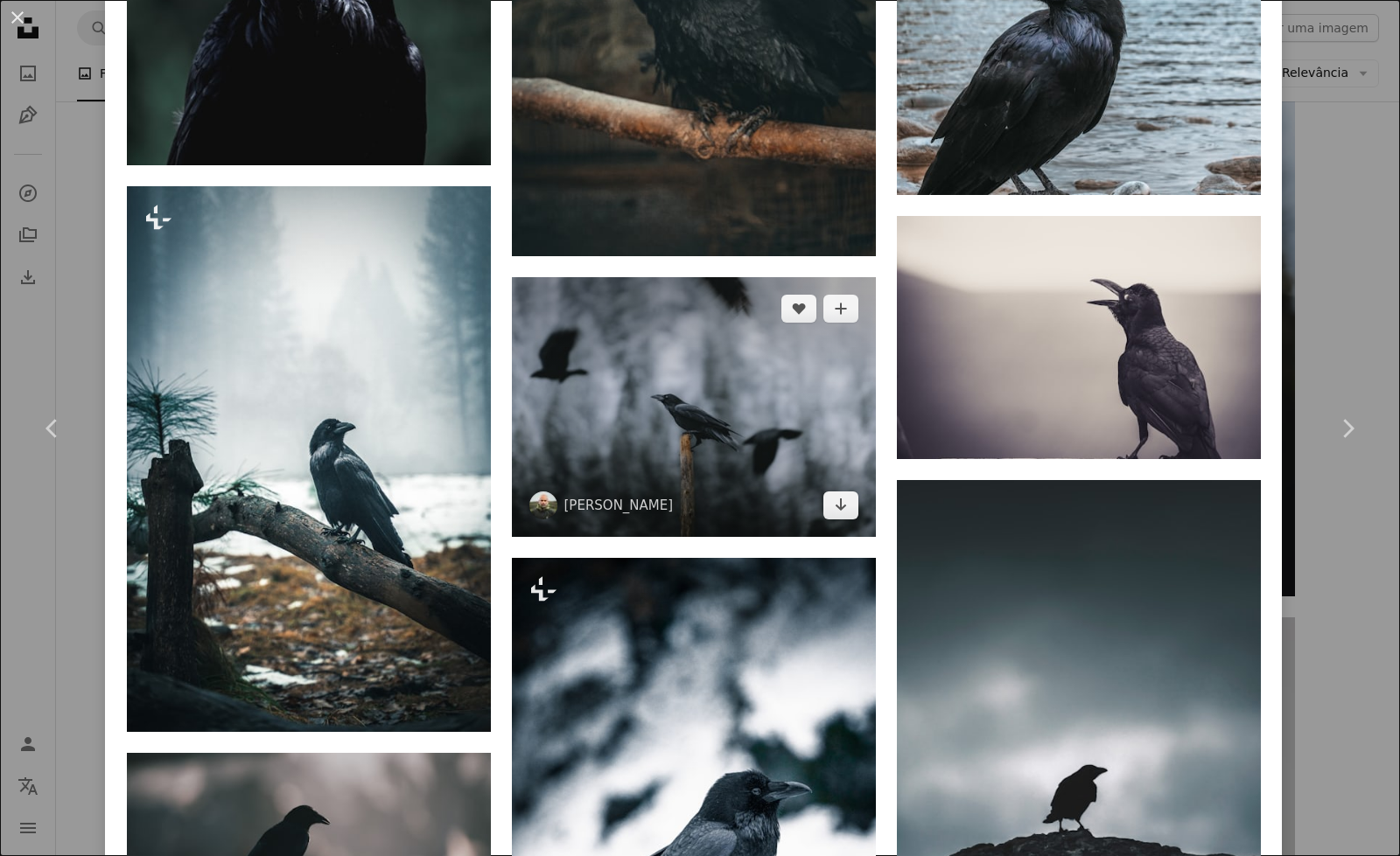
click at [713, 432] on img at bounding box center [694, 407] width 364 height 260
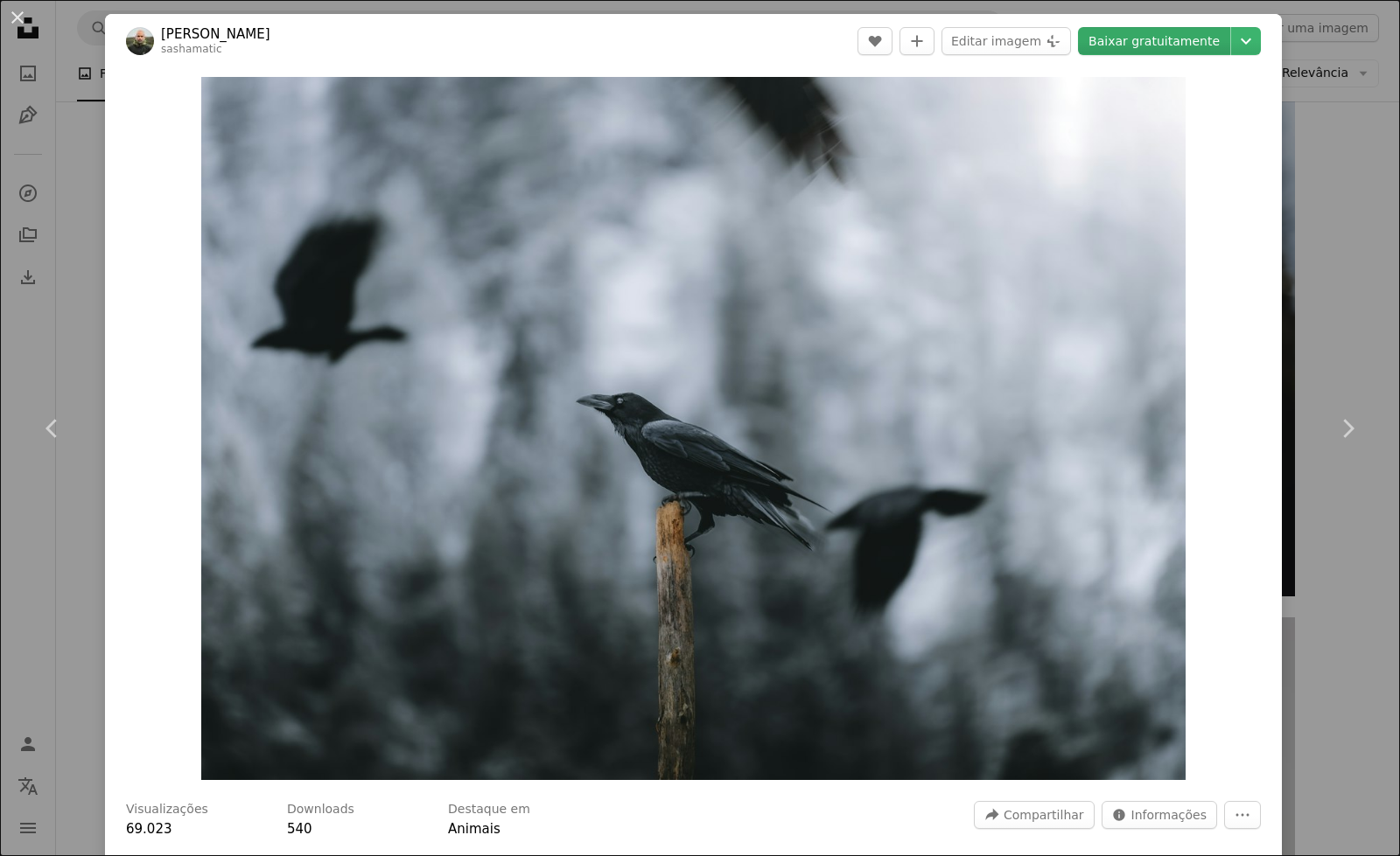
click at [1142, 38] on link "Baixar gratuitamente" at bounding box center [1154, 40] width 152 height 28
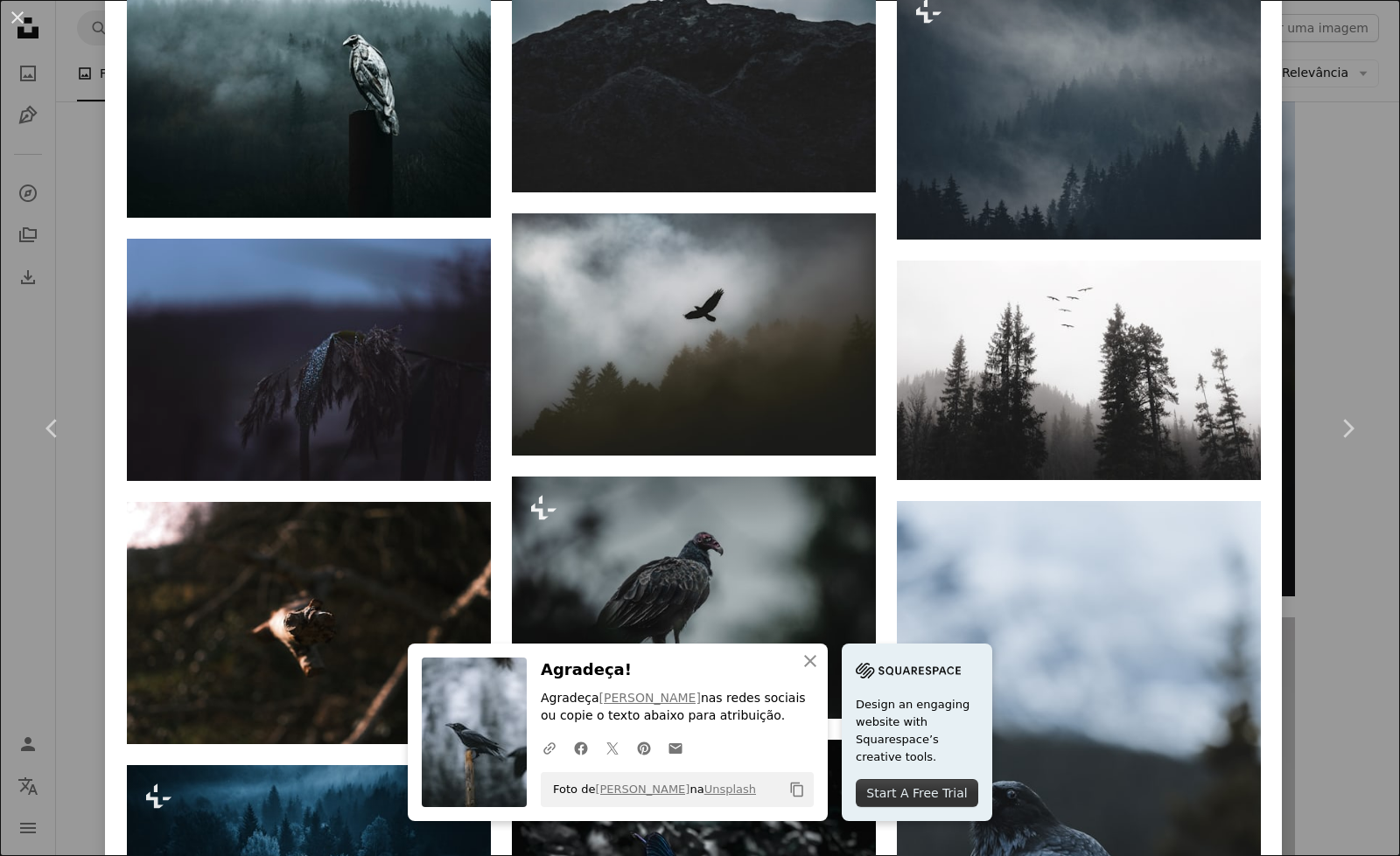
scroll to position [2237, 0]
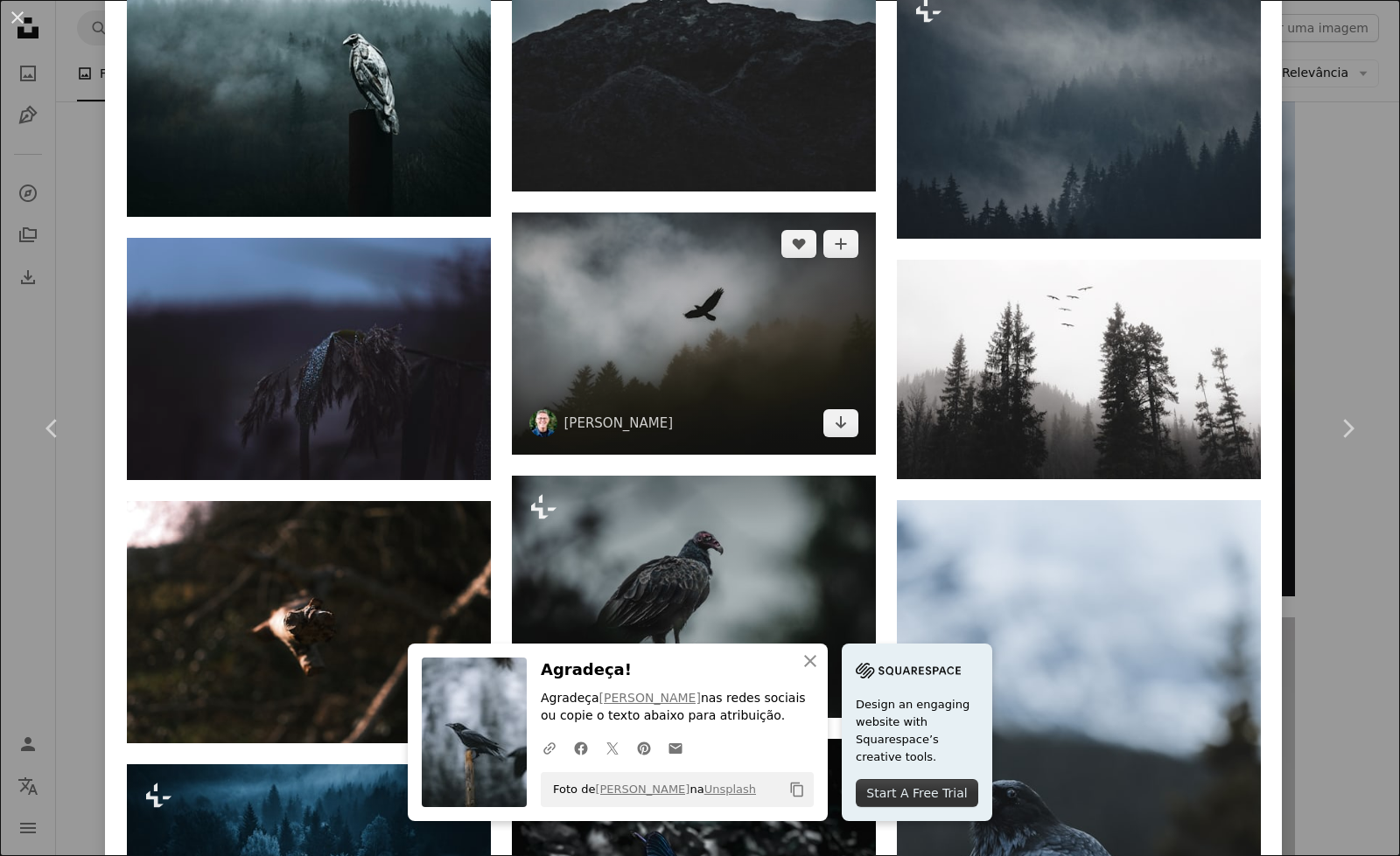
click at [746, 342] on img at bounding box center [694, 333] width 364 height 242
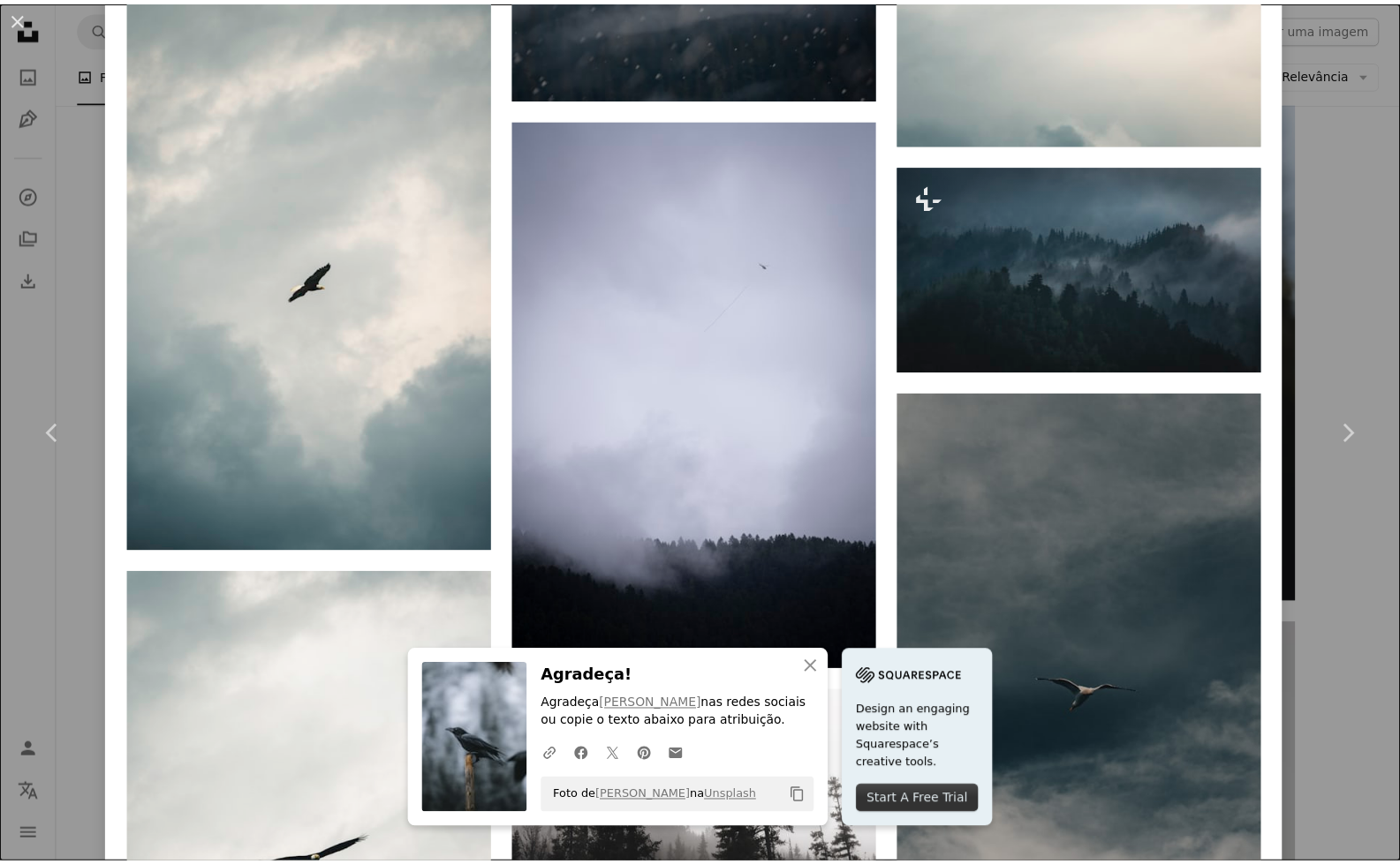
scroll to position [3376, 0]
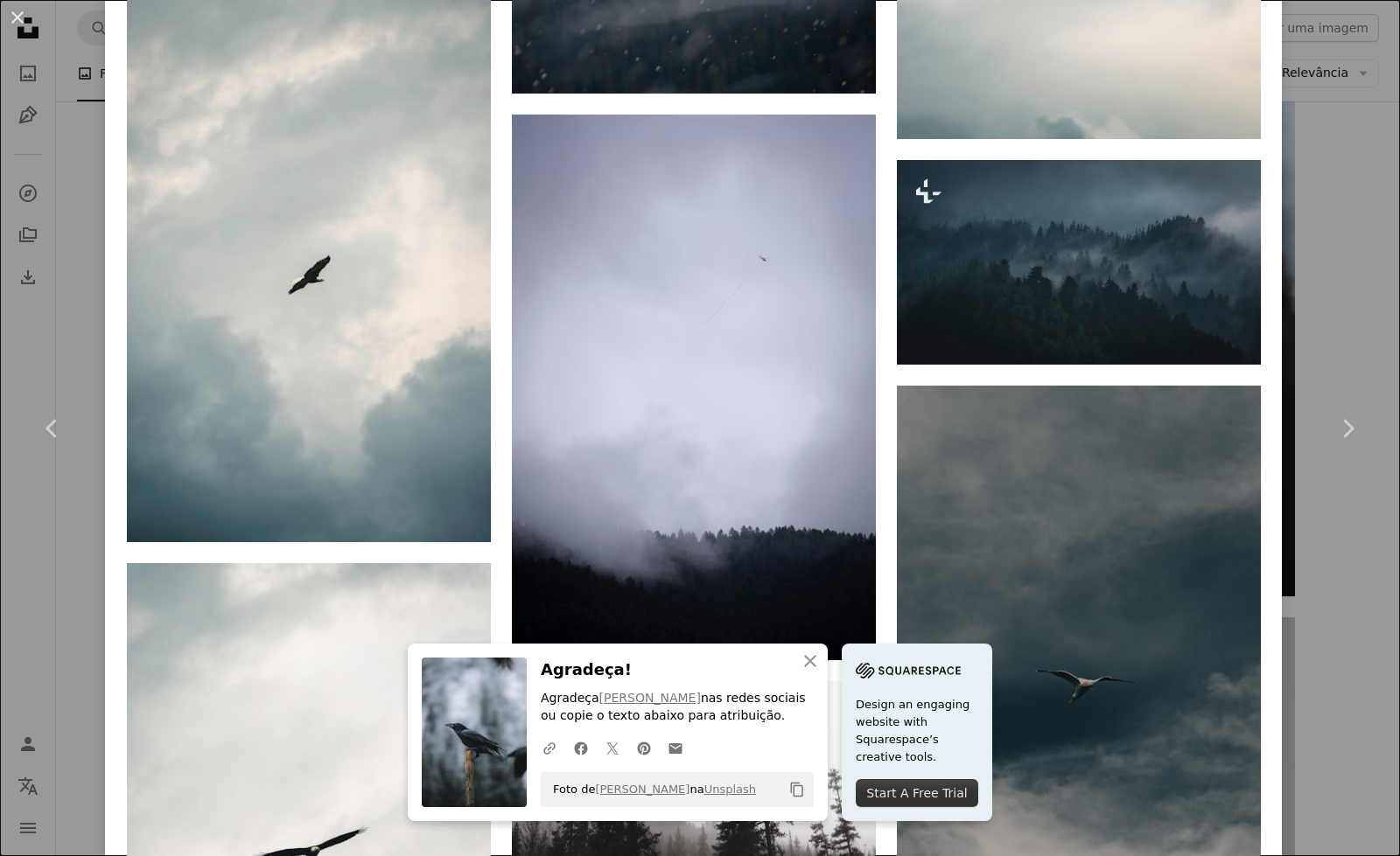
click at [1332, 165] on div "An X shape Chevron left Chevron right [PERSON_NAME] timmossholder A heart A plu…" at bounding box center [700, 428] width 1400 height 856
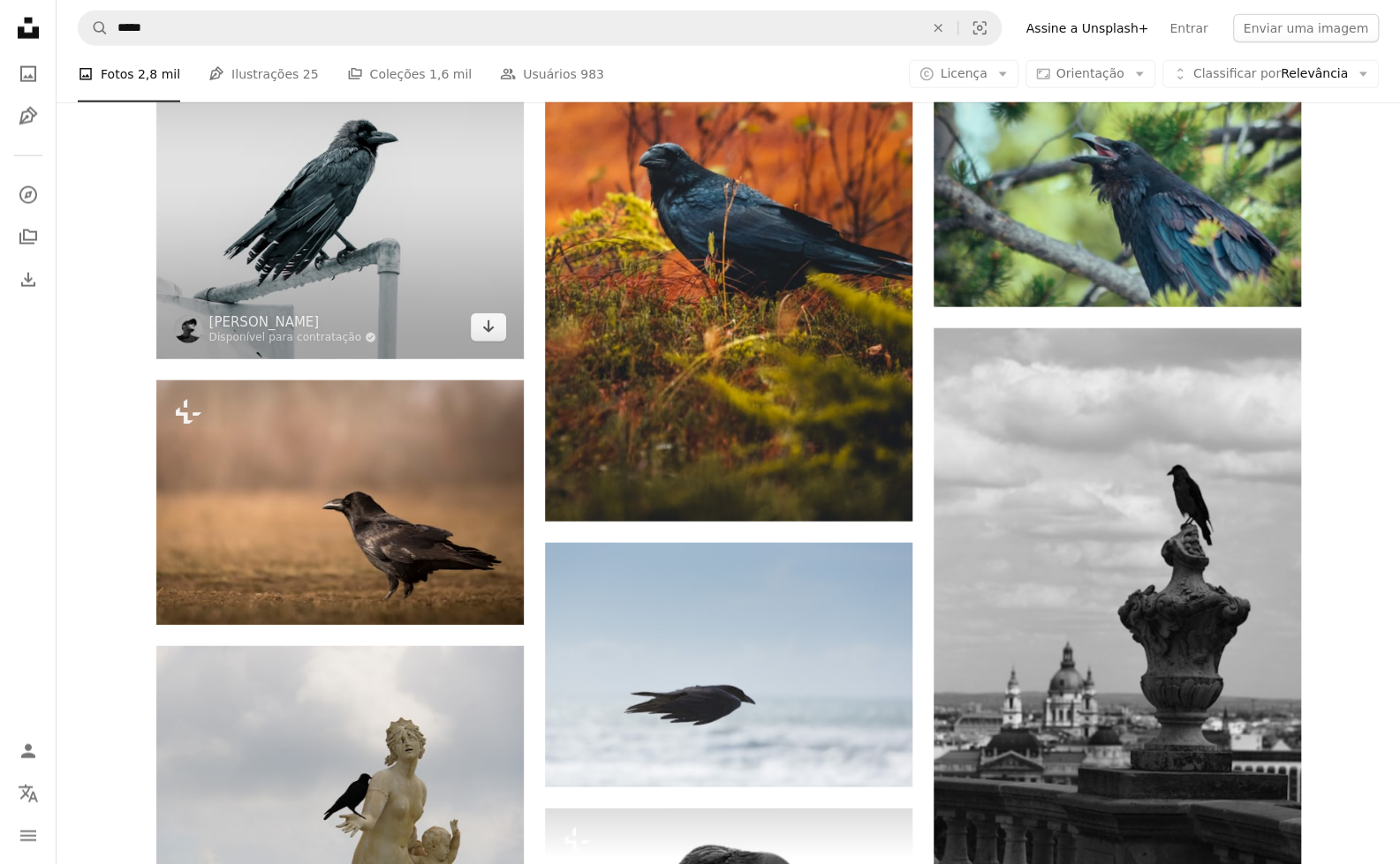
scroll to position [6966, 0]
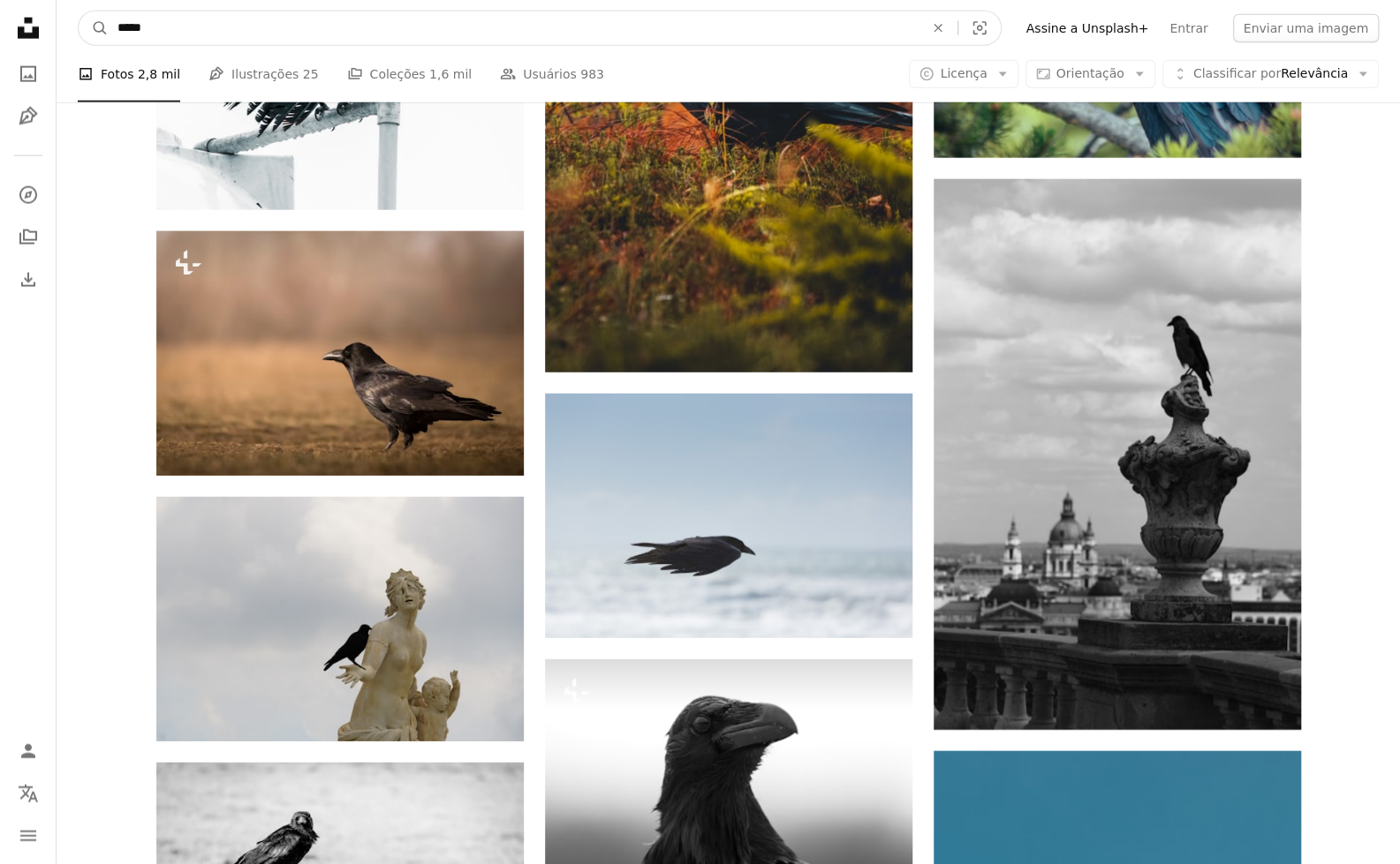
drag, startPoint x: 378, startPoint y: 14, endPoint x: 0, endPoint y: 5, distance: 378.1
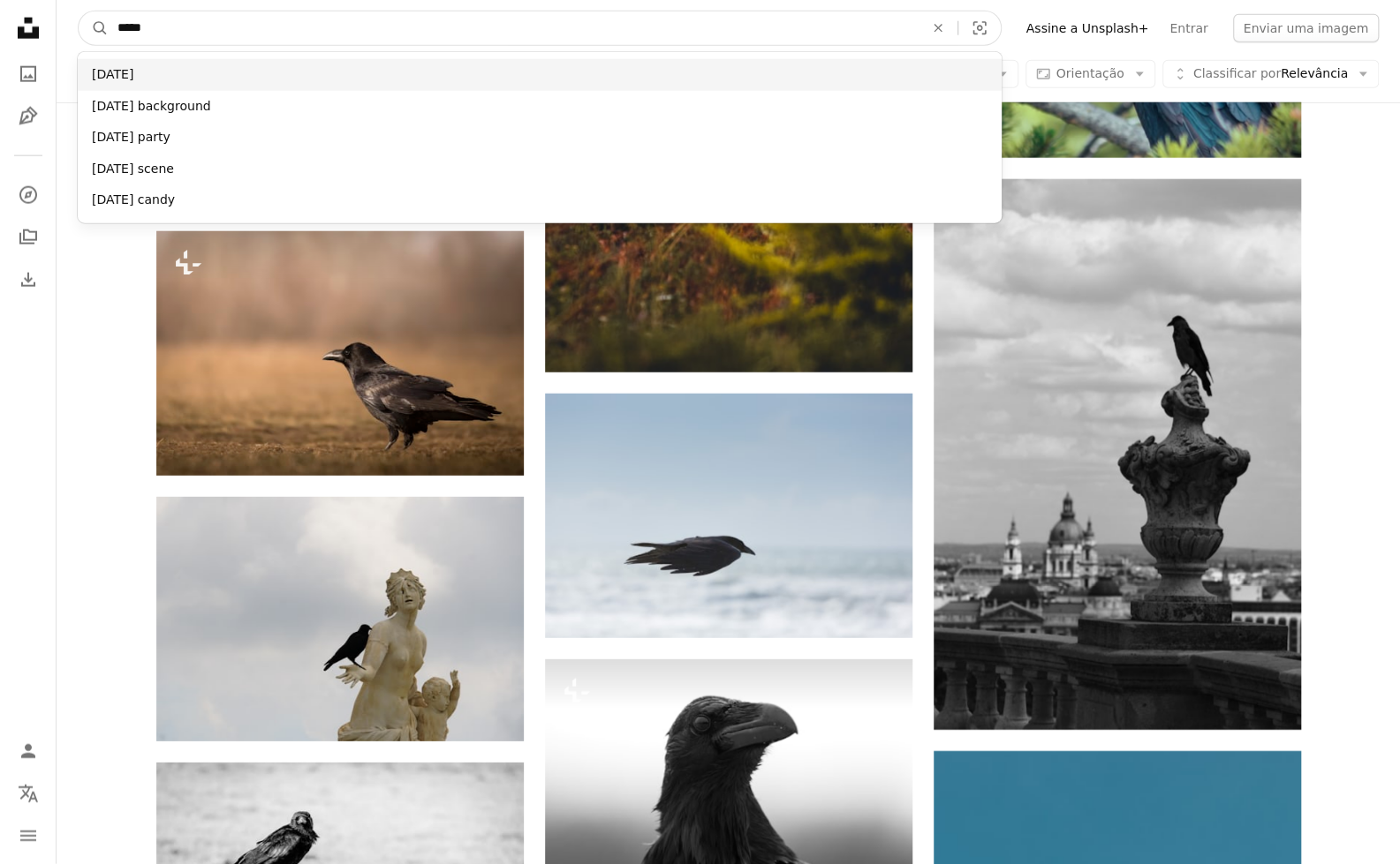
type input "*****"
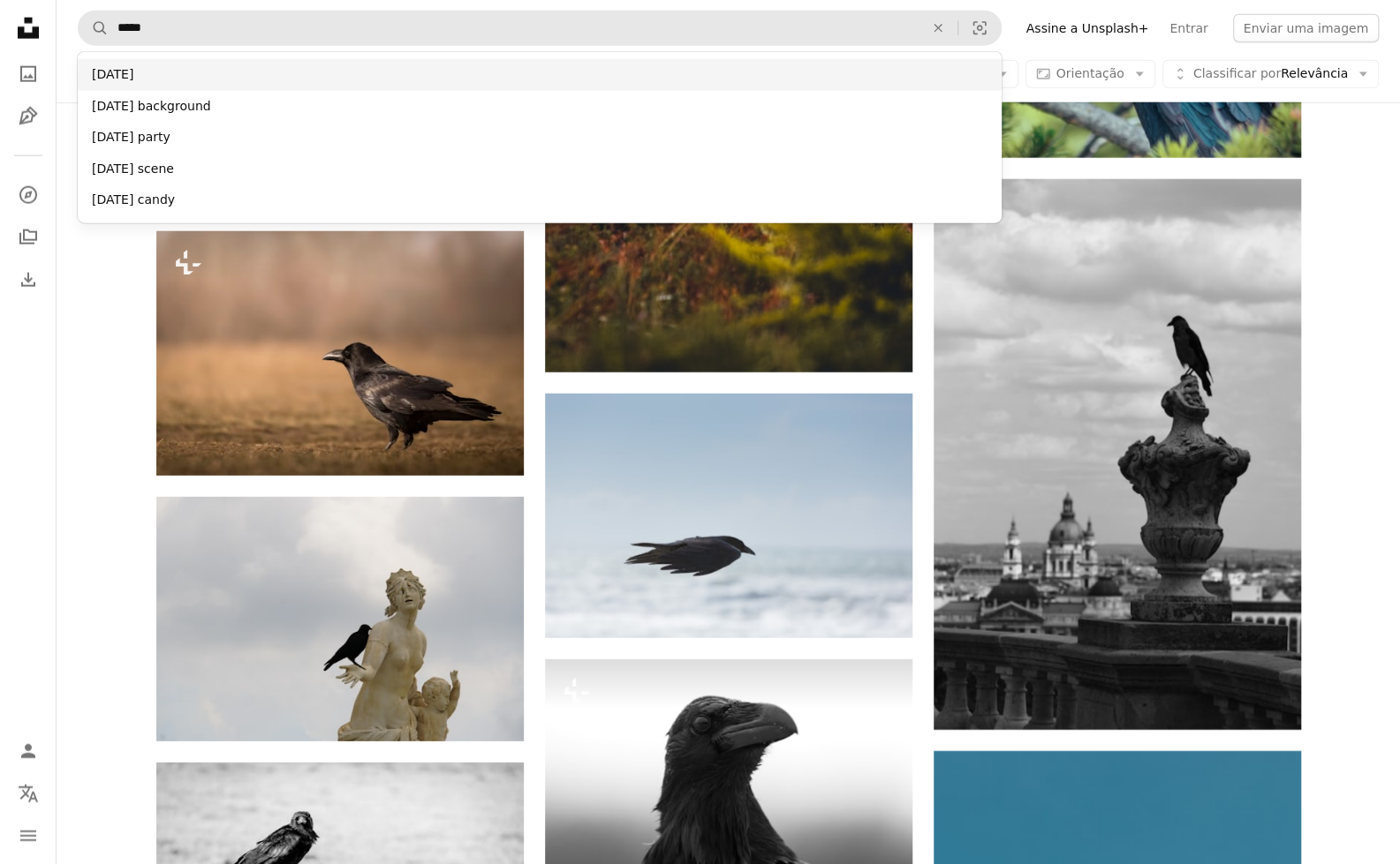
click at [106, 70] on div "[DATE]" at bounding box center [539, 75] width 924 height 32
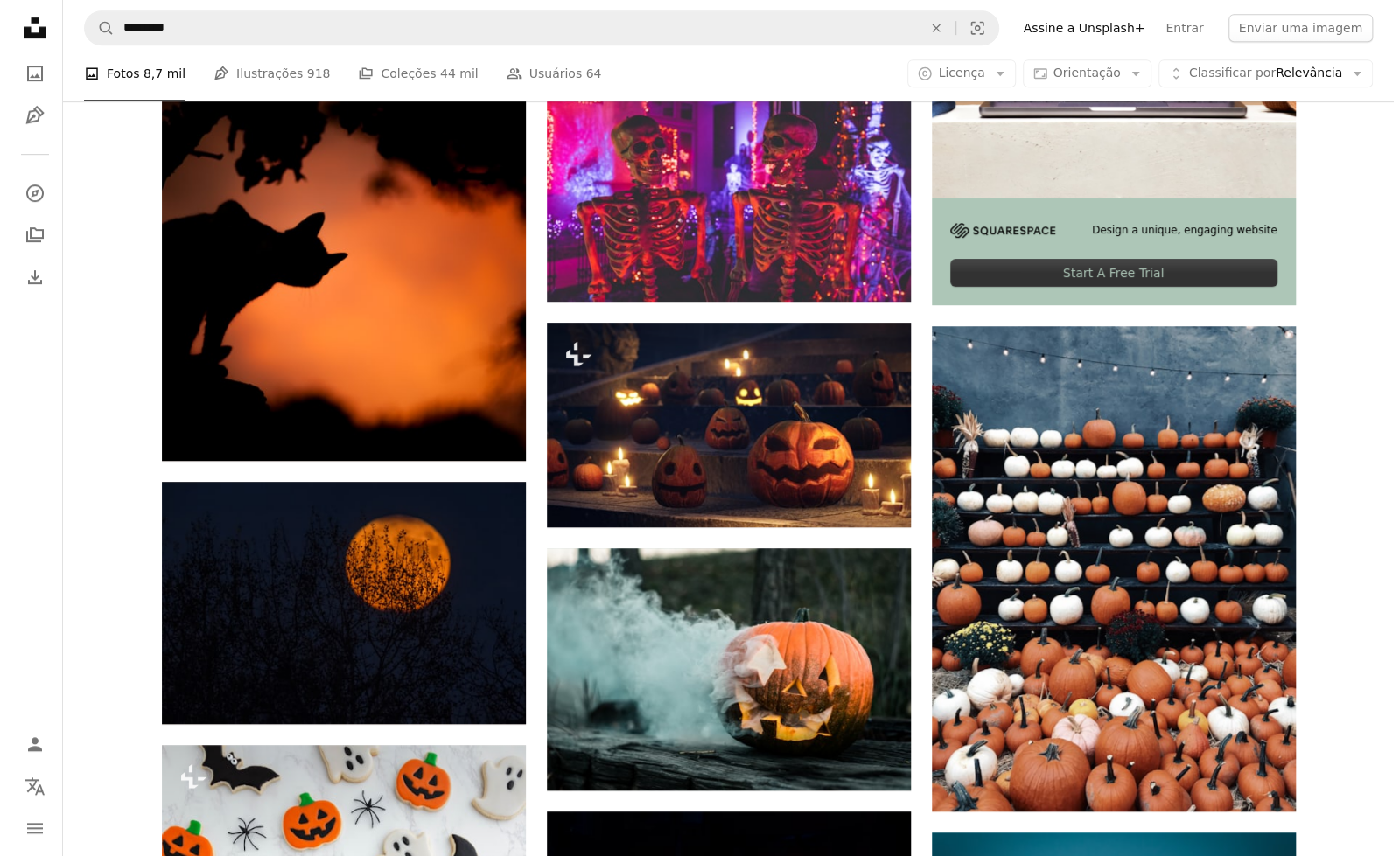
scroll to position [641, 0]
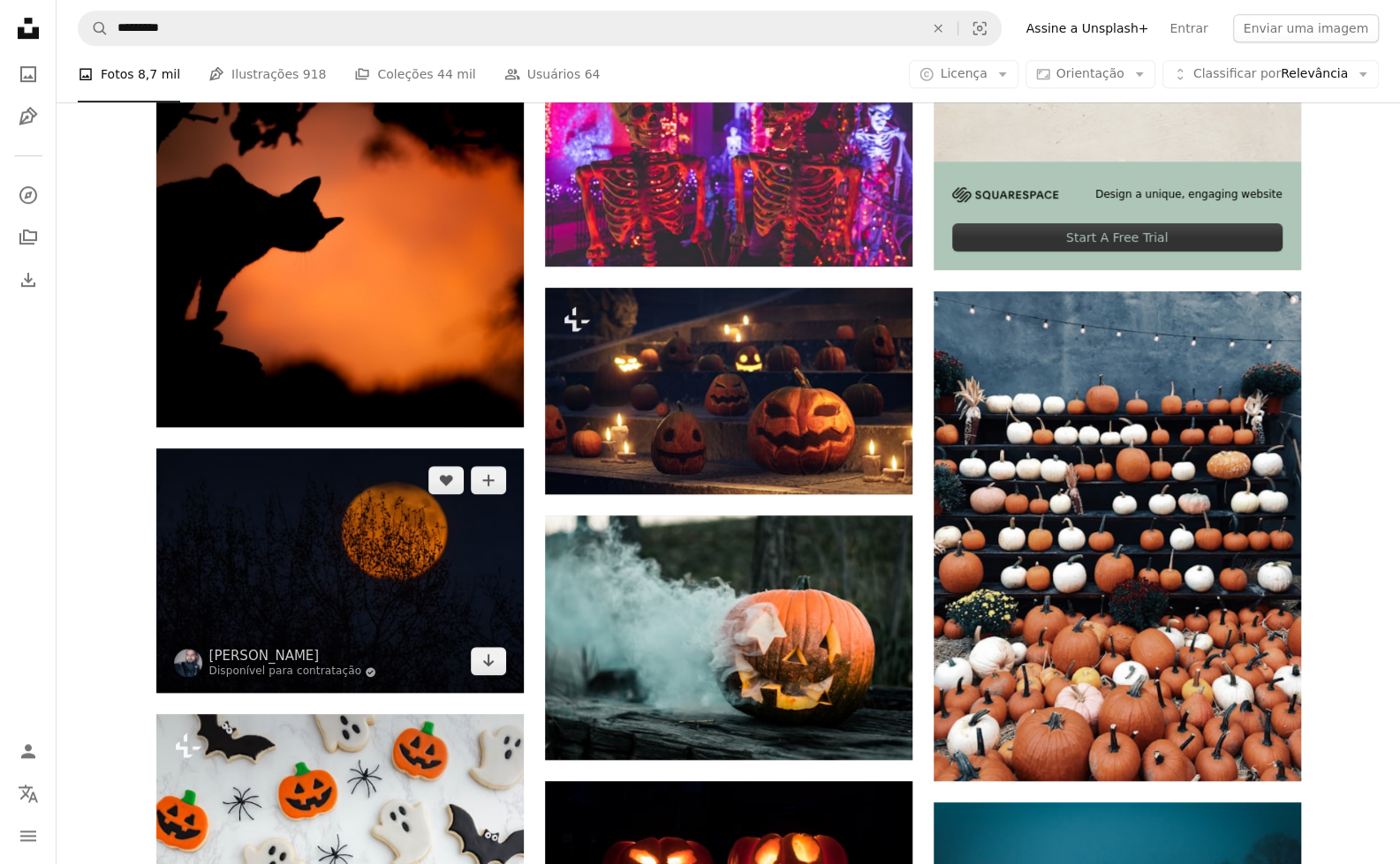
click at [335, 587] on img at bounding box center [339, 570] width 367 height 244
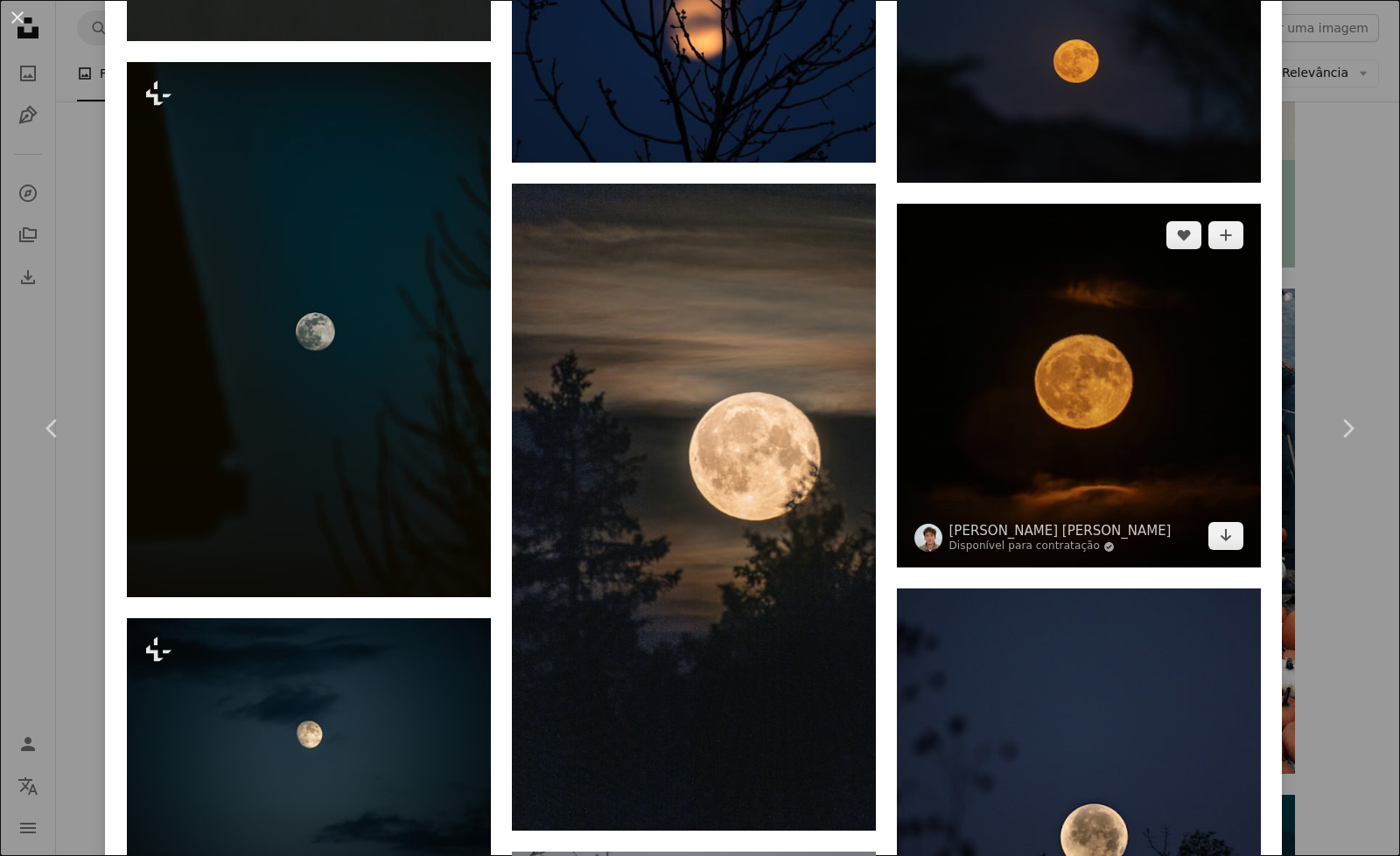
scroll to position [2024, 0]
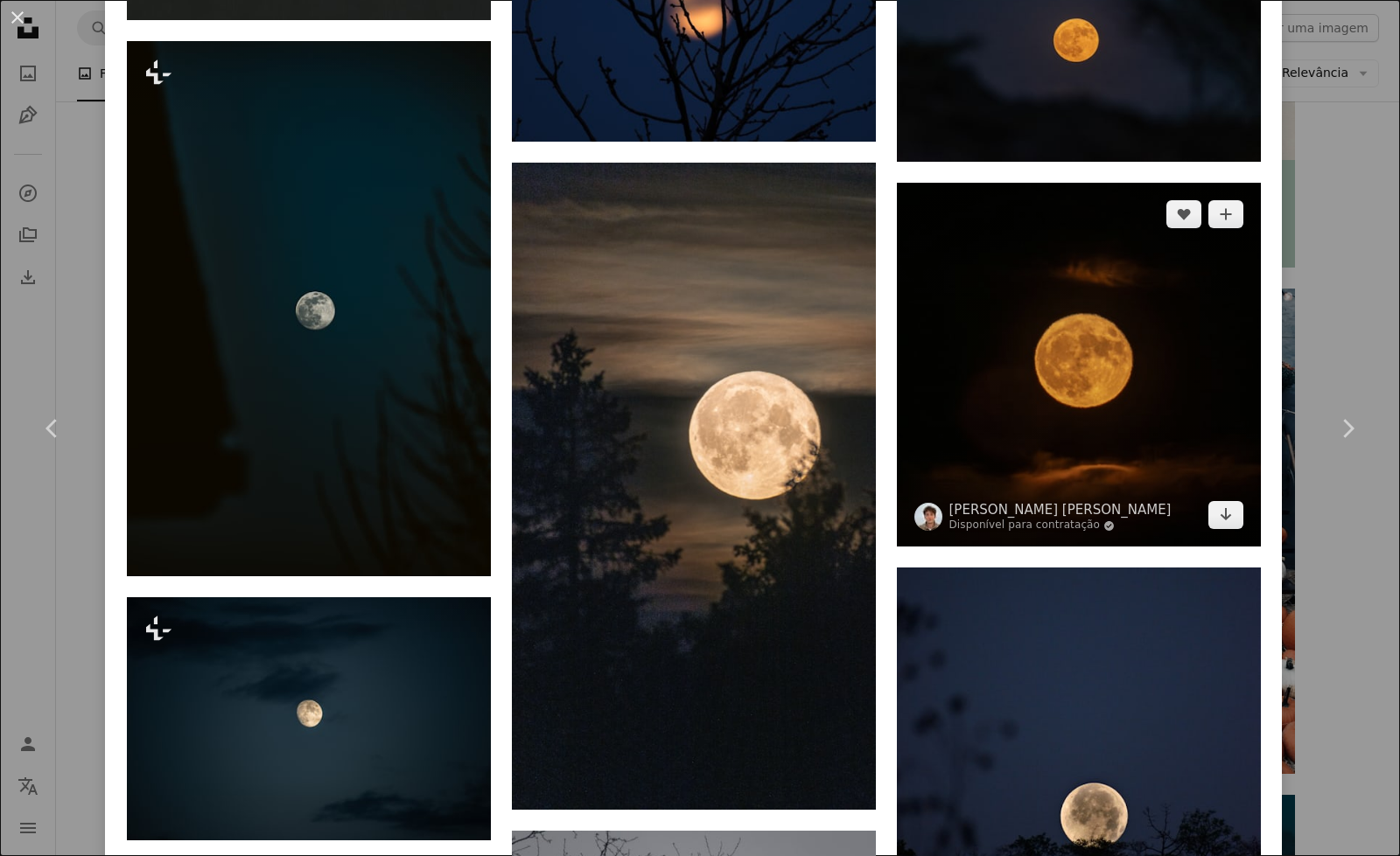
click at [1059, 443] on img at bounding box center [1078, 365] width 364 height 364
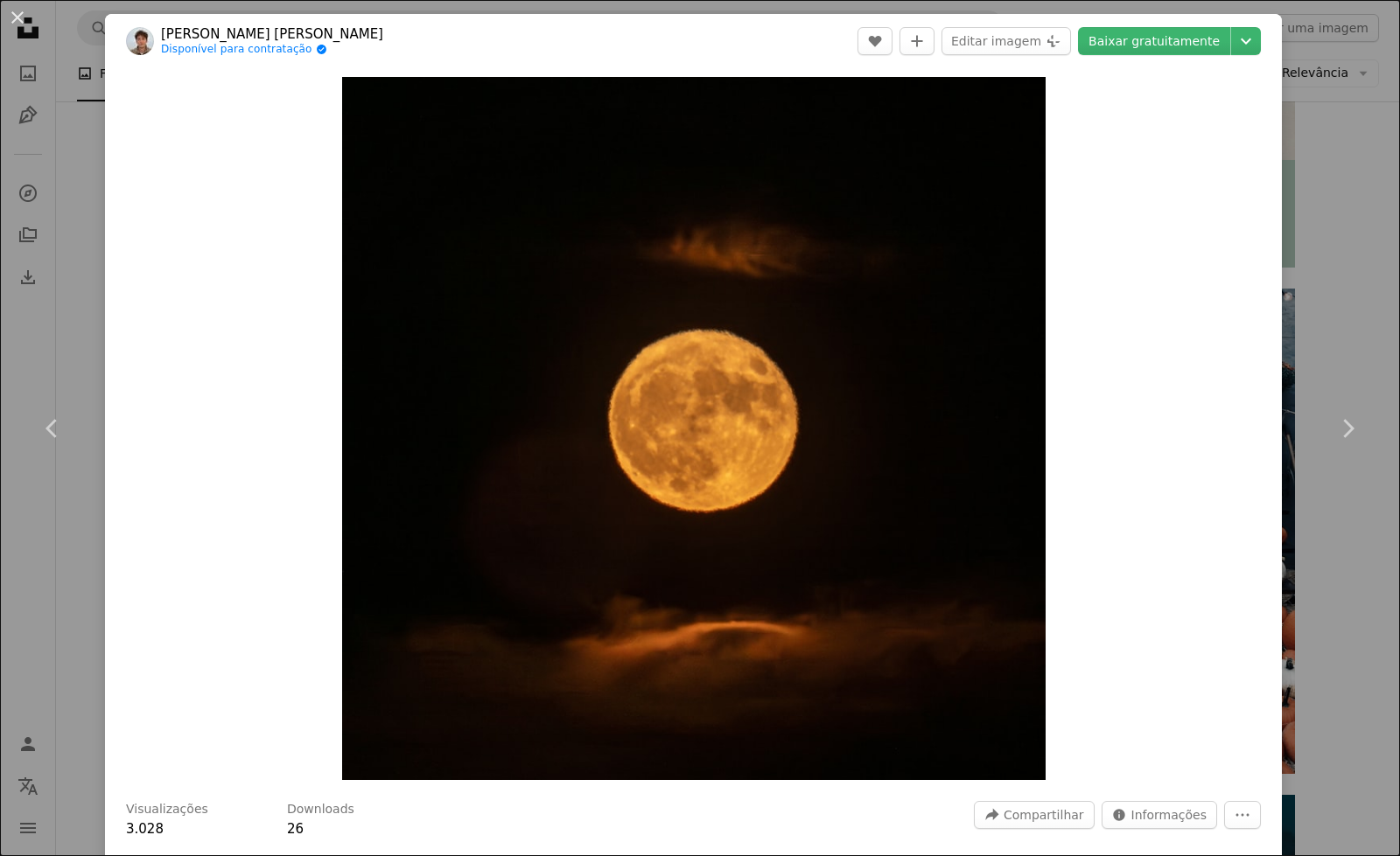
click at [73, 46] on div "An X shape Chevron left Chevron right [PERSON_NAME] [PERSON_NAME] Disponível pa…" at bounding box center [700, 428] width 1400 height 856
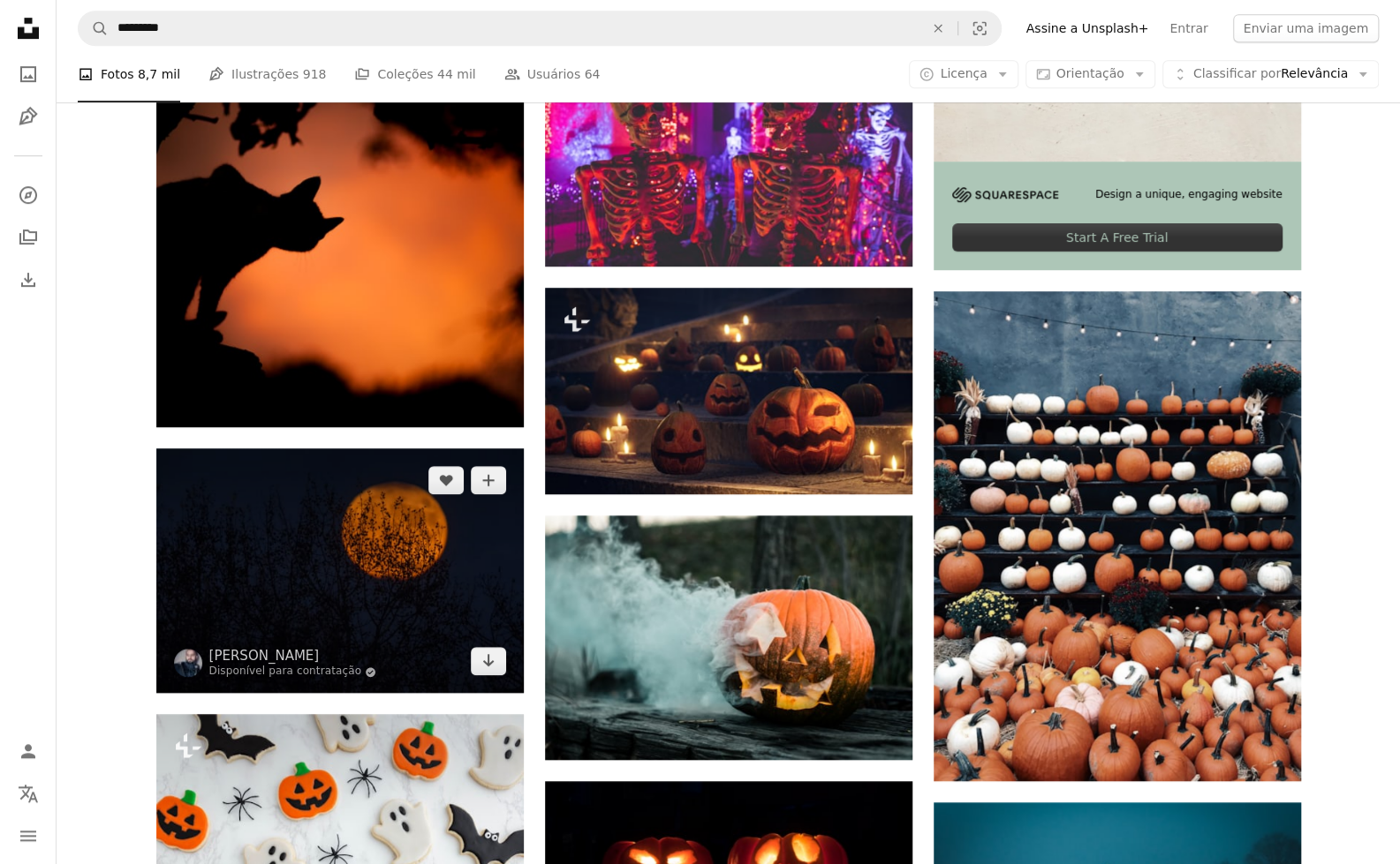
click at [435, 534] on img at bounding box center [339, 570] width 367 height 244
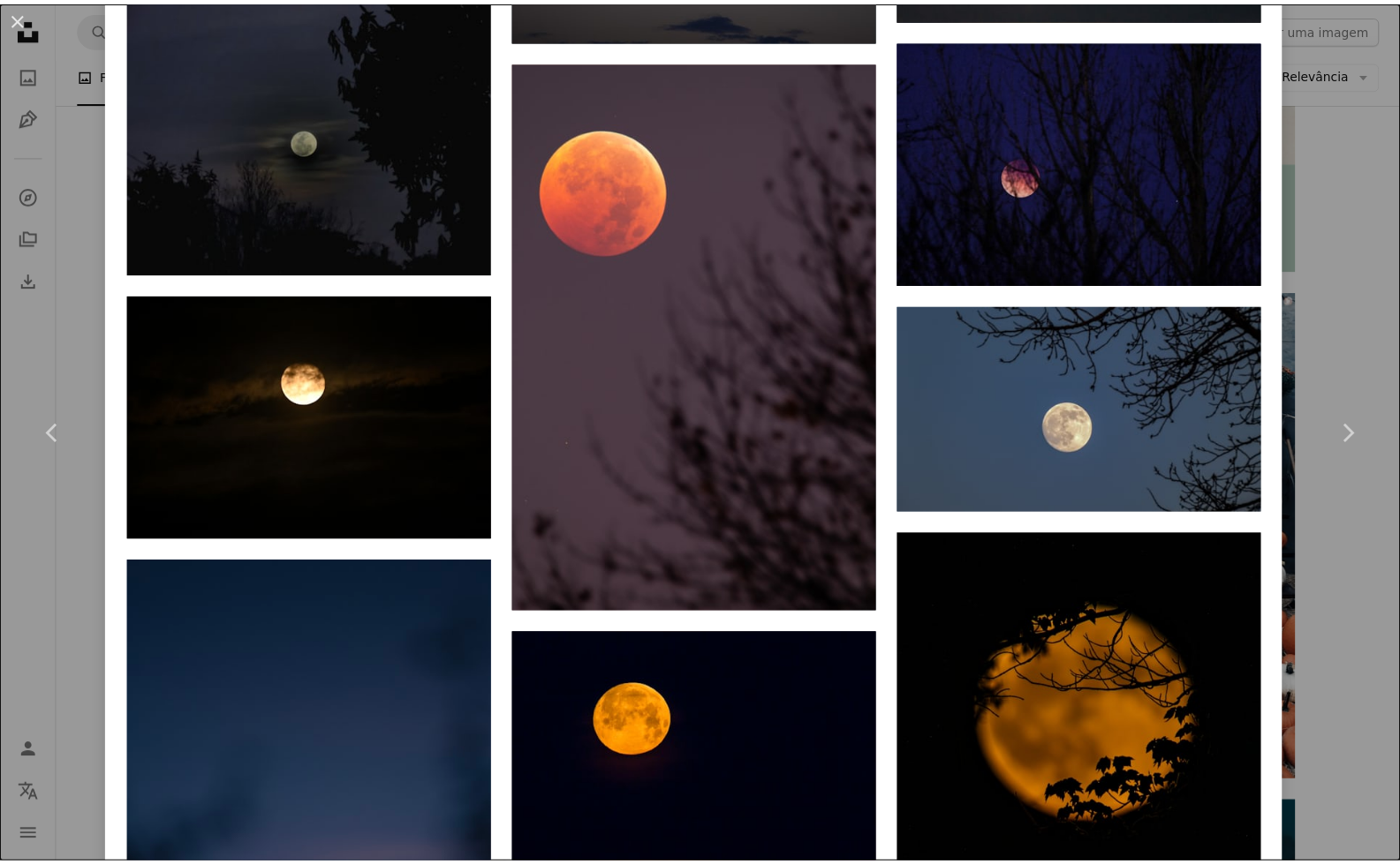
scroll to position [3628, 0]
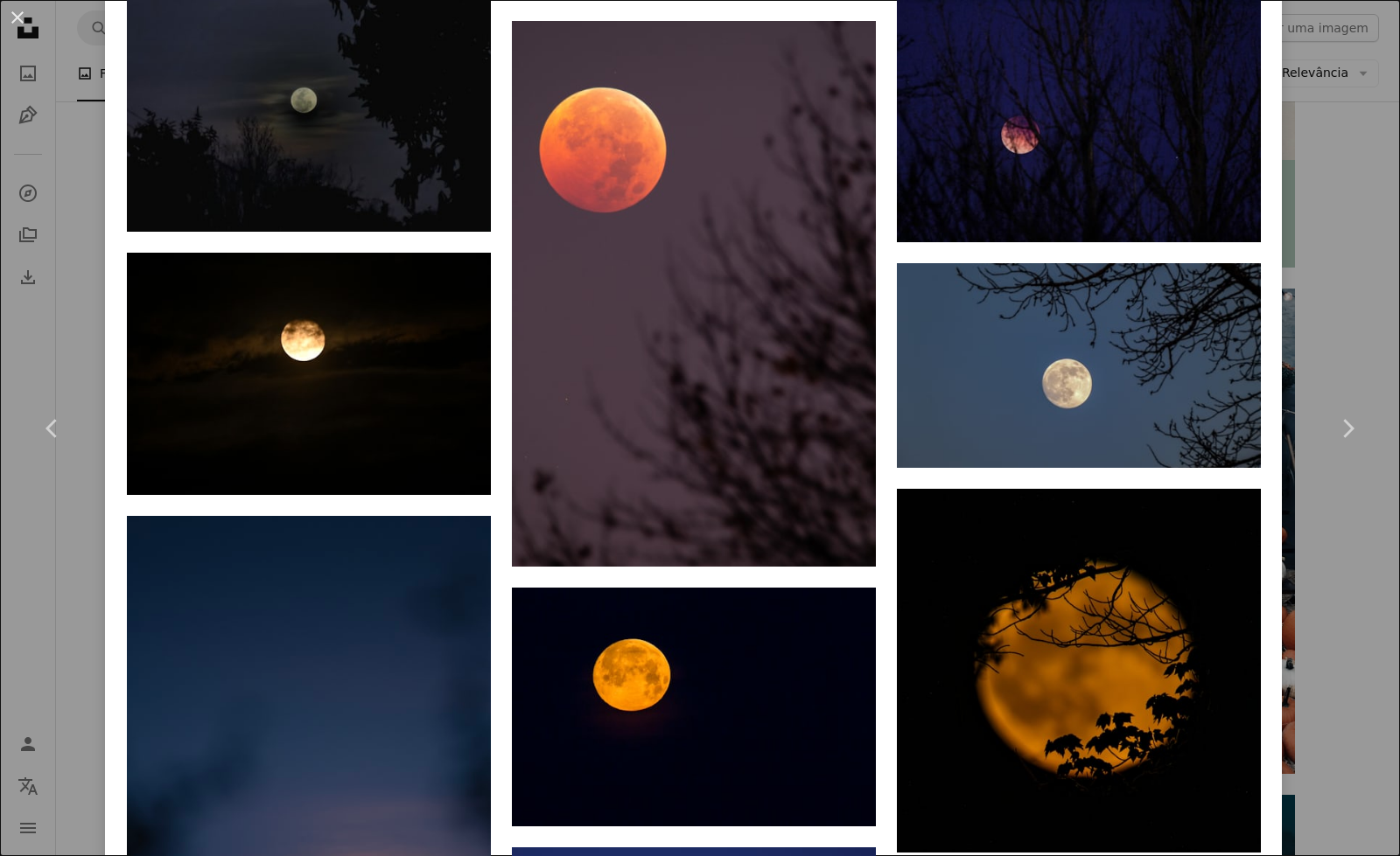
click at [1317, 247] on div "An X shape Chevron left Chevron right Neven Krcmarek Disponível para contrataçã…" at bounding box center [700, 428] width 1400 height 856
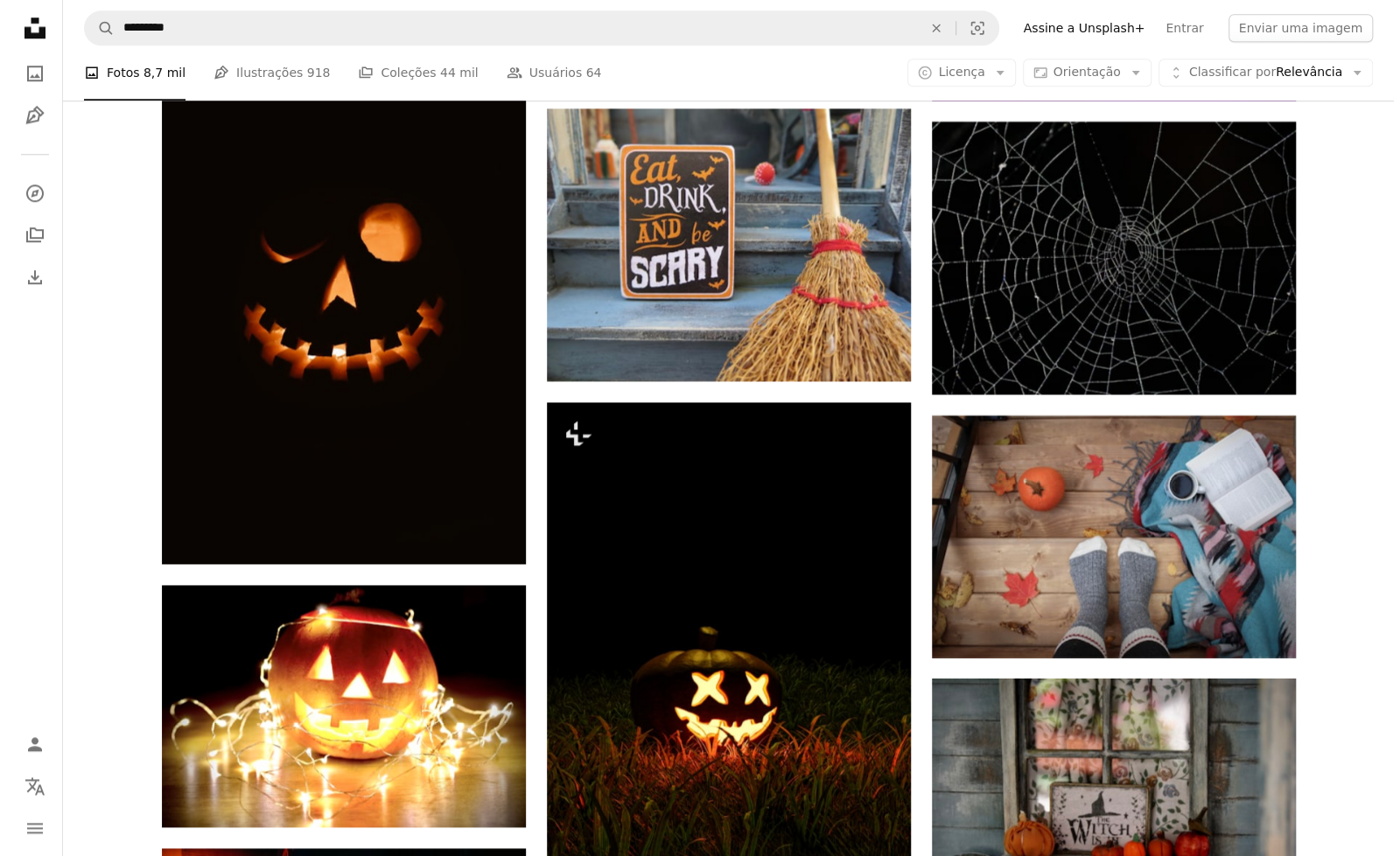
scroll to position [9348, 0]
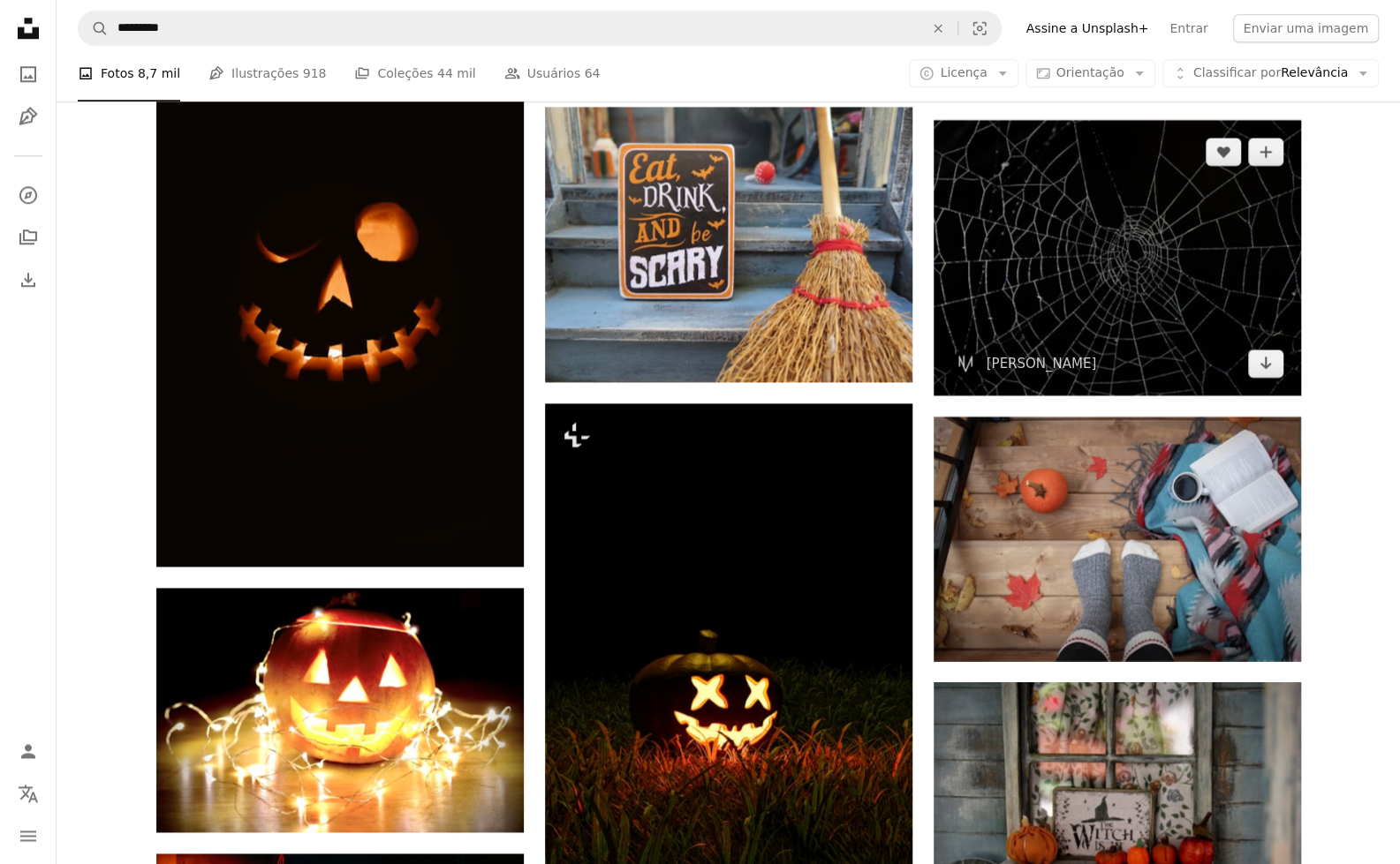
click at [1152, 264] on img at bounding box center [1117, 257] width 367 height 275
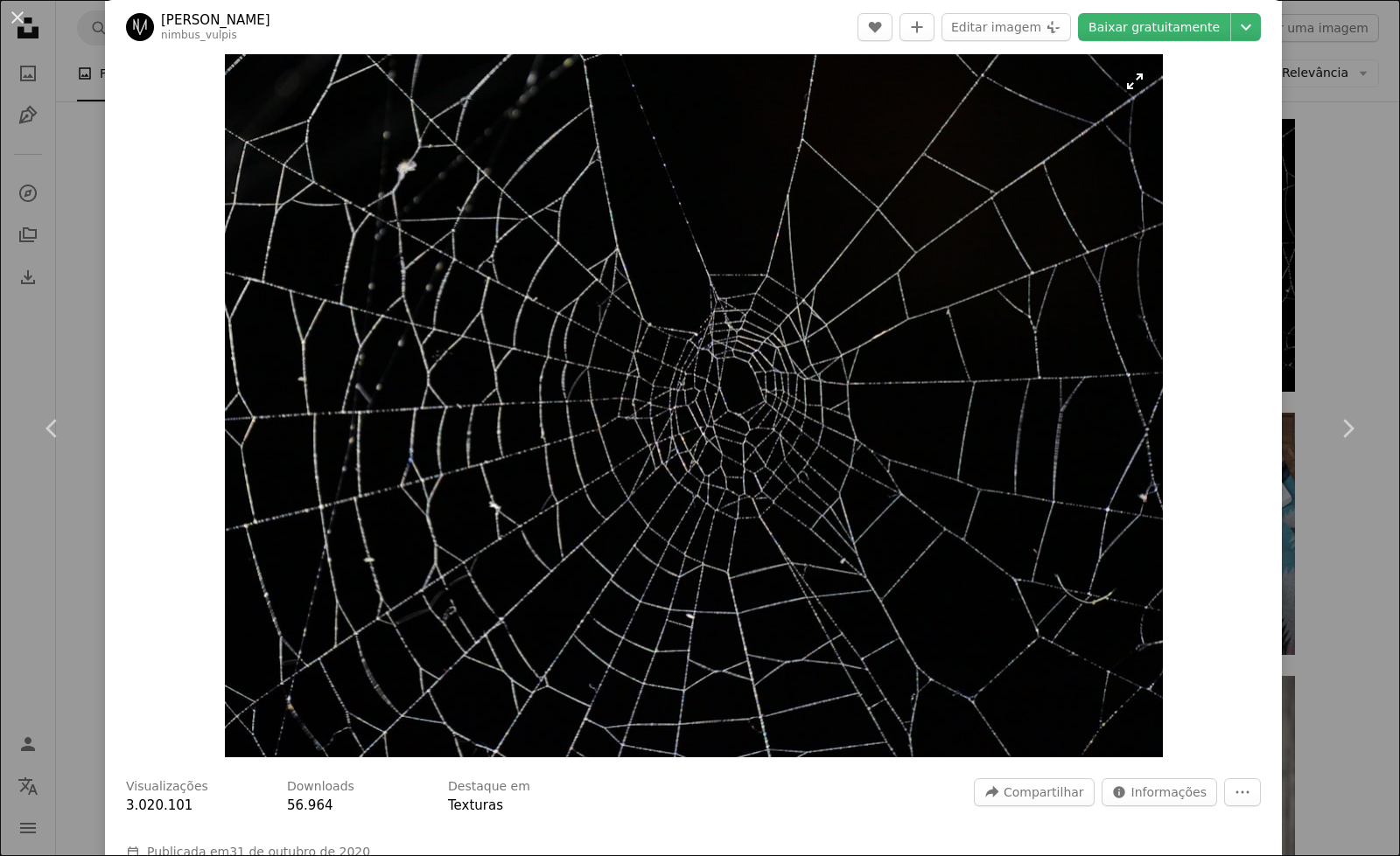
scroll to position [24, 0]
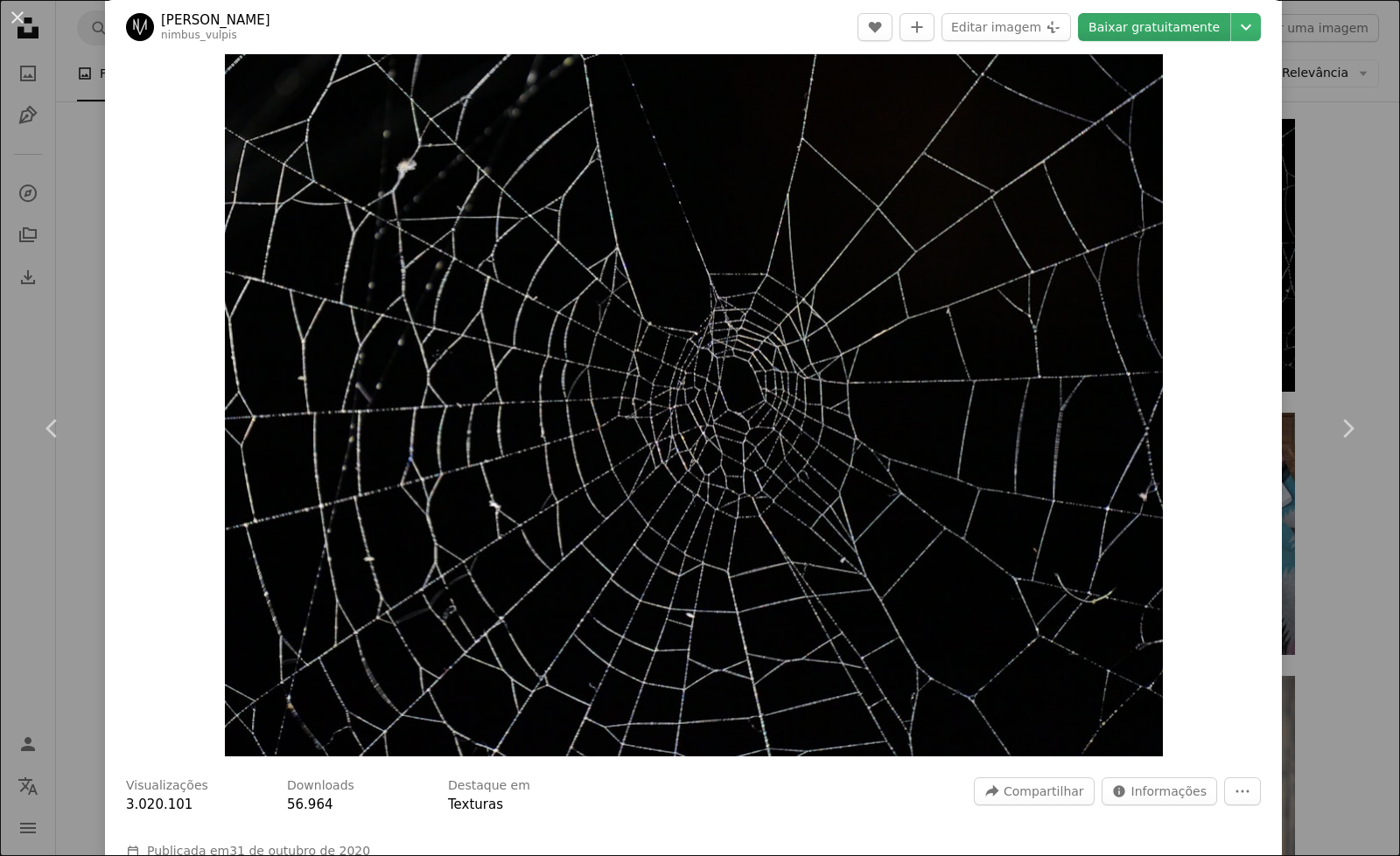
click at [1168, 18] on link "Baixar gratuitamente" at bounding box center [1154, 27] width 152 height 28
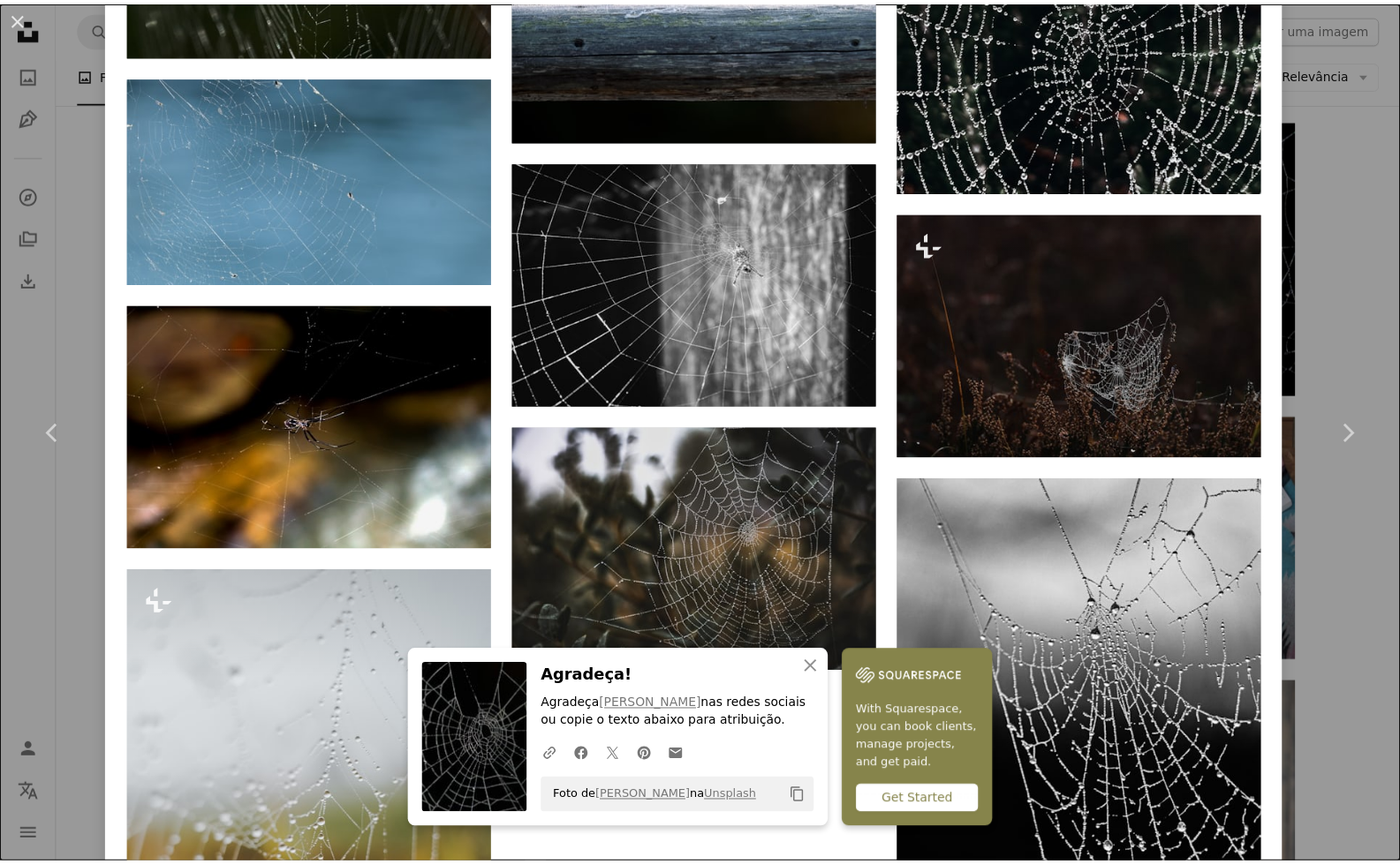
scroll to position [5115, 0]
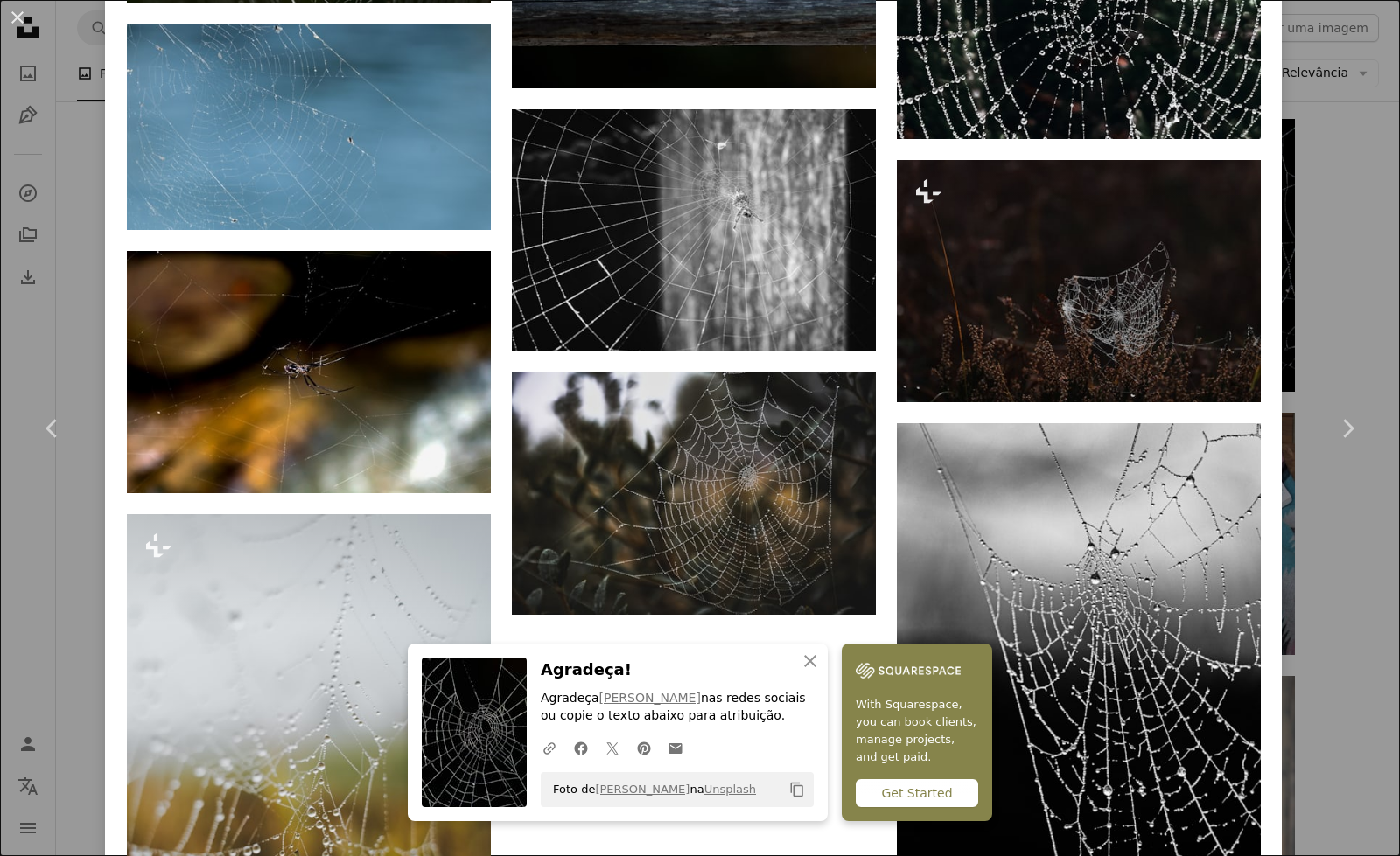
click at [1307, 159] on div "An X shape Chevron left Chevron right [PERSON_NAME] nimbus_vulpis A heart A plu…" at bounding box center [700, 428] width 1400 height 856
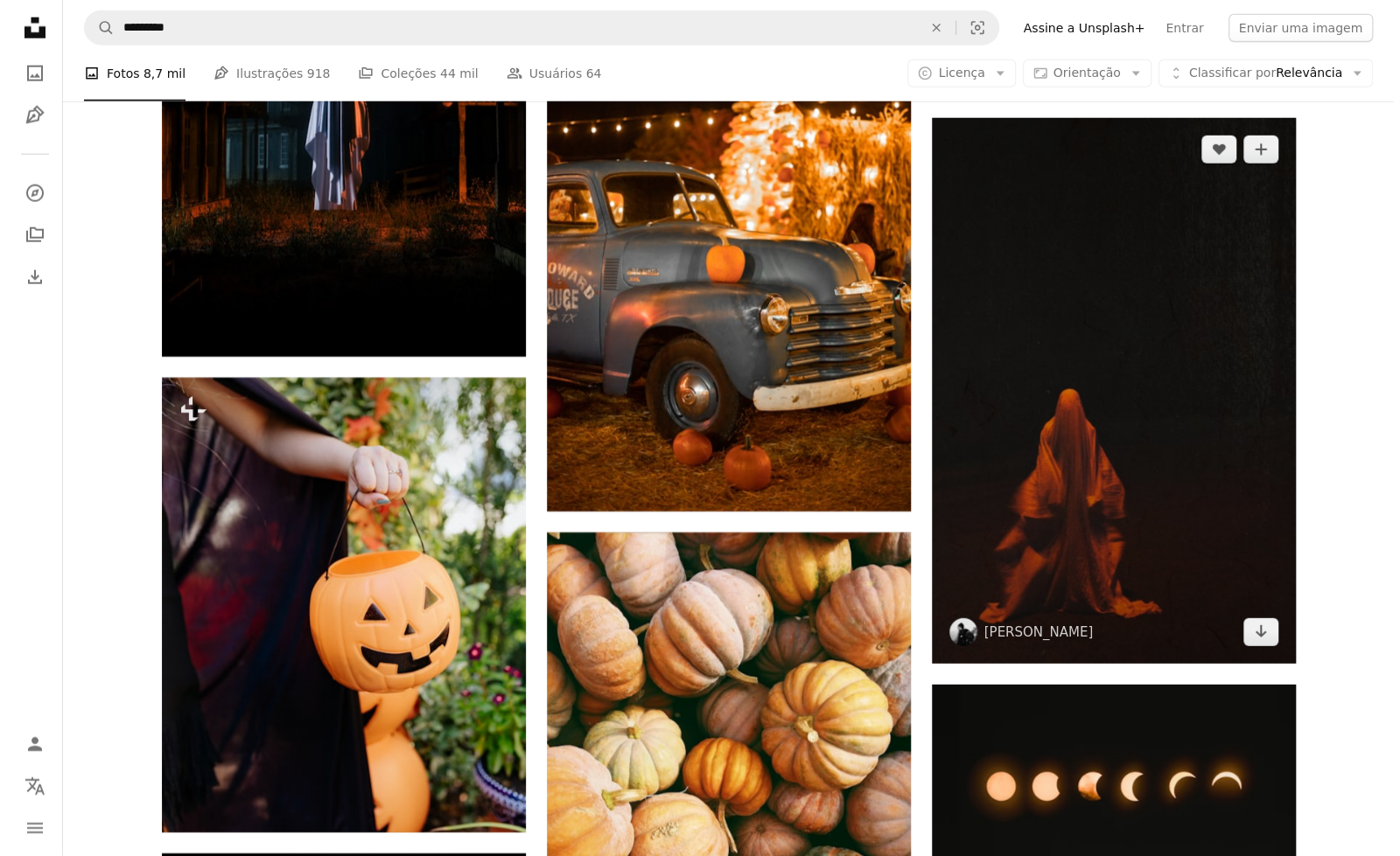
scroll to position [15317, 0]
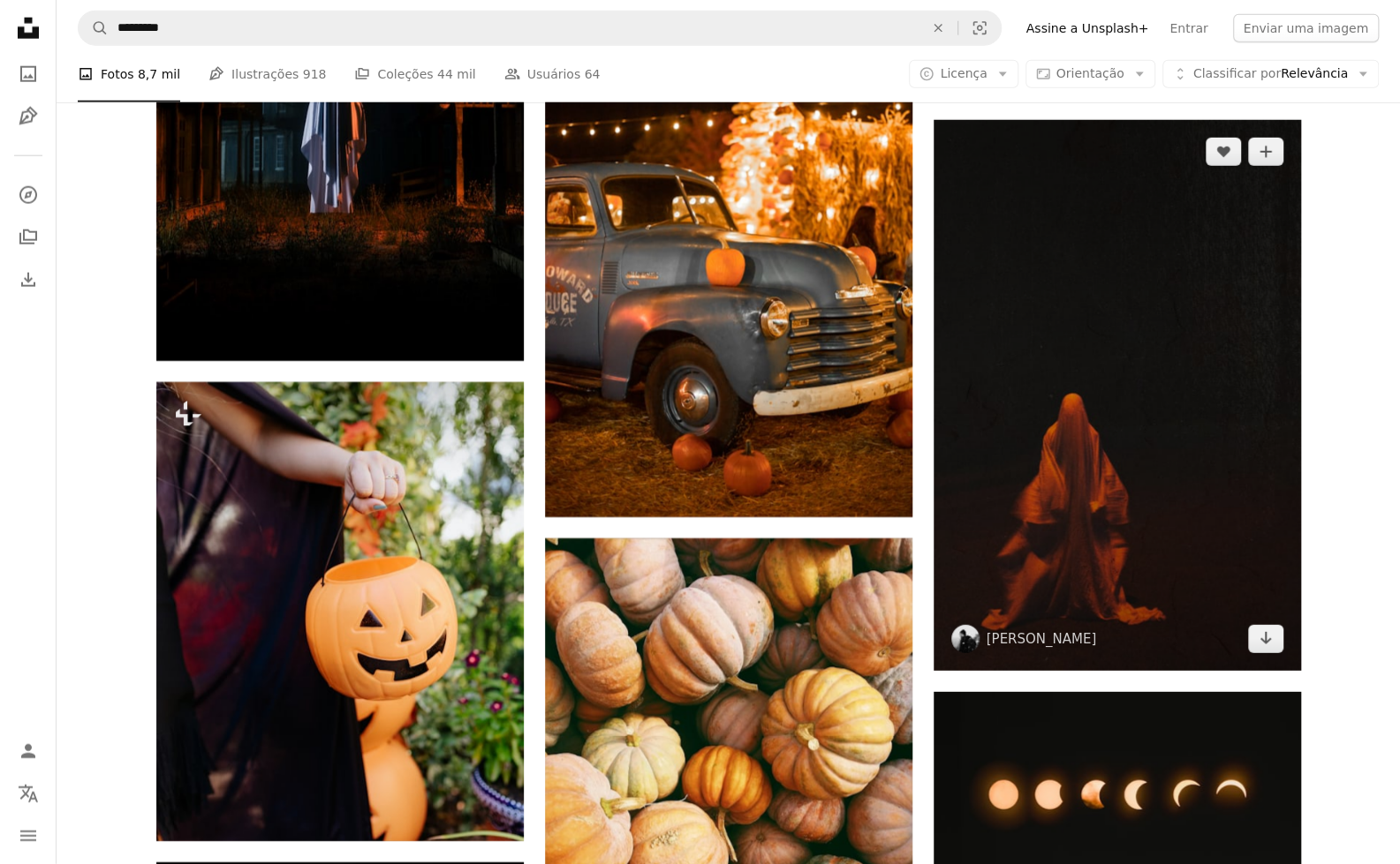
click at [1064, 419] on img at bounding box center [1117, 395] width 367 height 551
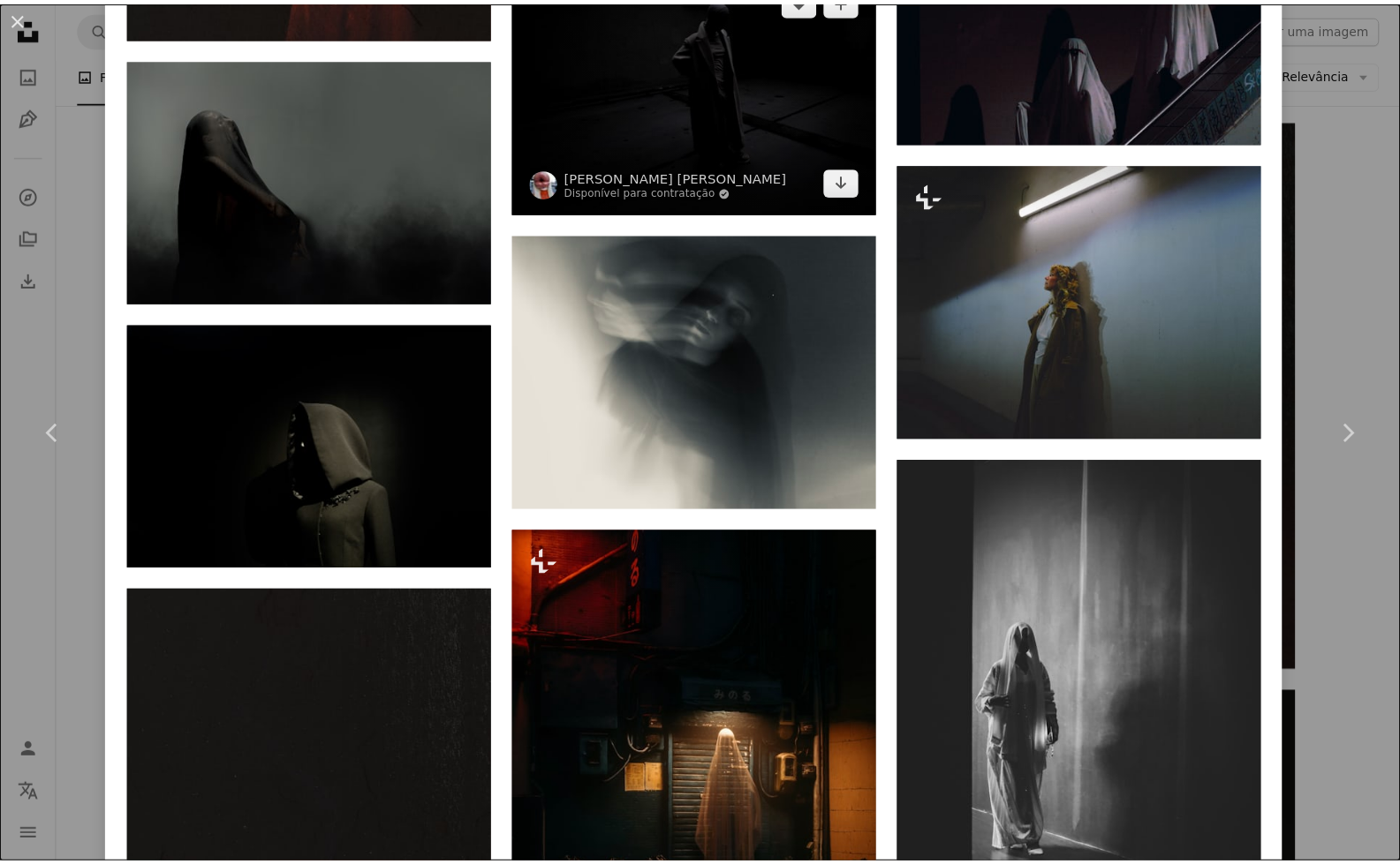
scroll to position [3628, 0]
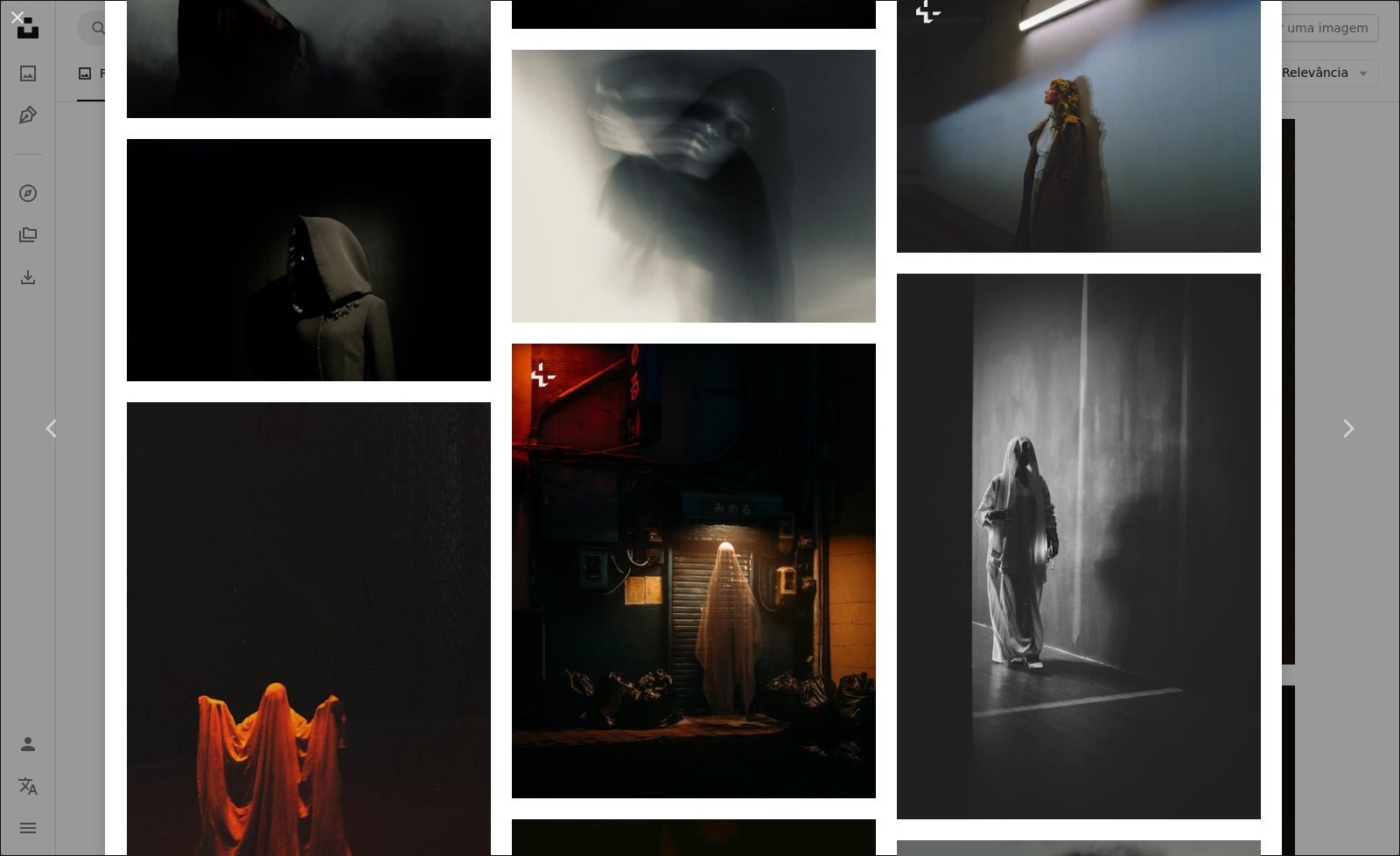
click at [1356, 145] on div "An X shape Chevron left Chevron right [PERSON_NAME] hf_photography A heart A pl…" at bounding box center [700, 428] width 1400 height 856
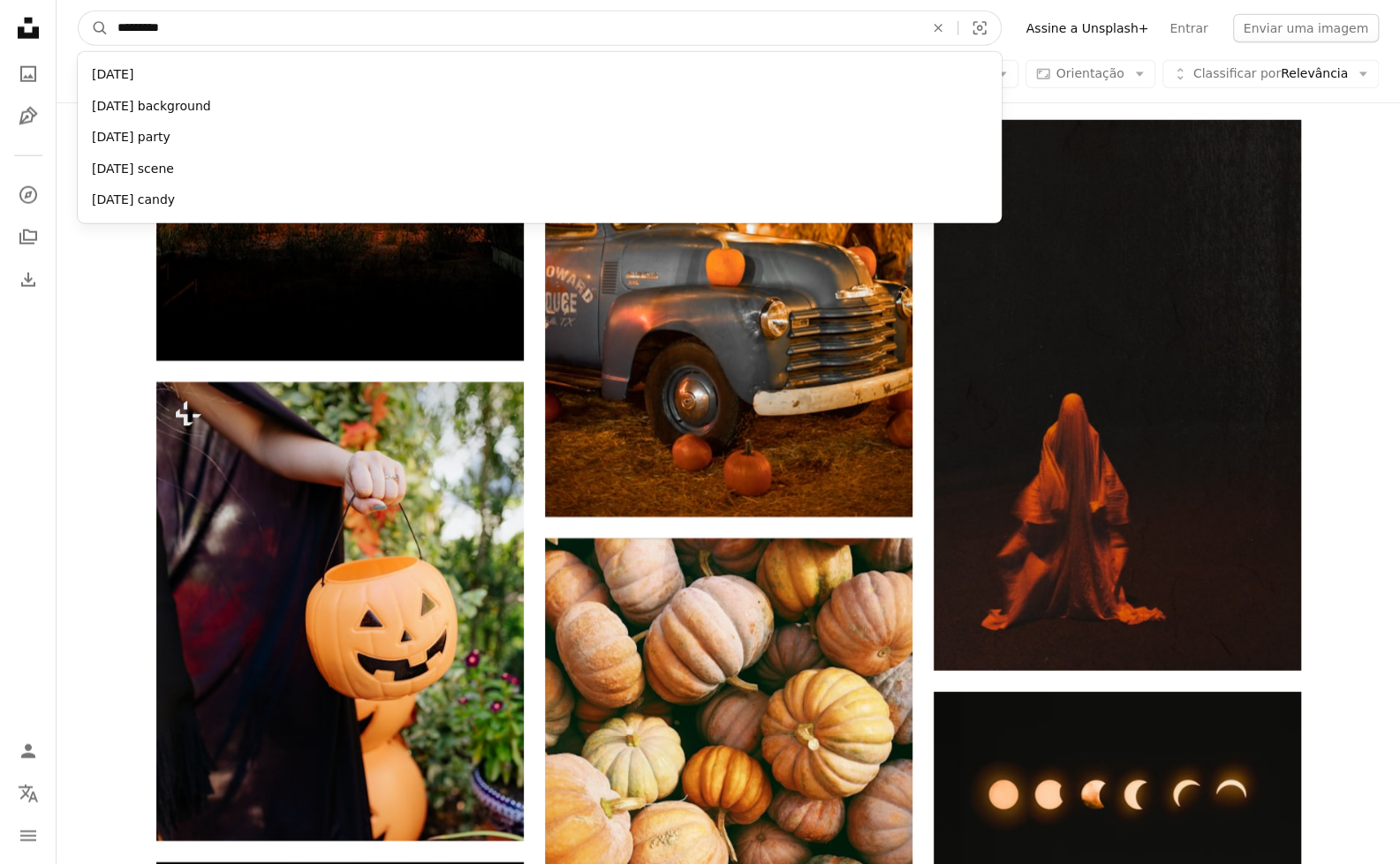
drag, startPoint x: 456, startPoint y: 38, endPoint x: 0, endPoint y: 44, distance: 456.0
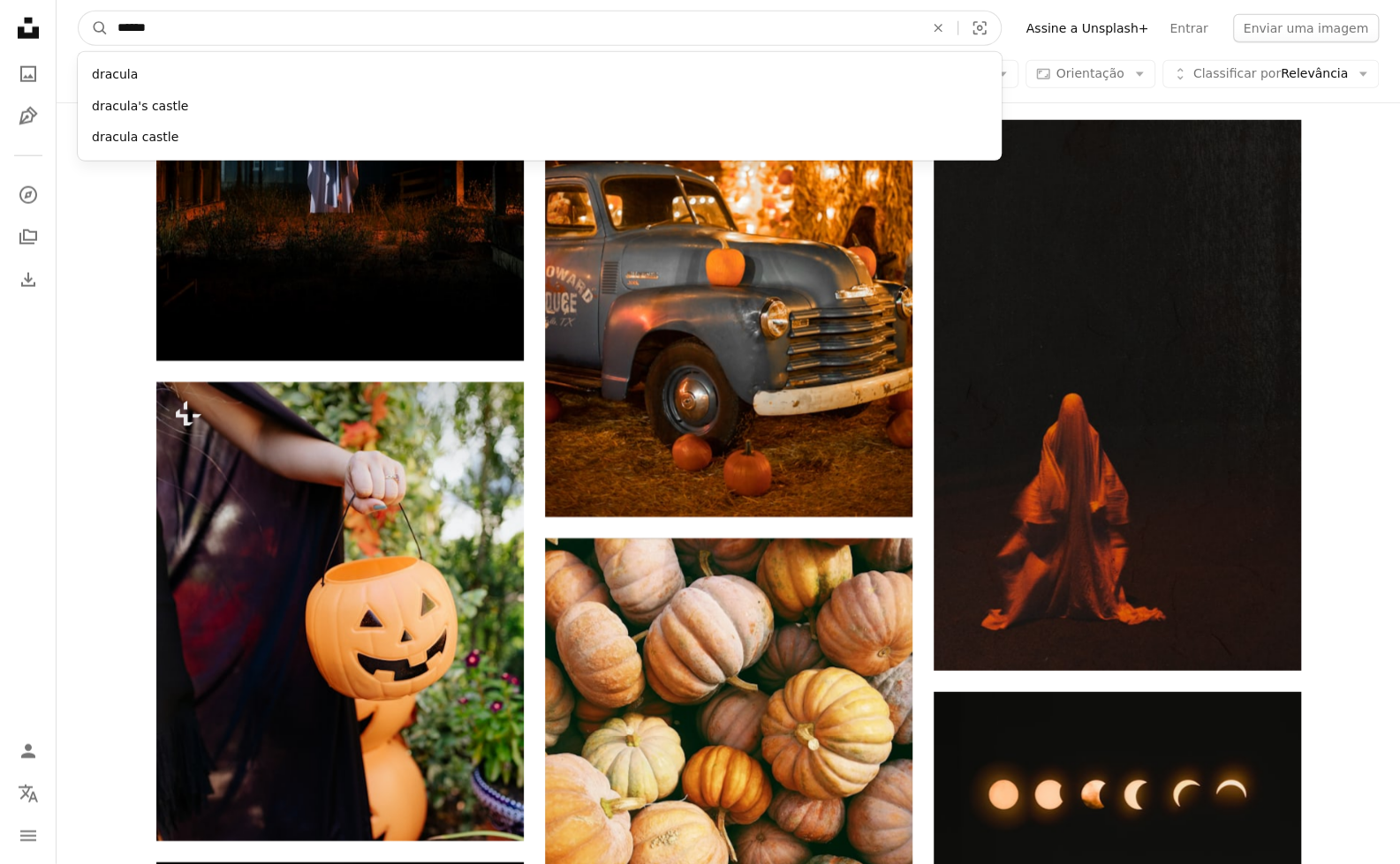
type input "*******"
click button "A magnifying glass" at bounding box center [93, 28] width 30 height 33
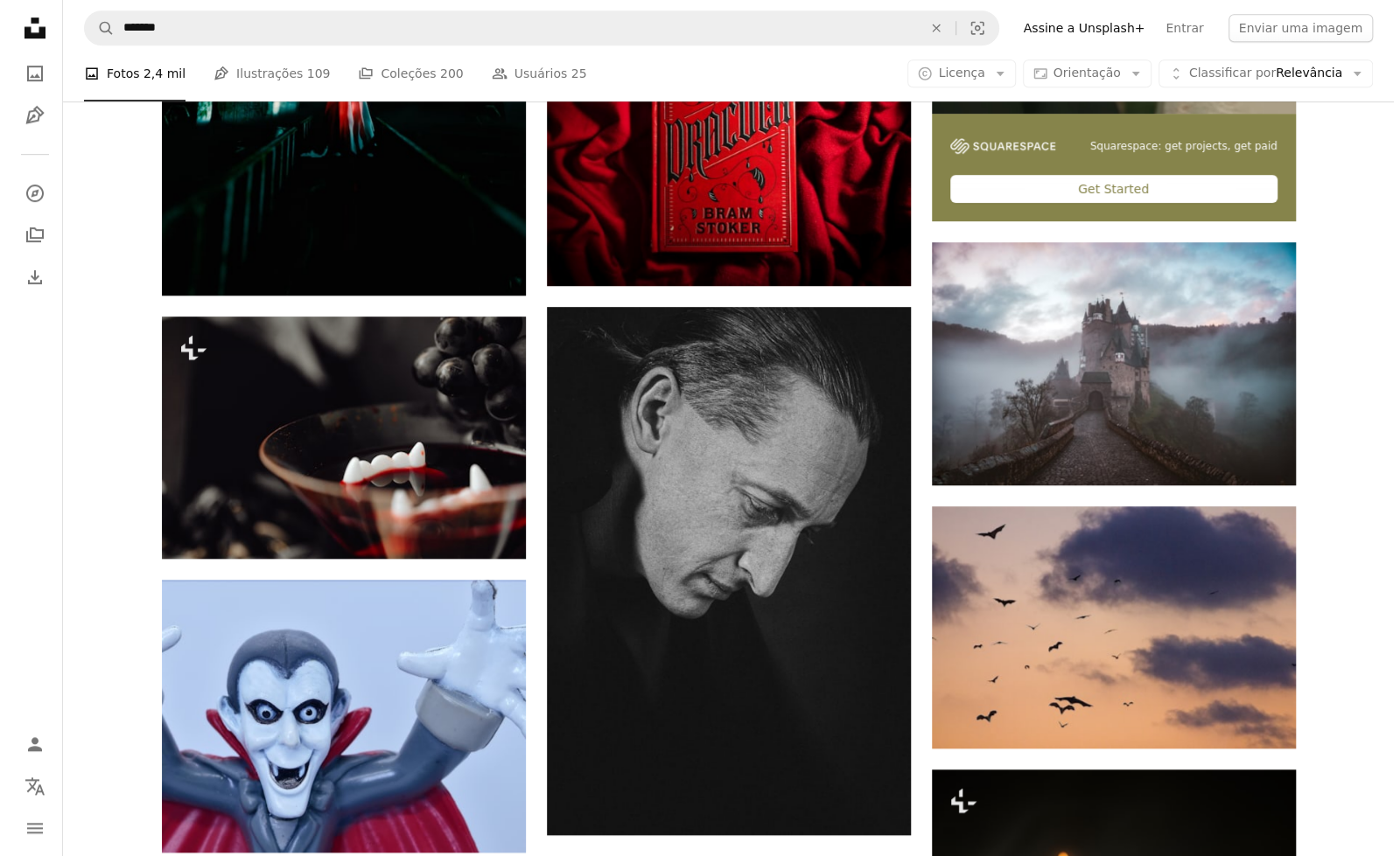
scroll to position [687, 0]
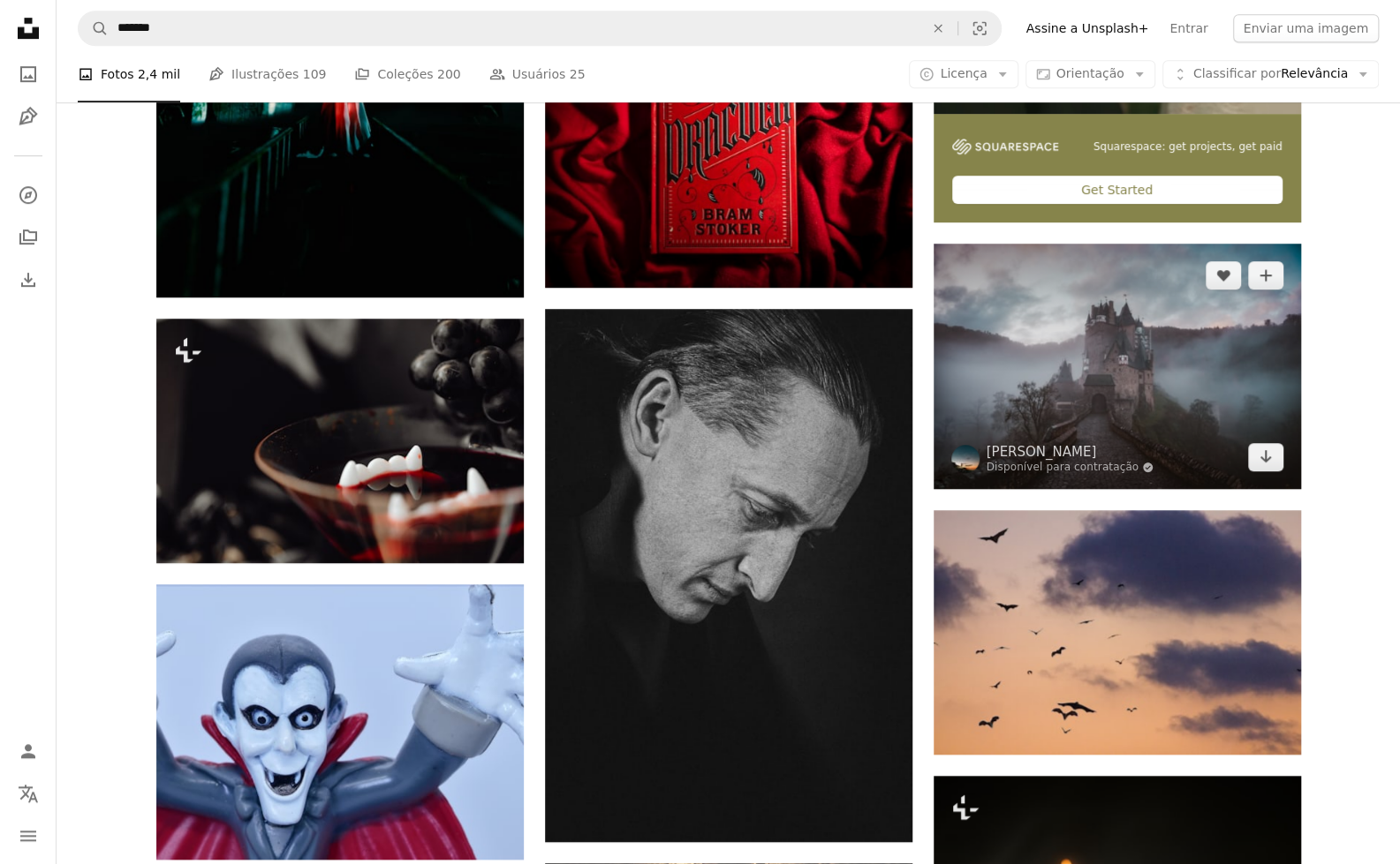
click at [1095, 415] on img at bounding box center [1117, 366] width 367 height 245
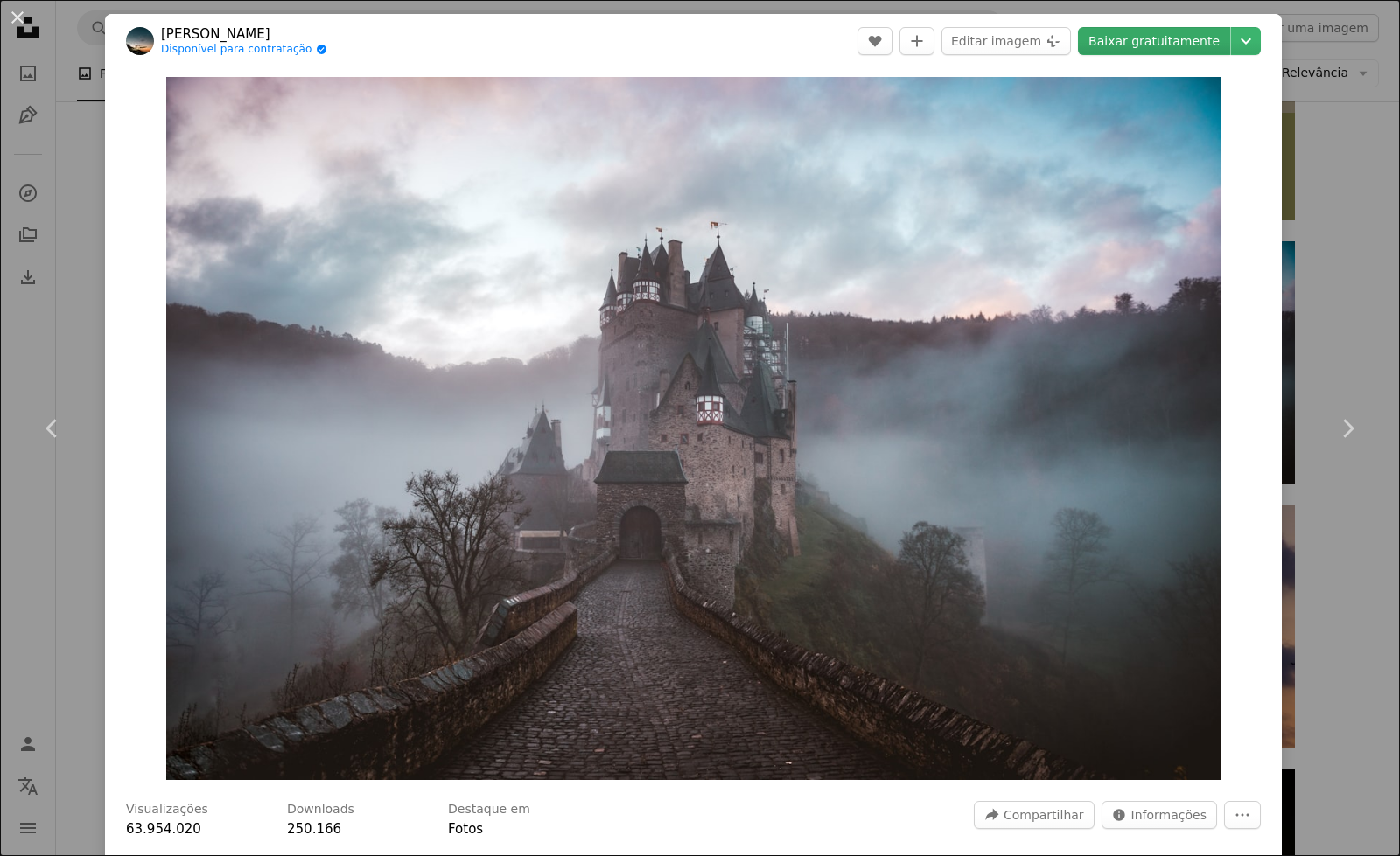
click at [1118, 38] on link "Baixar gratuitamente" at bounding box center [1154, 40] width 152 height 28
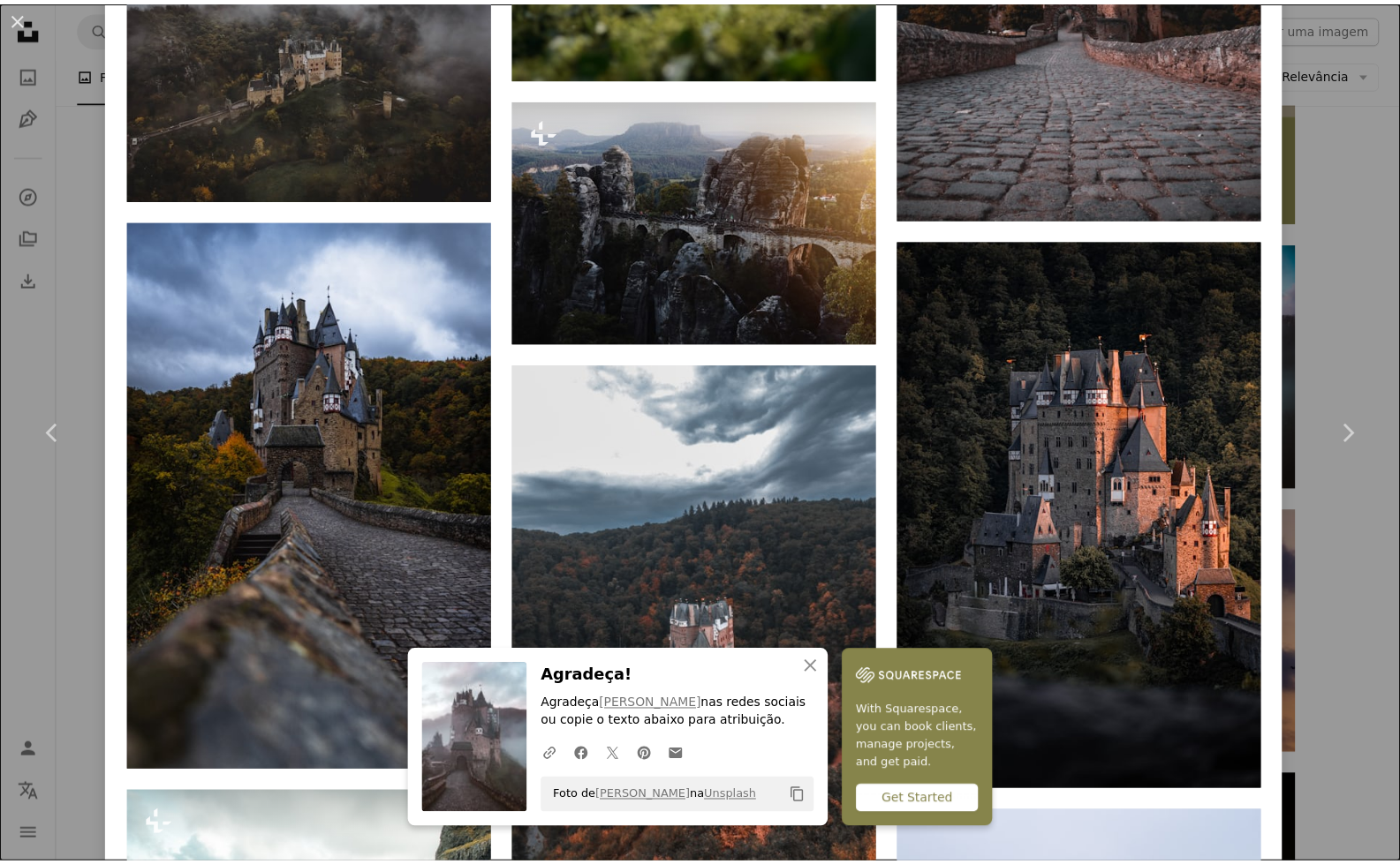
scroll to position [4219, 0]
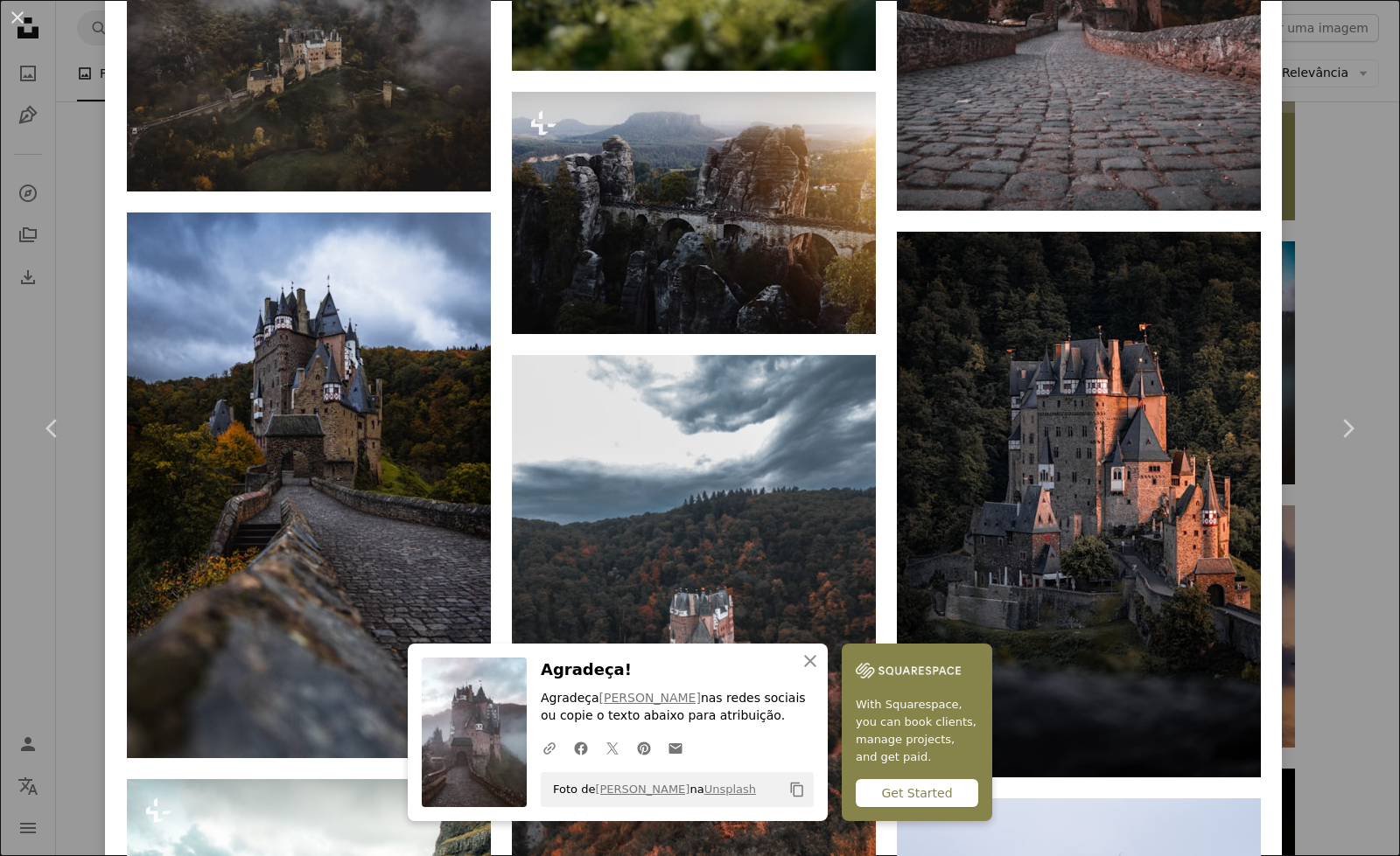
click at [1335, 107] on div "An X shape Chevron left Chevron right [PERSON_NAME] Disponível para contratação…" at bounding box center [700, 428] width 1400 height 856
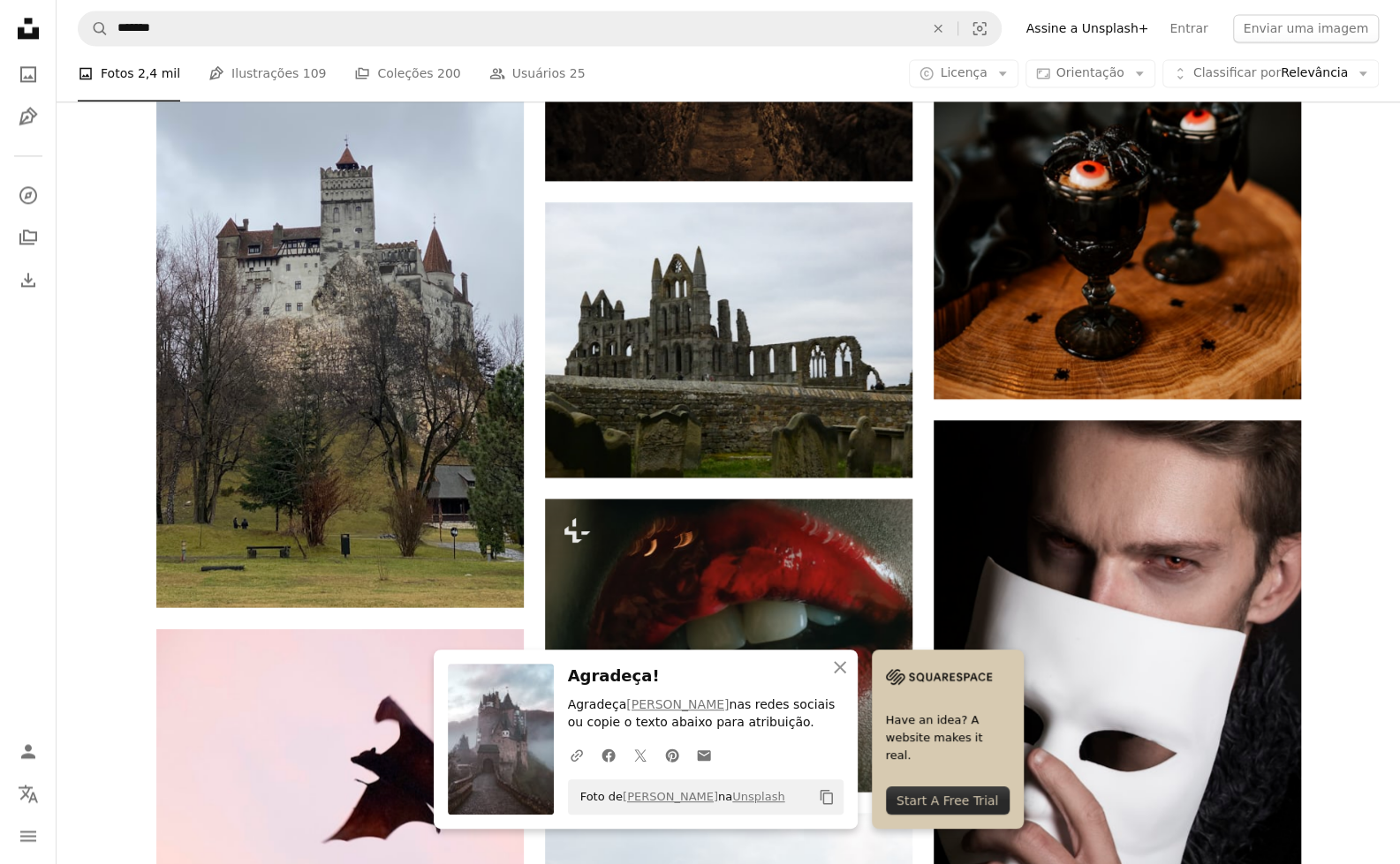
scroll to position [1623, 0]
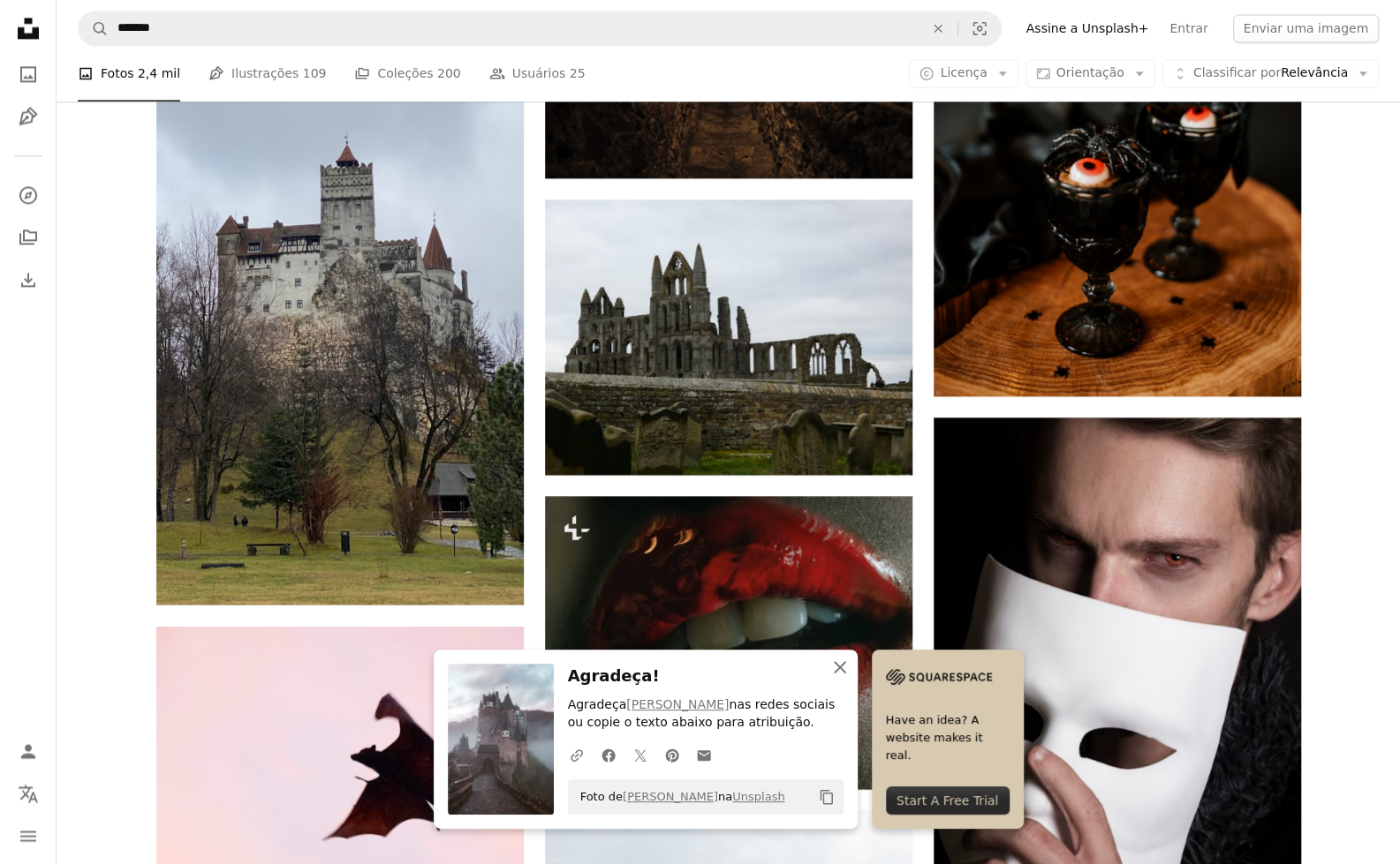
click at [843, 670] on icon "An X shape" at bounding box center [839, 666] width 21 height 21
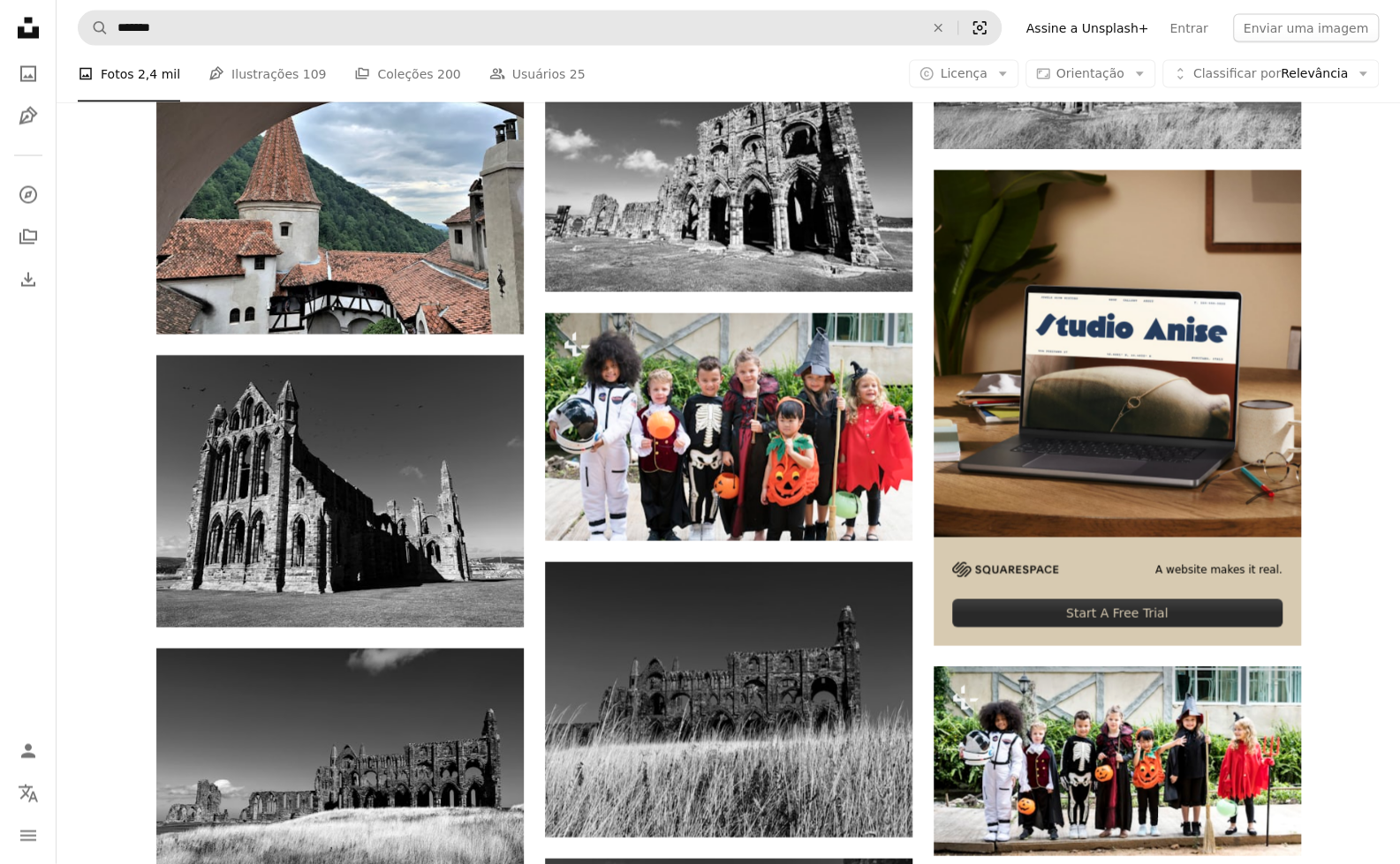
scroll to position [6362, 0]
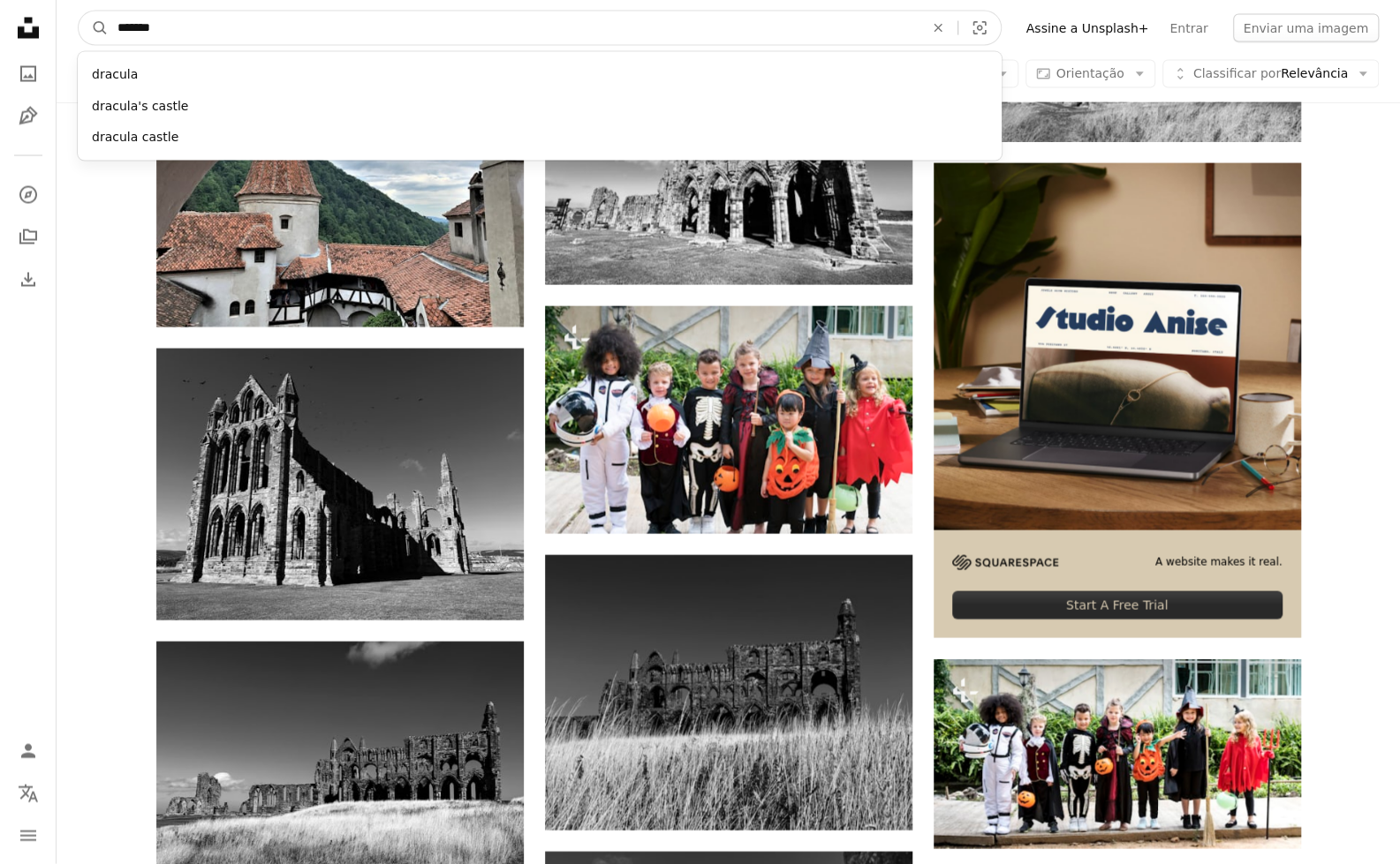
drag, startPoint x: 543, startPoint y: 39, endPoint x: 178, endPoint y: 23, distance: 365.4
click at [178, 23] on input "*******" at bounding box center [513, 28] width 810 height 33
drag, startPoint x: 178, startPoint y: 23, endPoint x: 44, endPoint y: 37, distance: 134.7
type input "*"
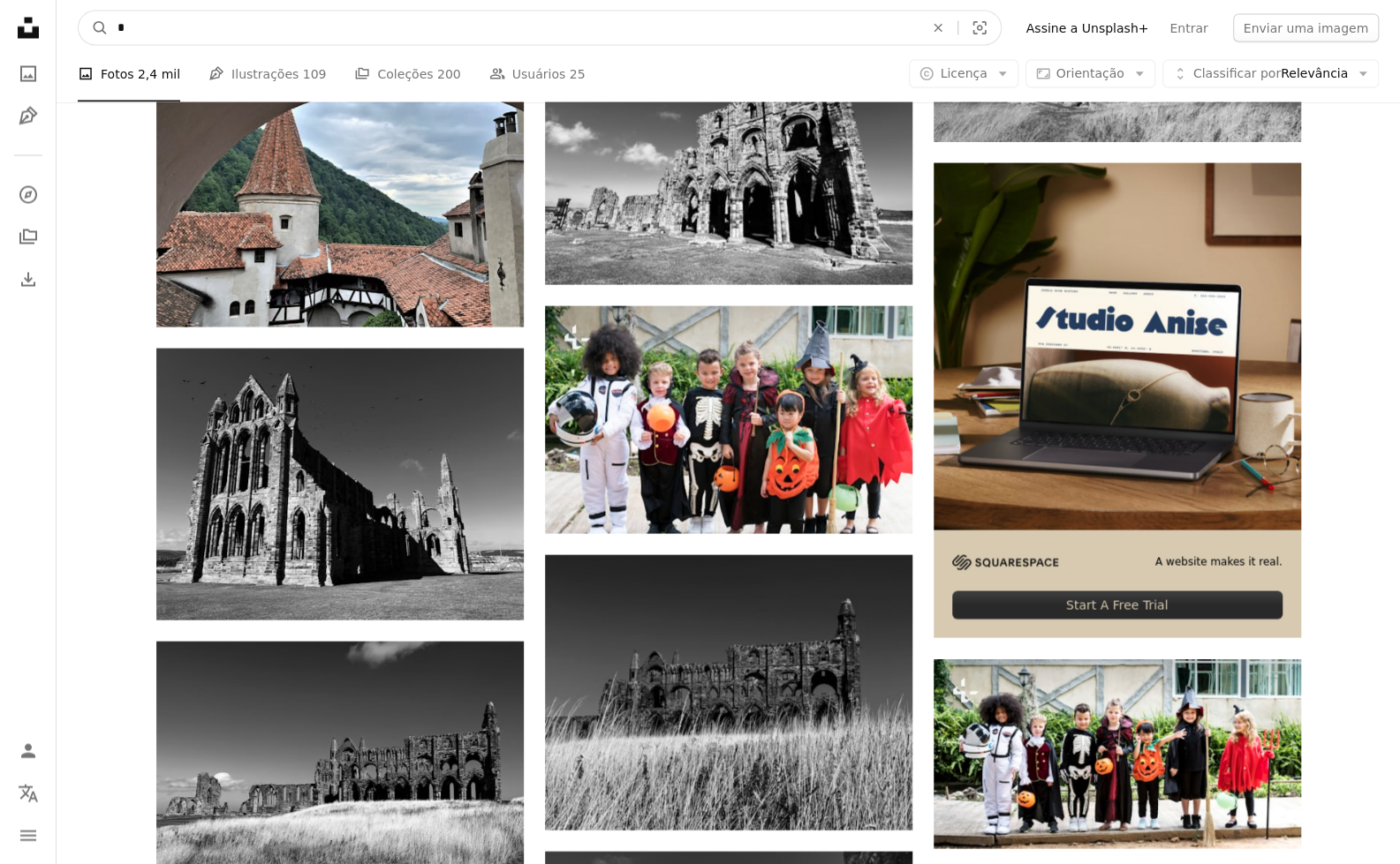
type input "**"
click button "A magnifying glass" at bounding box center [93, 28] width 30 height 33
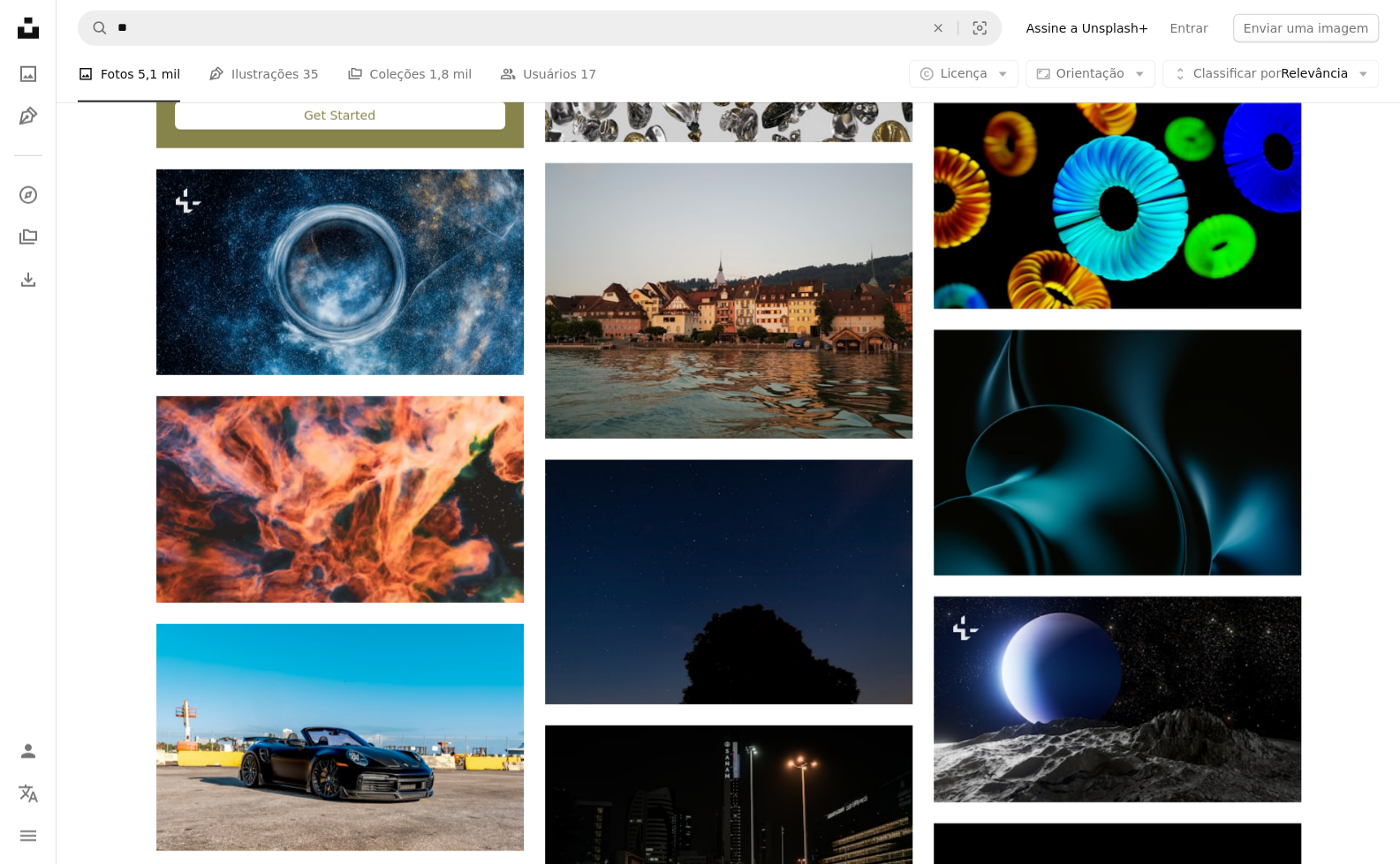
scroll to position [3166, 0]
